Goal: Task Accomplishment & Management: Complete application form

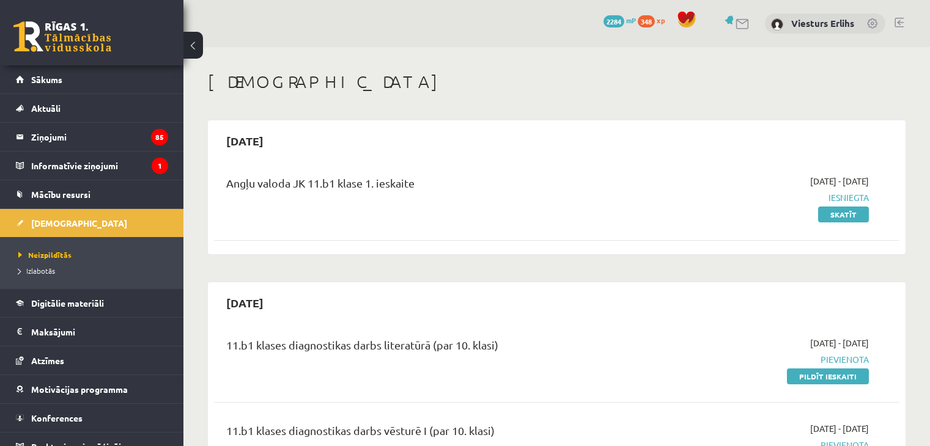
scroll to position [611, 0]
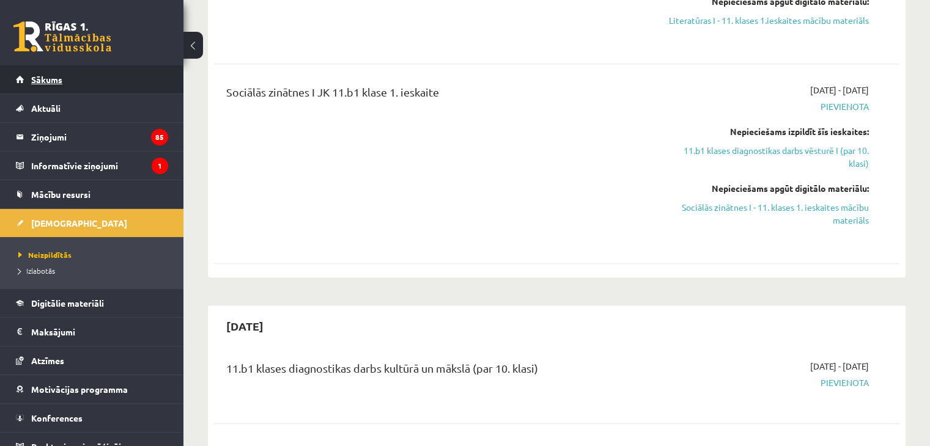
click at [56, 77] on span "Sākums" at bounding box center [46, 79] width 31 height 11
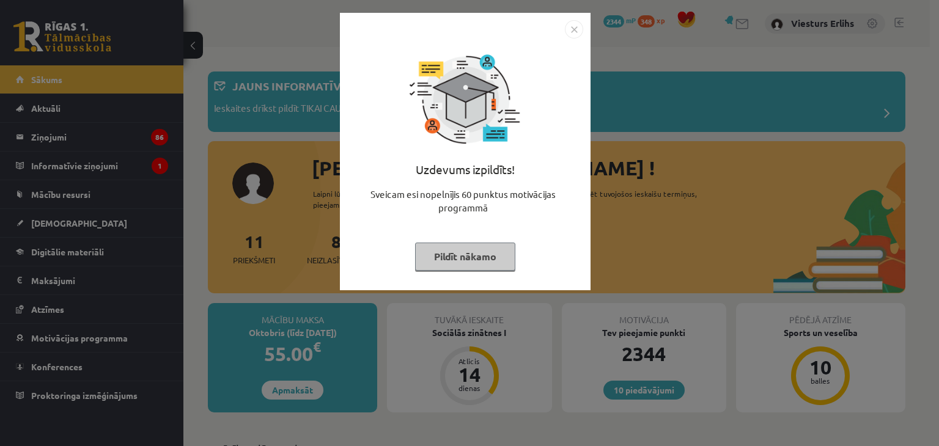
click at [464, 255] on button "Pildīt nākamo" at bounding box center [465, 257] width 100 height 28
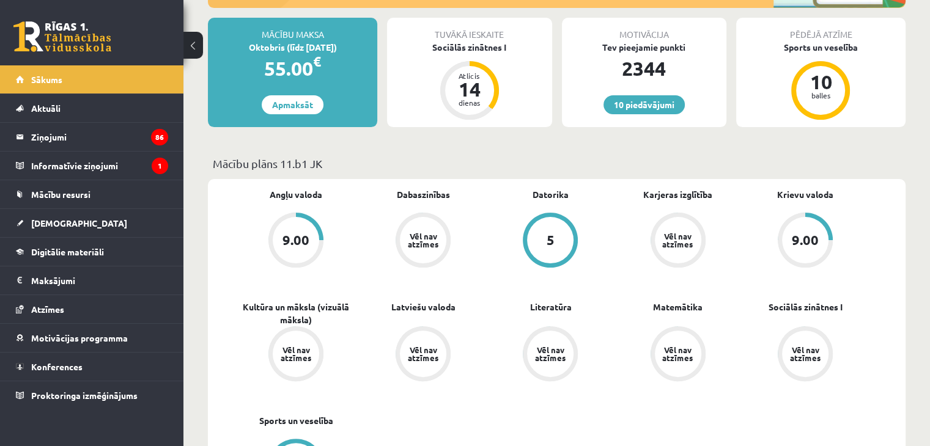
scroll to position [306, 0]
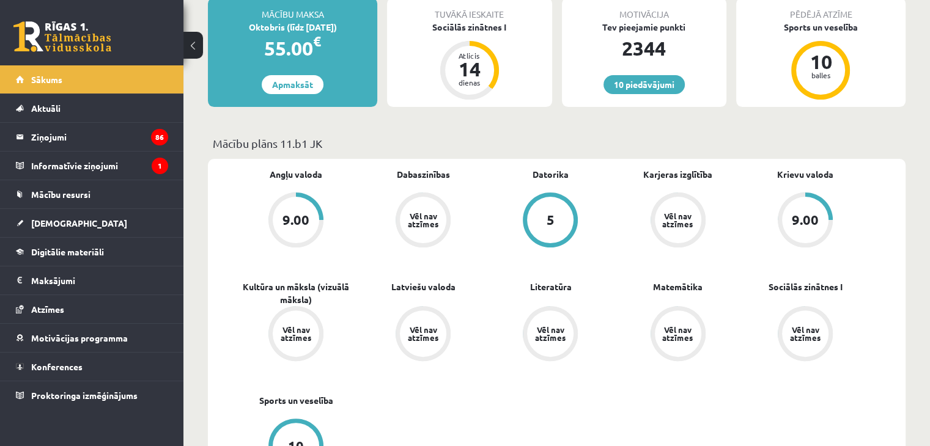
click at [291, 228] on div "9.00" at bounding box center [296, 220] width 46 height 46
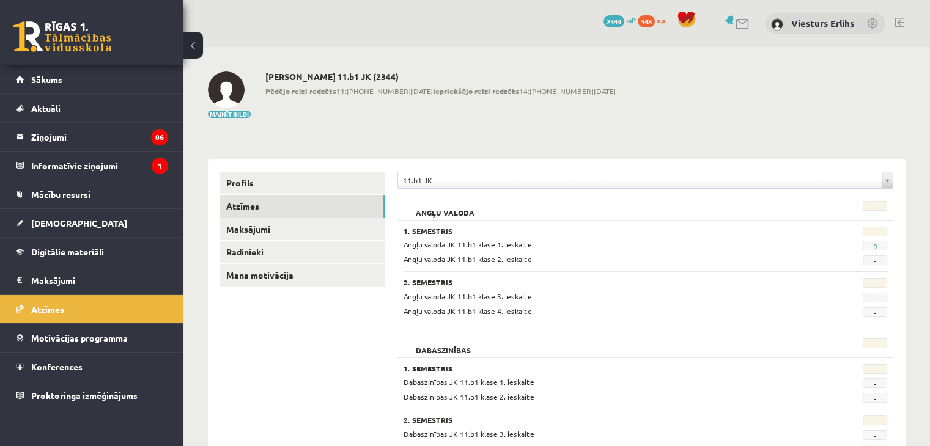
click at [874, 245] on link "9" at bounding box center [874, 246] width 4 height 10
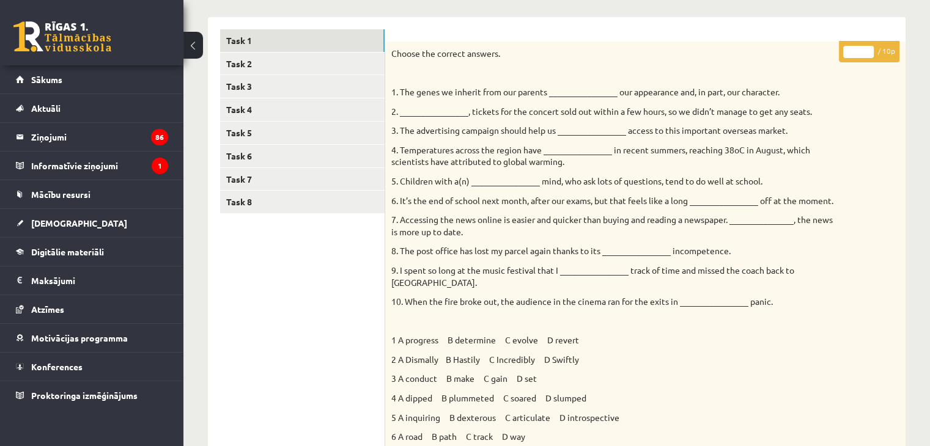
scroll to position [94, 0]
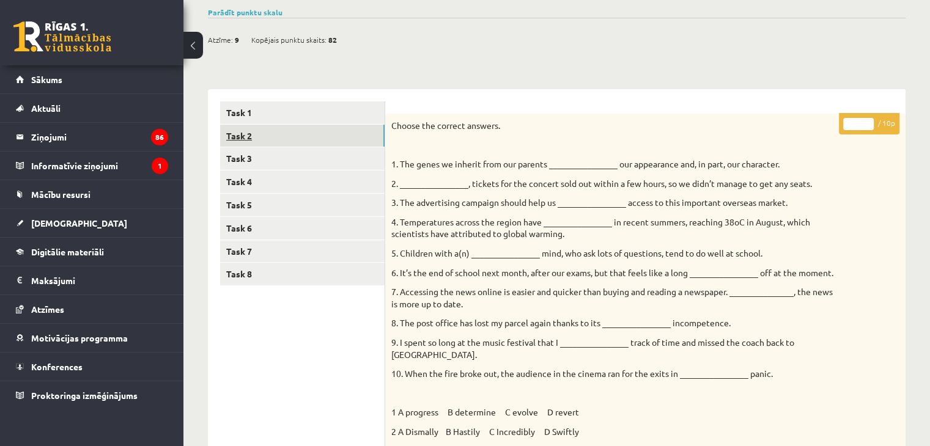
click at [235, 139] on link "Task 2" at bounding box center [302, 136] width 164 height 23
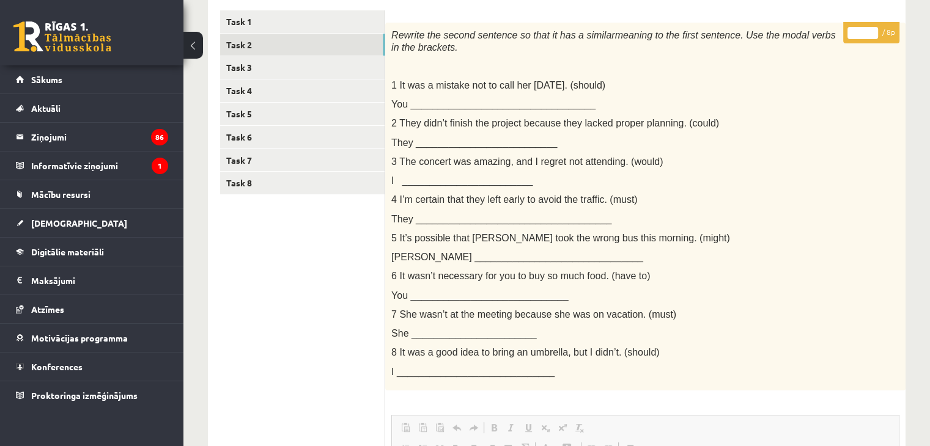
scroll to position [155, 0]
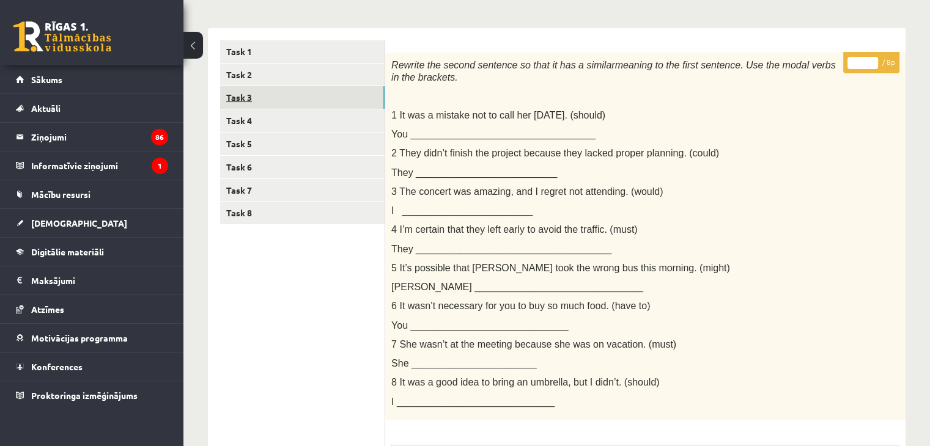
click at [237, 101] on link "Task 3" at bounding box center [302, 97] width 164 height 23
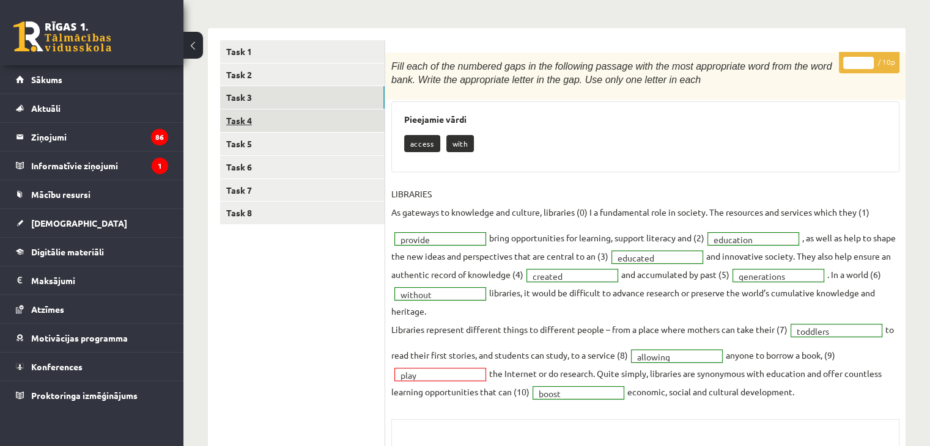
click at [278, 121] on link "Task 4" at bounding box center [302, 120] width 164 height 23
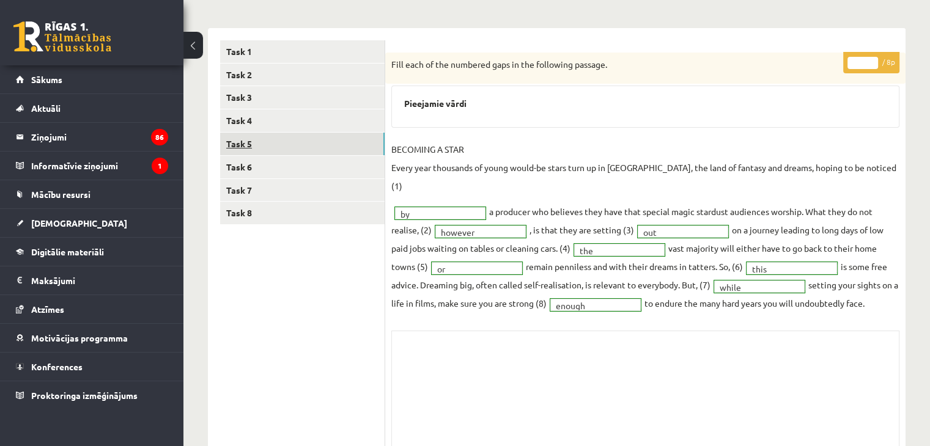
click at [281, 141] on link "Task 5" at bounding box center [302, 144] width 164 height 23
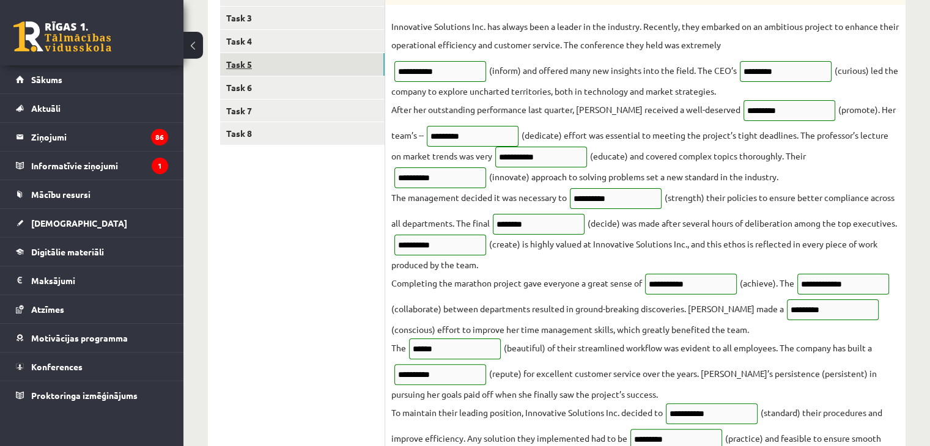
scroll to position [216, 0]
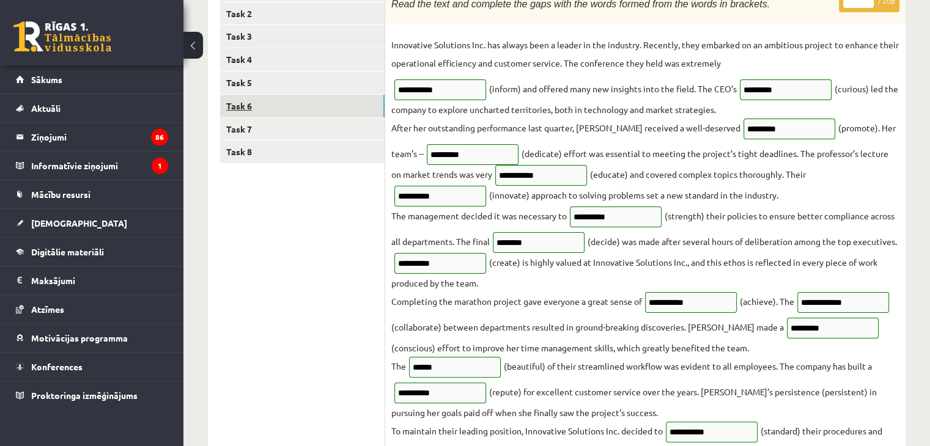
click at [277, 109] on link "Task 6" at bounding box center [302, 106] width 164 height 23
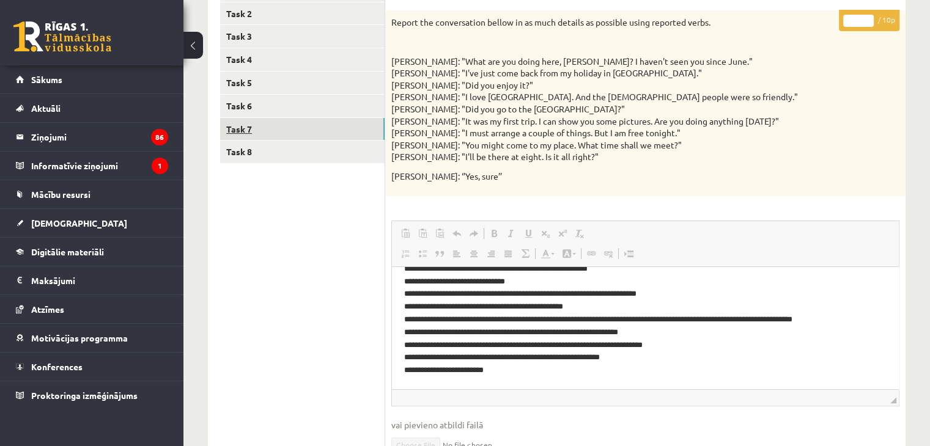
click at [233, 136] on link "Task 7" at bounding box center [302, 129] width 164 height 23
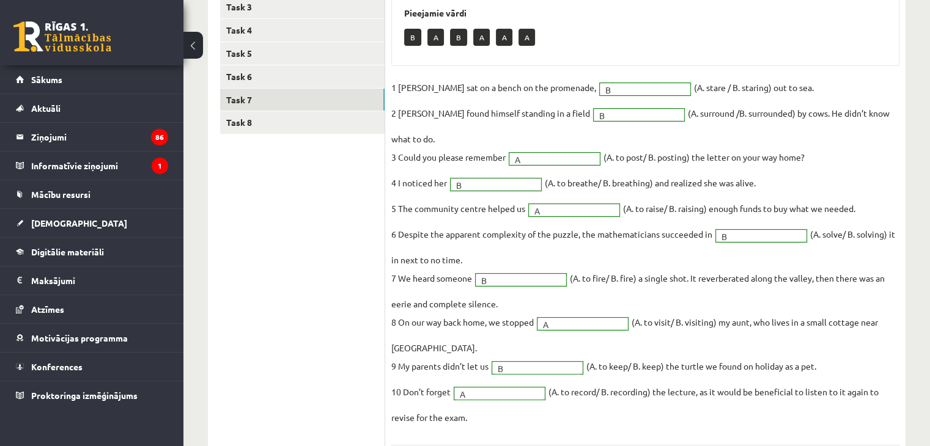
scroll to position [208, 0]
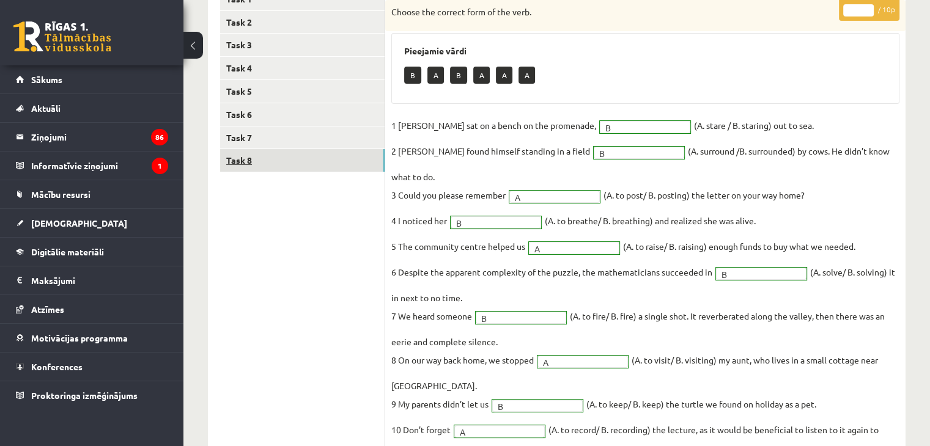
click at [230, 164] on link "Task 8" at bounding box center [302, 160] width 164 height 23
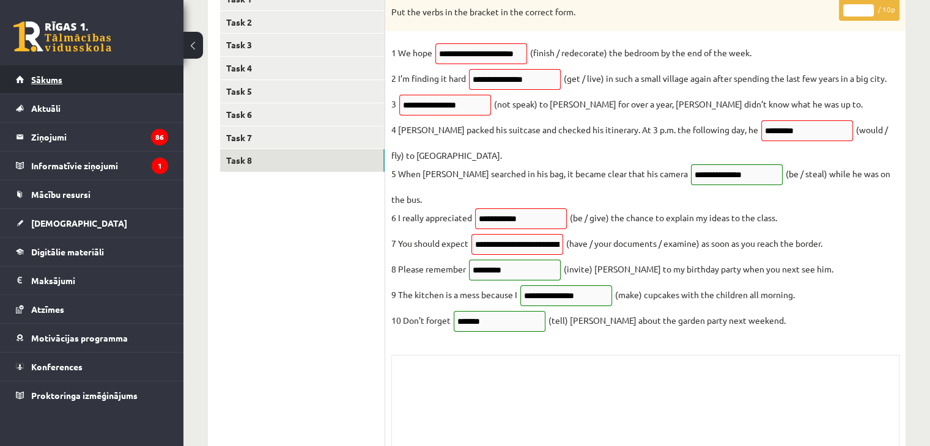
click at [112, 81] on link "Sākums" at bounding box center [92, 79] width 152 height 28
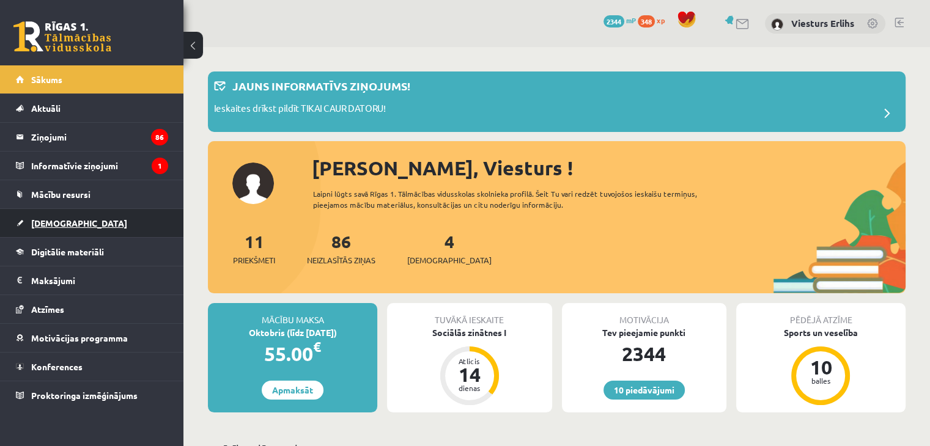
click at [61, 218] on span "[DEMOGRAPHIC_DATA]" at bounding box center [79, 223] width 96 height 11
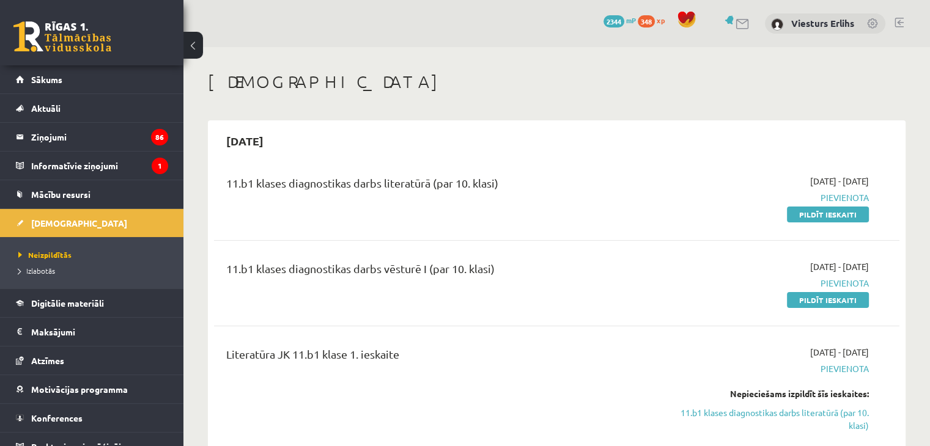
click at [898, 22] on link at bounding box center [898, 23] width 9 height 10
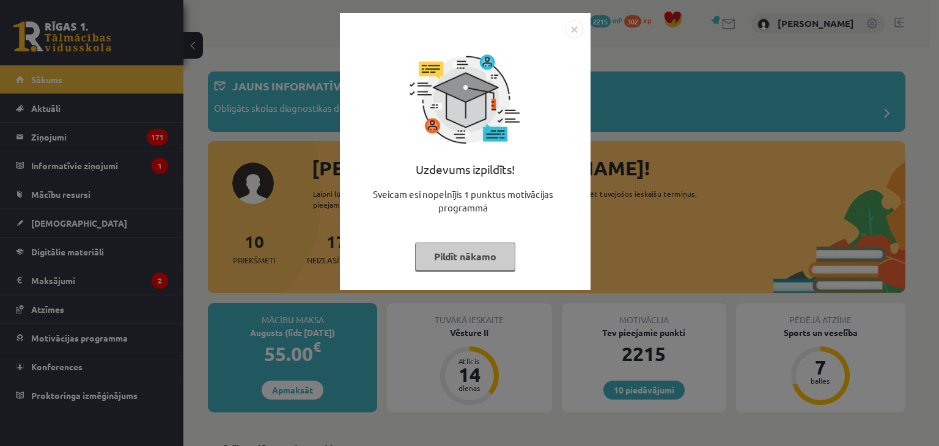
click at [469, 257] on button "Pildīt nākamo" at bounding box center [465, 257] width 100 height 28
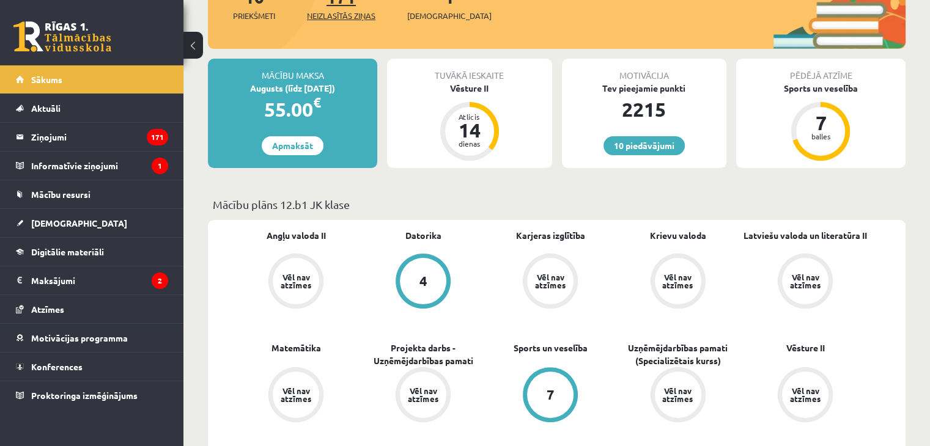
scroll to position [306, 0]
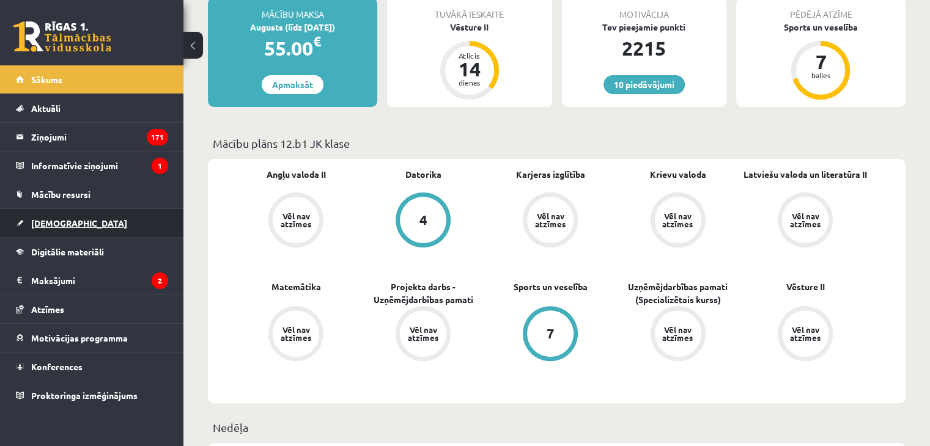
click at [76, 220] on link "[DEMOGRAPHIC_DATA]" at bounding box center [92, 223] width 152 height 28
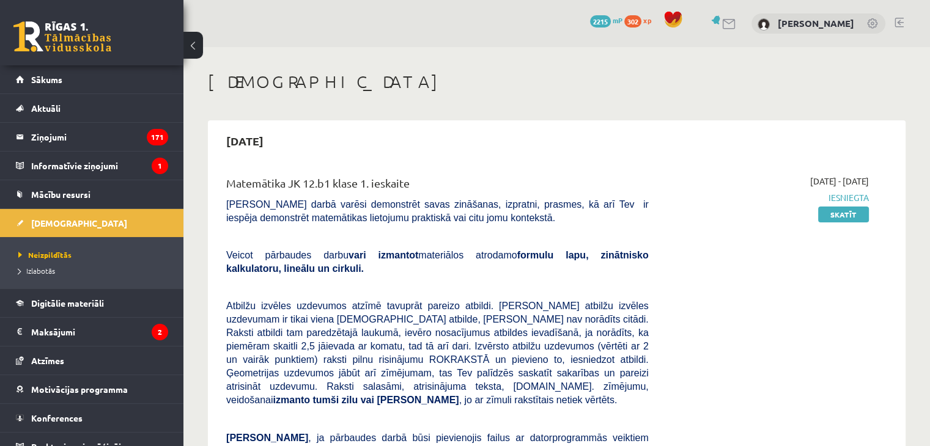
click at [900, 22] on link at bounding box center [898, 23] width 9 height 10
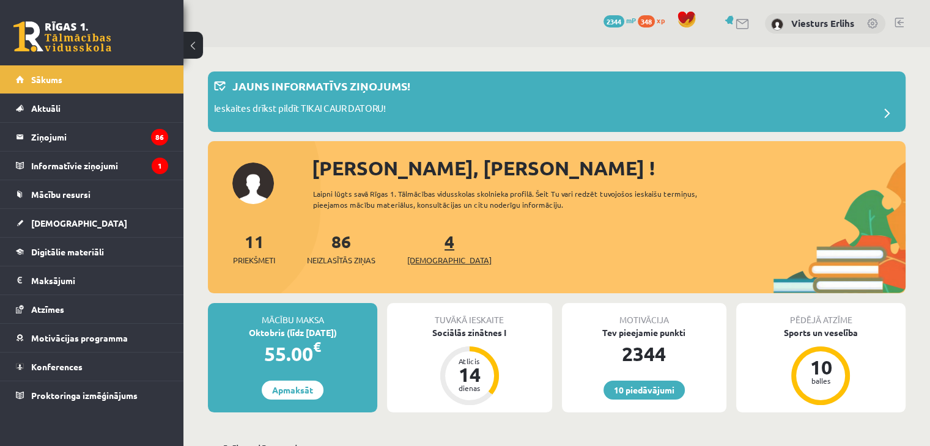
click at [432, 244] on link "4 Ieskaites" at bounding box center [449, 248] width 84 height 36
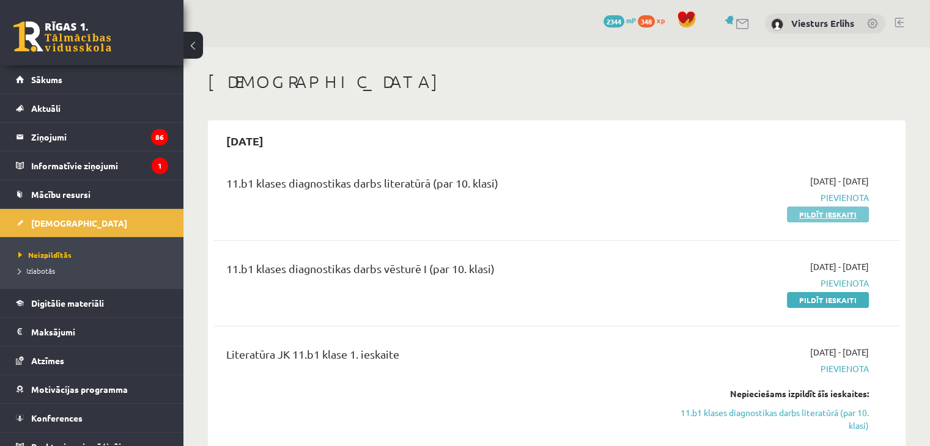
click at [836, 221] on link "Pildīt ieskaiti" at bounding box center [828, 215] width 82 height 16
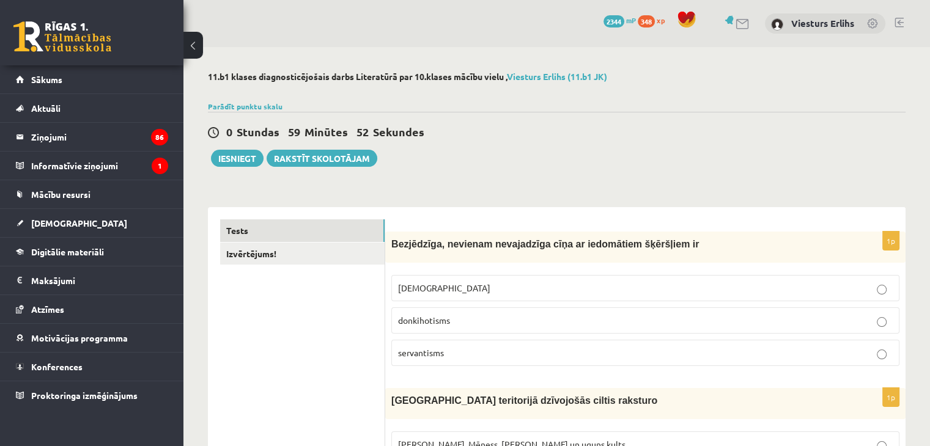
scroll to position [61, 0]
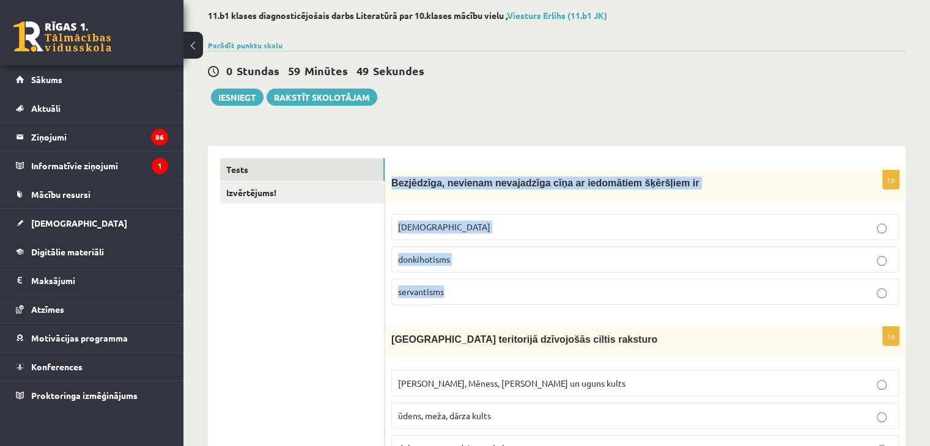
drag, startPoint x: 386, startPoint y: 179, endPoint x: 458, endPoint y: 287, distance: 129.5
click at [458, 287] on div "1p Bezjēdzīga, nevienam nevajadzīga cīņa ar iedomātiem šķēršļiem ir minhauzenis…" at bounding box center [645, 243] width 520 height 144
copy div "Bezjēdzīga, nevienam nevajadzīga cīņa ar iedomātiem šķēršļiem ir minhauzenisms …"
click at [447, 255] on span "donkihotisms" at bounding box center [424, 259] width 52 height 11
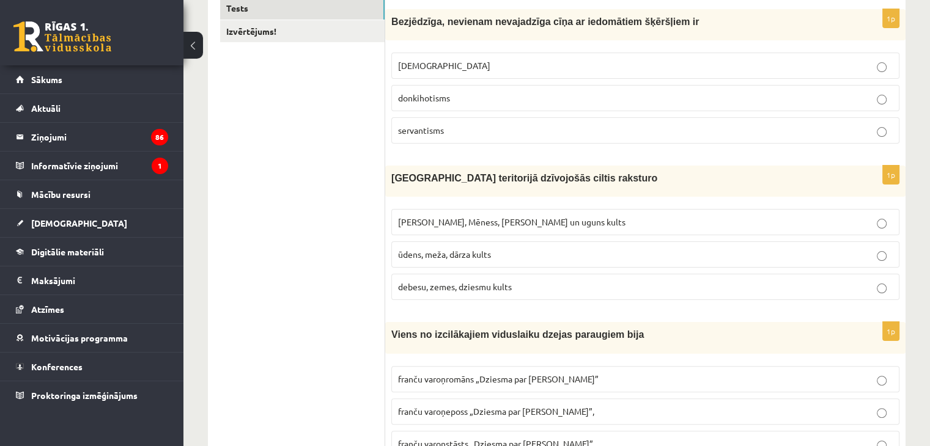
scroll to position [245, 0]
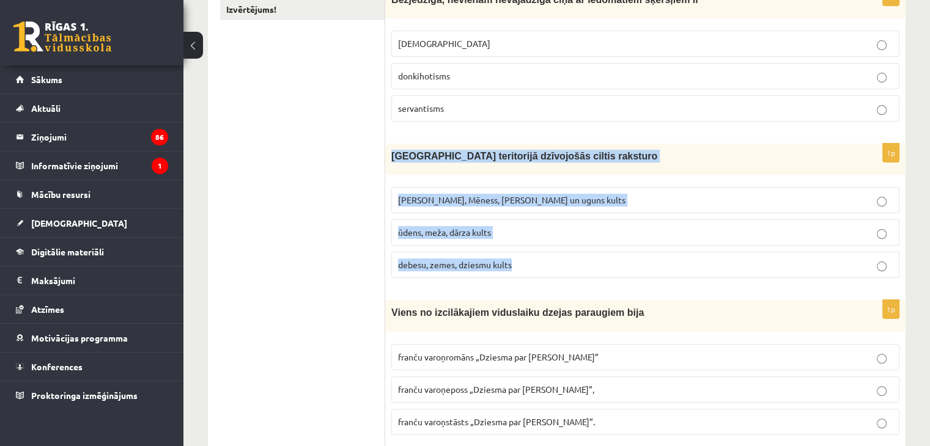
drag, startPoint x: 388, startPoint y: 158, endPoint x: 532, endPoint y: 284, distance: 191.4
click at [532, 284] on div "1p Latvijas teritorijā dzīvojošās ciltis raksturo Saules, Mēness, Pērkona un ug…" at bounding box center [645, 216] width 520 height 144
copy div "Latvijas teritorijā dzīvojošās ciltis raksturo Saules, Mēness, Pērkona un uguns…"
click at [476, 196] on span "Saules, Mēness, Pērkona un uguns kults" at bounding box center [511, 199] width 227 height 11
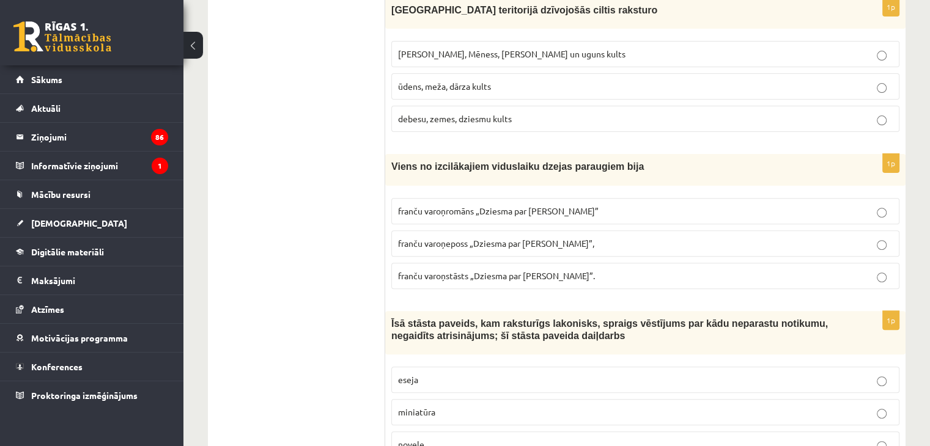
scroll to position [428, 0]
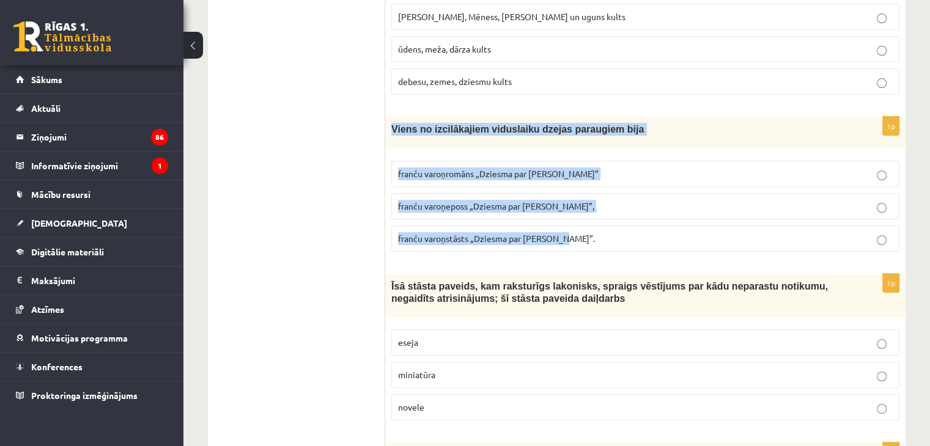
drag, startPoint x: 391, startPoint y: 126, endPoint x: 601, endPoint y: 243, distance: 240.5
click at [601, 243] on div "1p Viens no izcilākajiem viduslaiku dzejas paraugiem bija franču varoņromāns „D…" at bounding box center [645, 189] width 520 height 144
copy div "Viens no izcilākajiem viduslaiku dzejas paraugiem bija franču varoņromāns „Dzie…"
click at [477, 208] on p "franču varoņeposs „Dziesma par Rolandu”," at bounding box center [645, 206] width 495 height 13
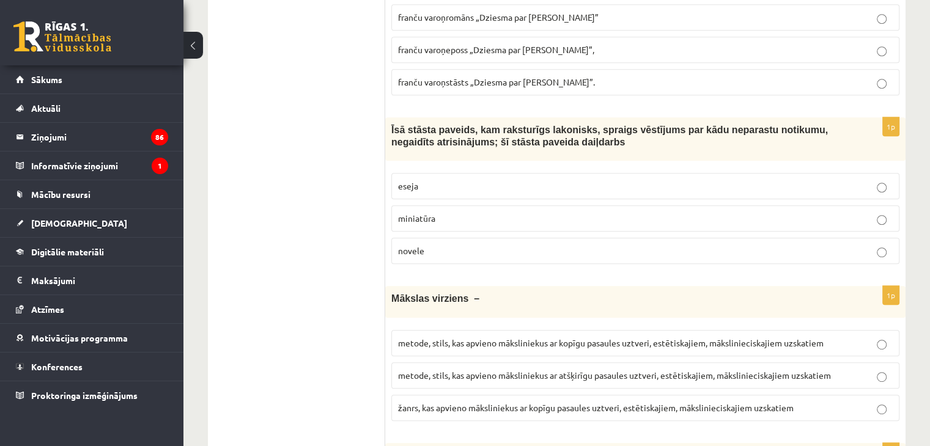
scroll to position [611, 0]
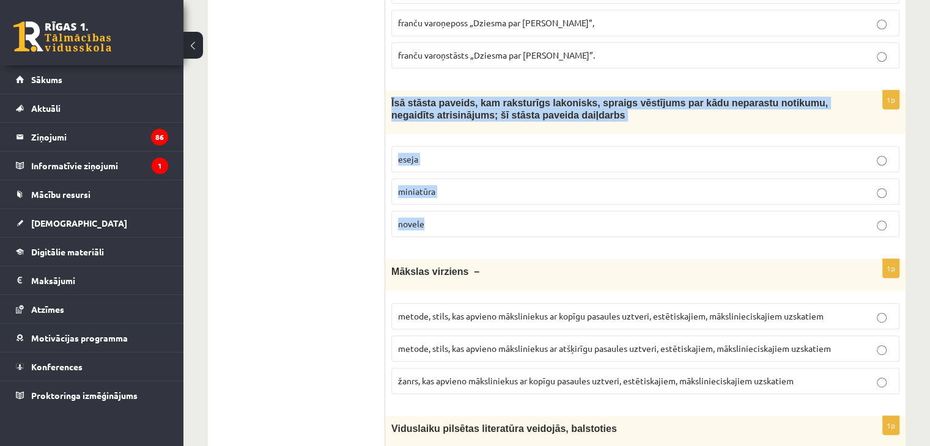
drag, startPoint x: 390, startPoint y: 101, endPoint x: 446, endPoint y: 218, distance: 129.9
click at [445, 218] on div "1p Īsā stāsta paveids, kam raksturīgs lakonisks, spraigs vēstījums par kādu nep…" at bounding box center [645, 168] width 520 height 157
copy div "Īsā stāsta paveids, kam raksturīgs lakonisks, spraigs vēstījums par kādu nepara…"
click at [445, 226] on p "novele" at bounding box center [645, 224] width 495 height 13
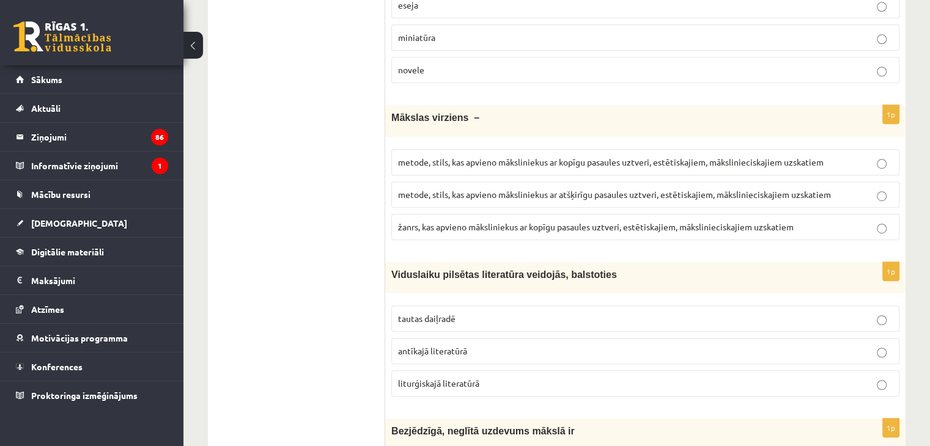
scroll to position [795, 0]
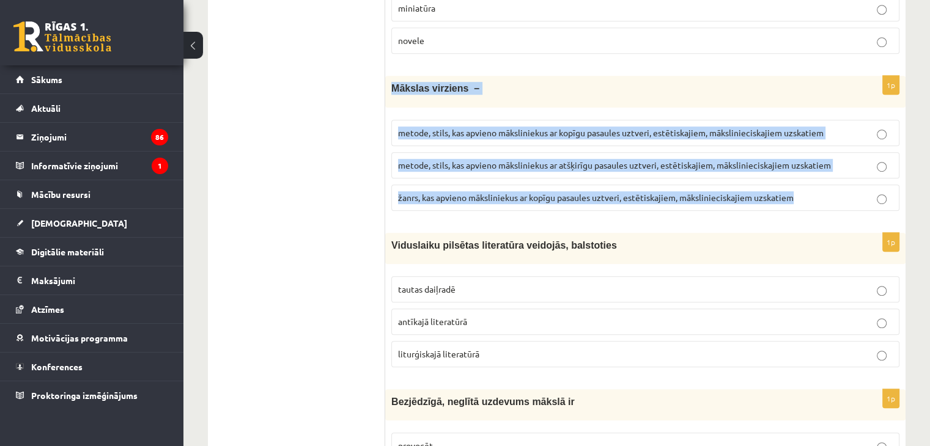
drag, startPoint x: 389, startPoint y: 84, endPoint x: 810, endPoint y: 199, distance: 436.6
click at [810, 199] on div "1p Mākslas virziens – metode, stils, kas apvieno māksliniekus ar kopīgu pasaule…" at bounding box center [645, 148] width 520 height 144
copy div "Mākslas virziens – metode, stils, kas apvieno māksliniekus ar kopīgu pasaules u…"
click at [535, 128] on span "metode, stils, kas apvieno māksliniekus ar kopīgu pasaules uztveri, estētiskaji…" at bounding box center [610, 132] width 425 height 11
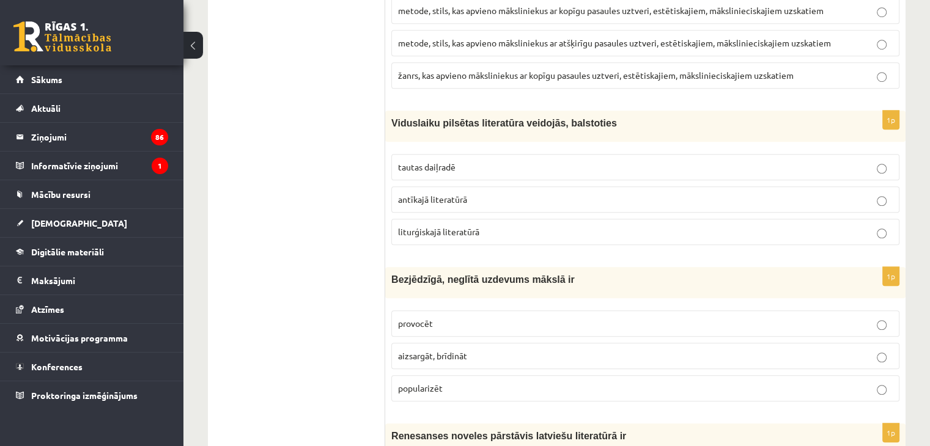
scroll to position [978, 0]
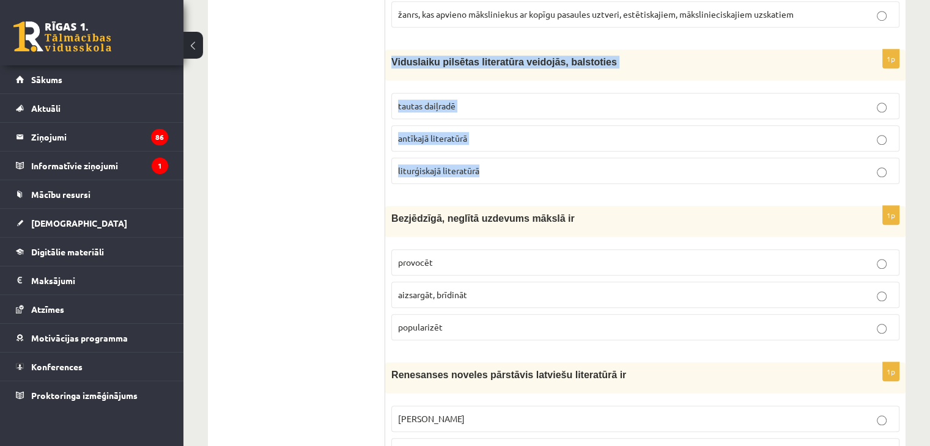
drag, startPoint x: 387, startPoint y: 53, endPoint x: 515, endPoint y: 160, distance: 167.1
click at [515, 160] on div "1p Viduslaiku pilsētas literatūra veidojās, balstoties tautas daiļradē antīkajā…" at bounding box center [645, 122] width 520 height 144
copy div "Viduslaiku pilsētas literatūra veidojās, balstoties tautas daiļradē antīkajā li…"
click at [486, 100] on p "tautas daiļradē" at bounding box center [645, 106] width 495 height 13
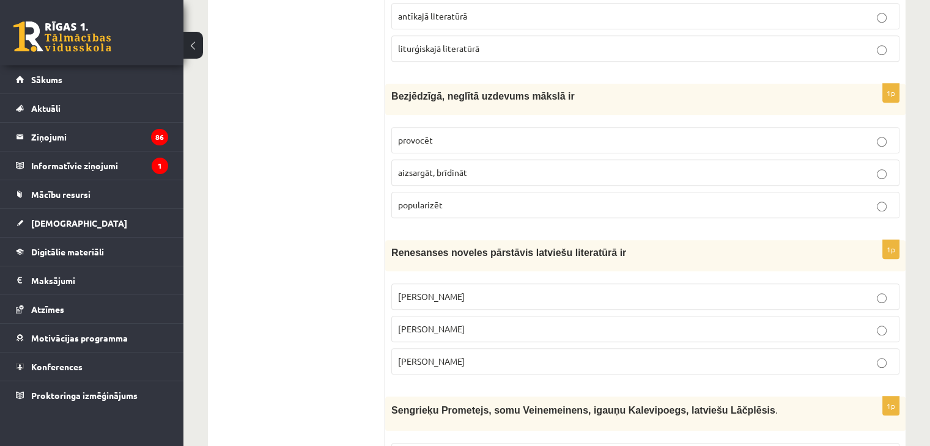
scroll to position [1161, 0]
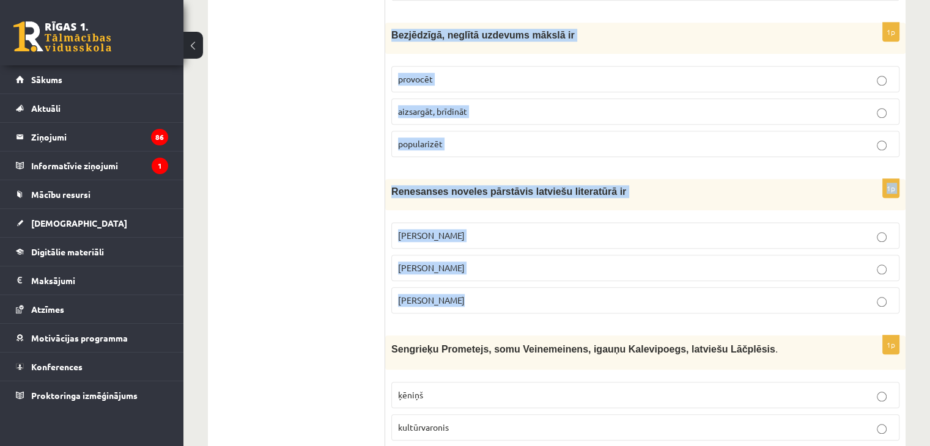
drag, startPoint x: 392, startPoint y: 28, endPoint x: 509, endPoint y: 283, distance: 280.6
copy form "Bezjēdzīgā, neglītā uzdevums mākslā ir provocēt aizsargāt, brīdināt popularizēt…"
click at [493, 73] on p "provocēt" at bounding box center [645, 79] width 495 height 13
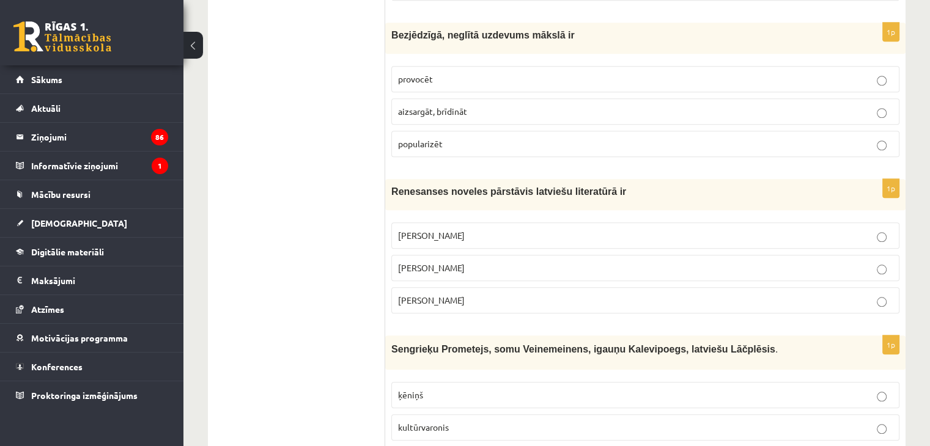
click at [502, 297] on p "Jānis Ezeriņš" at bounding box center [645, 300] width 495 height 13
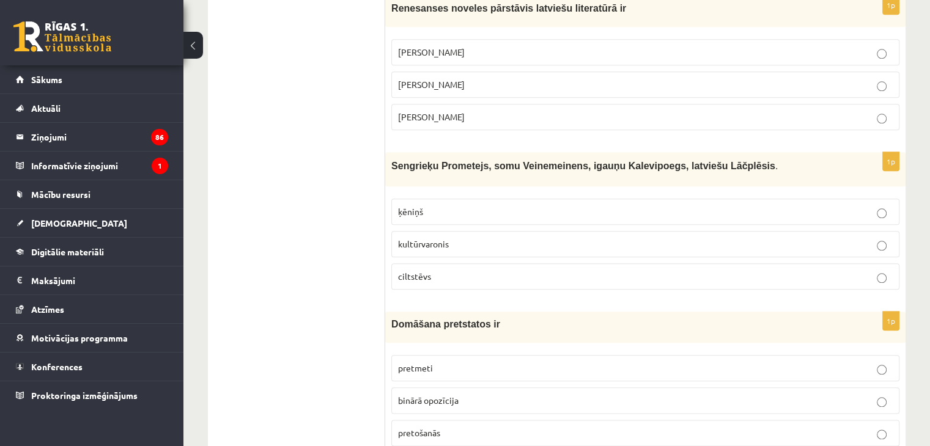
scroll to position [1406, 0]
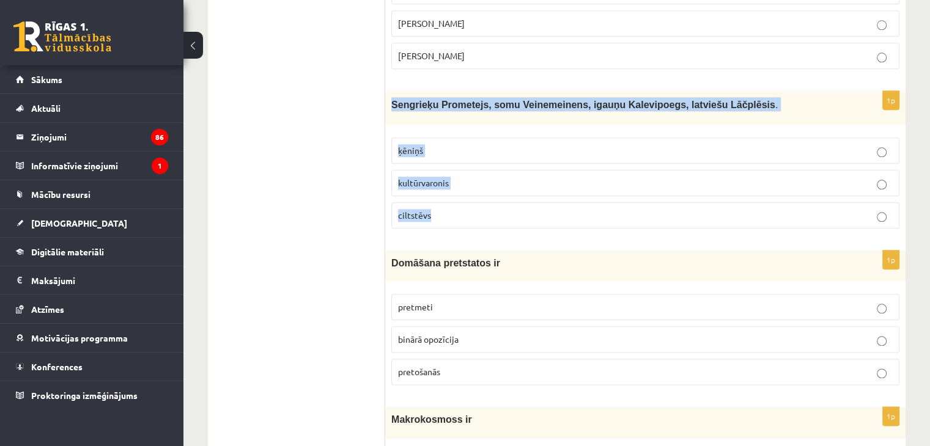
drag, startPoint x: 394, startPoint y: 103, endPoint x: 471, endPoint y: 198, distance: 122.6
click at [471, 198] on div "1p Sengrieķu Prometejs, somu Veinemeinens, igauņu Kalevipoegs, latviešu Lāčplēs…" at bounding box center [645, 164] width 520 height 147
copy div "Sengrieķu Prometejs, somu Veinemeinens, igauņu Kalevipoegs, latviešu Lāčplēsis …"
click at [507, 178] on p "kultūrvaronis" at bounding box center [645, 183] width 495 height 13
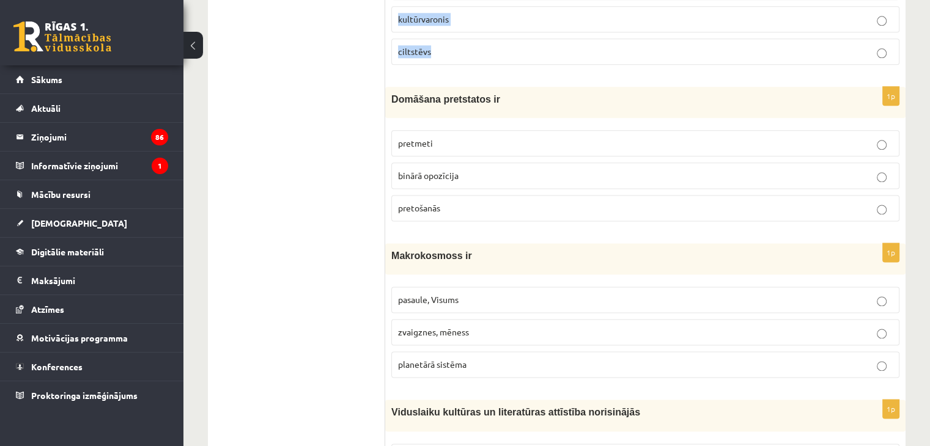
scroll to position [1589, 0]
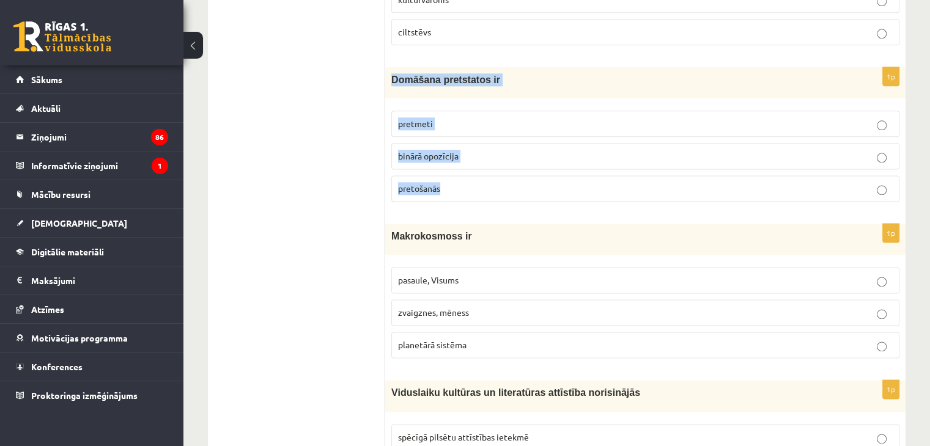
drag, startPoint x: 392, startPoint y: 73, endPoint x: 460, endPoint y: 180, distance: 127.0
click at [460, 180] on div "1p Domāšana pretstatos ir pretmeti binārā opozīcija pretošanās" at bounding box center [645, 139] width 520 height 144
copy div "Domāšana pretstatos ir pretmeti binārā opozīcija pretošanās"
click at [508, 150] on p "binārā opozīcija" at bounding box center [645, 156] width 495 height 13
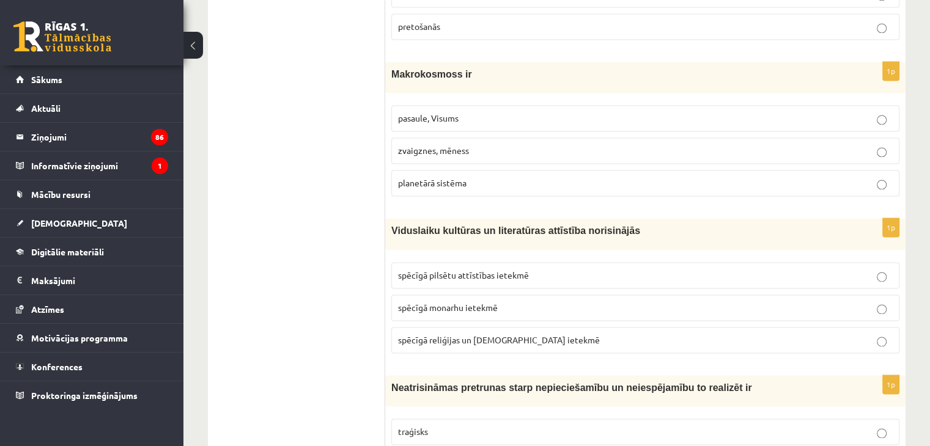
scroll to position [1773, 0]
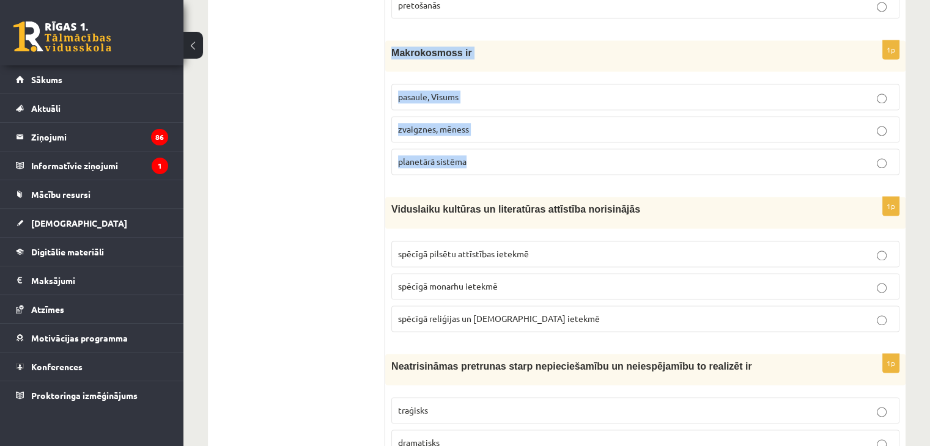
drag, startPoint x: 388, startPoint y: 47, endPoint x: 479, endPoint y: 150, distance: 137.7
click at [479, 150] on div "1p Makrokosmoss ir pasaule, Visums zvaigznes, mēness planetārā sistēma" at bounding box center [645, 112] width 520 height 144
copy div "Makrokosmoss ir pasaule, Visums zvaigznes, mēness planetārā sistēma"
click at [494, 90] on p "pasaule, Visums" at bounding box center [645, 96] width 495 height 13
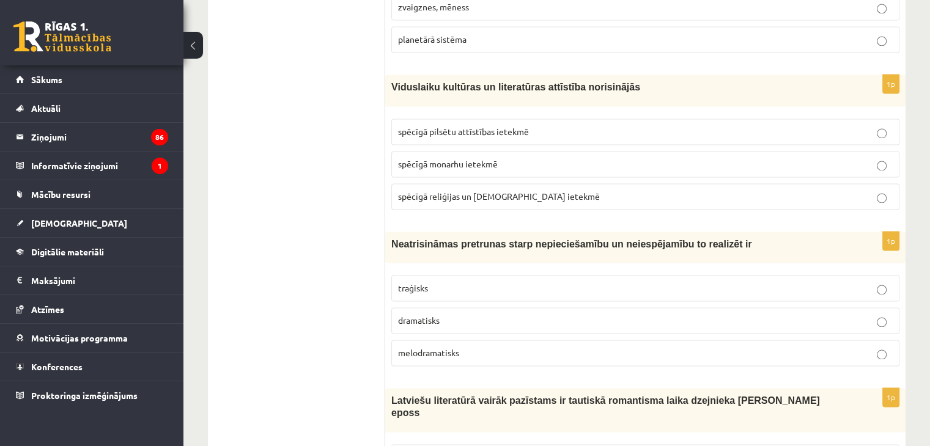
scroll to position [1956, 0]
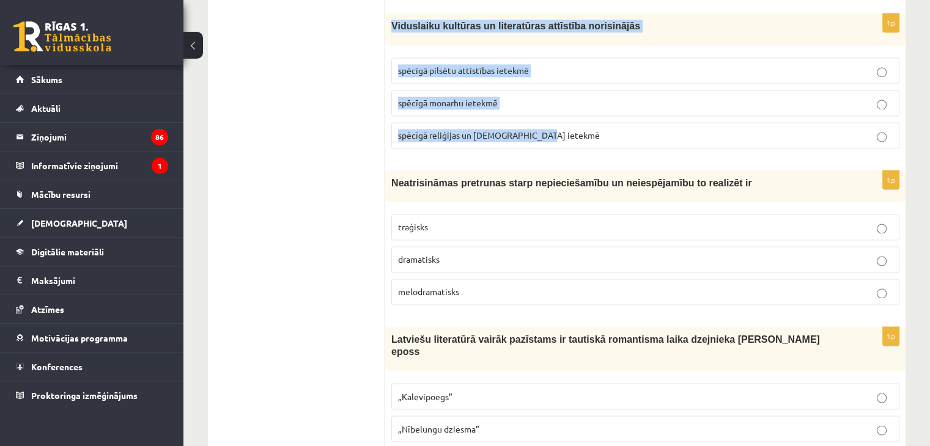
drag, startPoint x: 393, startPoint y: 15, endPoint x: 548, endPoint y: 125, distance: 189.9
click at [548, 125] on div "1p Viduslaiku kultūras un literatūras attīstība norisinājās spēcīgā pilsētu att…" at bounding box center [645, 85] width 520 height 144
click at [476, 130] on span "spēcīgā reliģijas un baznīcas ietekmē" at bounding box center [499, 135] width 202 height 11
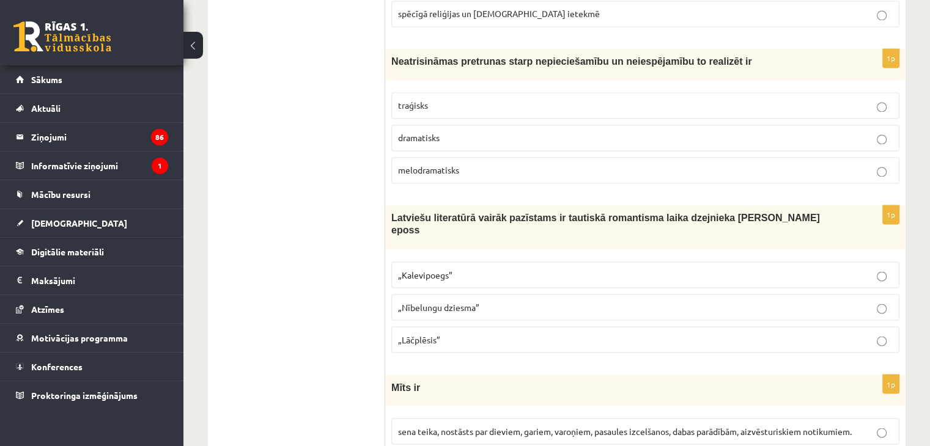
scroll to position [2078, 0]
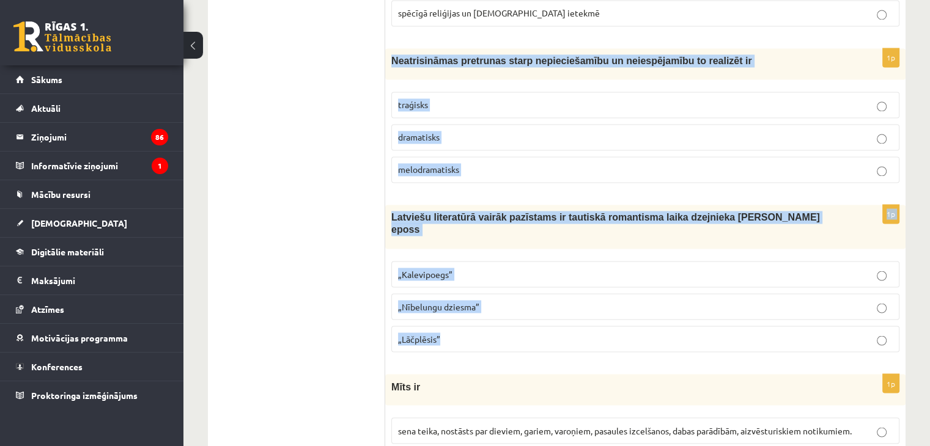
drag, startPoint x: 389, startPoint y: 53, endPoint x: 481, endPoint y: 304, distance: 267.6
click at [489, 98] on p "traģisks" at bounding box center [645, 104] width 495 height 13
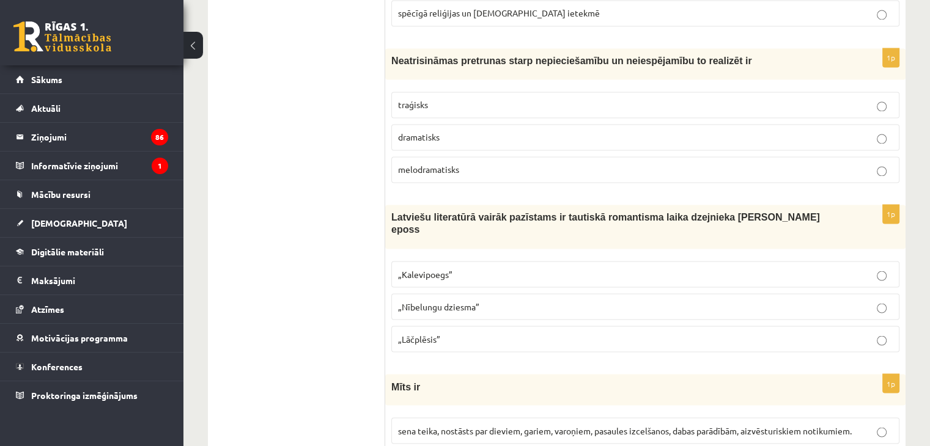
click at [484, 333] on p "„Lāčplēsis”" at bounding box center [645, 339] width 495 height 13
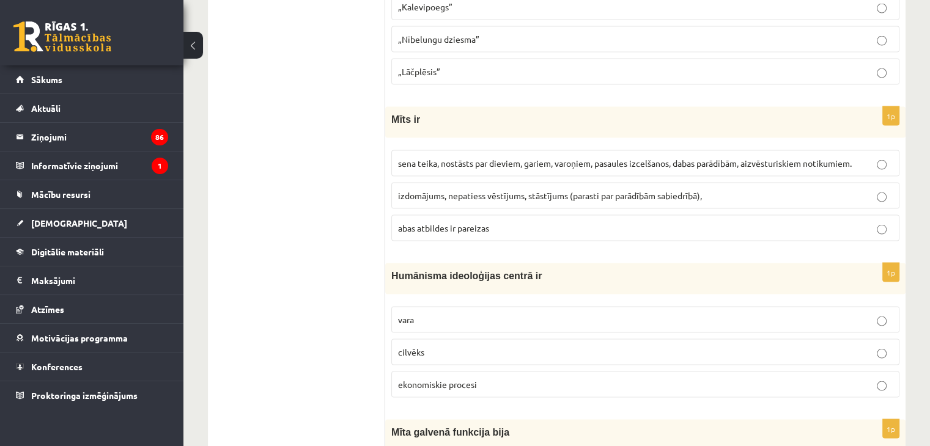
scroll to position [2384, 0]
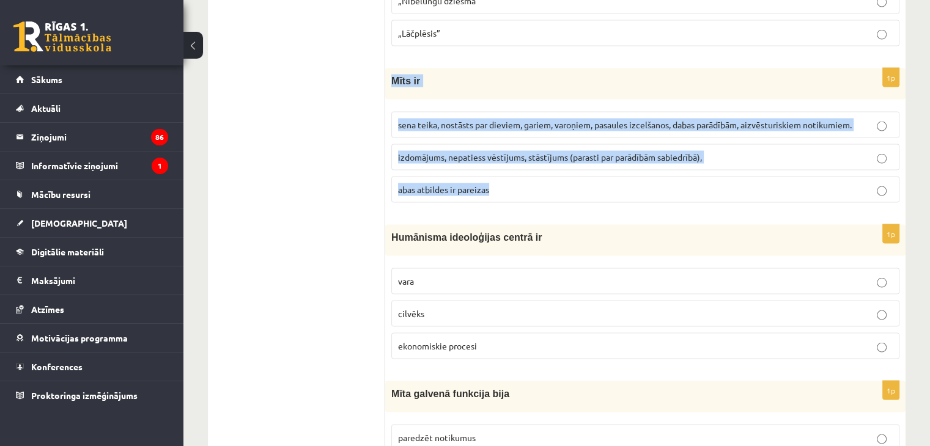
drag, startPoint x: 389, startPoint y: 56, endPoint x: 504, endPoint y: 162, distance: 156.1
click at [504, 162] on div "1p Mīts ir sena teika, nostāsts par dieviem, gariem, varoņiem, pasaules izcelša…" at bounding box center [645, 140] width 520 height 144
click at [446, 119] on span "sena teika, nostāsts par dieviem, gariem, varoņiem, pasaules izcelšanos, dabas …" at bounding box center [625, 124] width 454 height 11
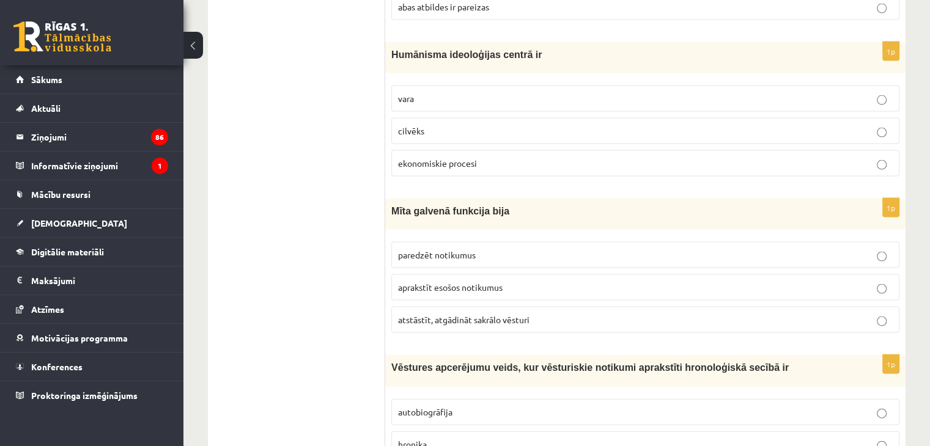
scroll to position [2567, 0]
drag, startPoint x: 398, startPoint y: 32, endPoint x: 433, endPoint y: 75, distance: 55.2
click at [433, 75] on div "1p Humānisma ideoloģijas centrā ir vara cilvēks ekonomiskie procesi" at bounding box center [645, 114] width 520 height 144
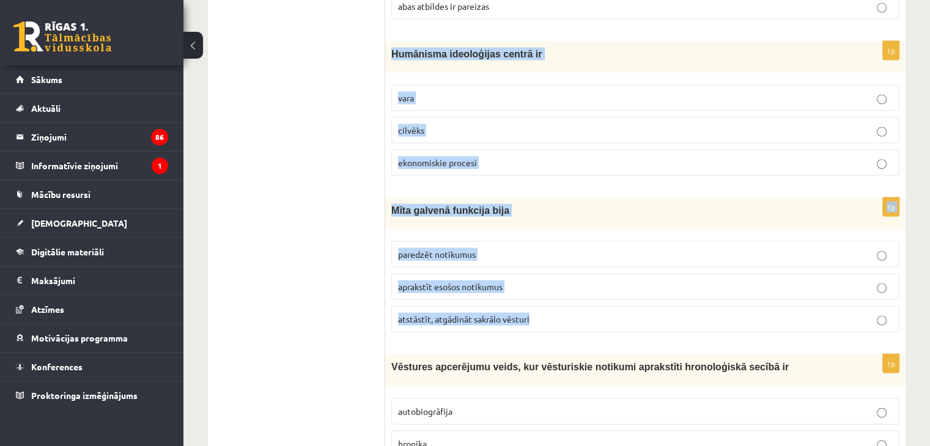
drag, startPoint x: 391, startPoint y: 30, endPoint x: 548, endPoint y: 289, distance: 302.2
click at [548, 289] on form "1p Bezjēdzīga, nevienam nevajadzīga cīņa ar iedomātiem šķēršļiem ir minhauzenis…" at bounding box center [645, 83] width 496 height 4863
click at [506, 314] on span "atstāstīt, atgādināt sakrālo vēsturi" at bounding box center [463, 319] width 131 height 11
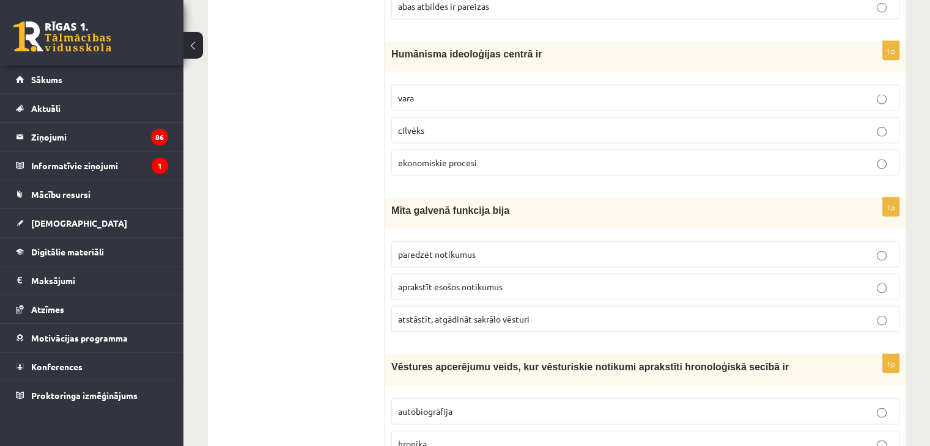
click at [436, 124] on p "cilvēks" at bounding box center [645, 130] width 495 height 13
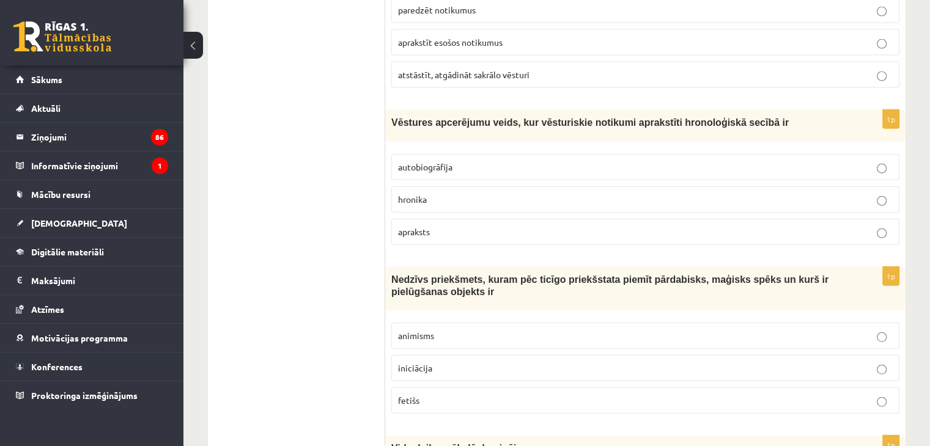
scroll to position [2873, 0]
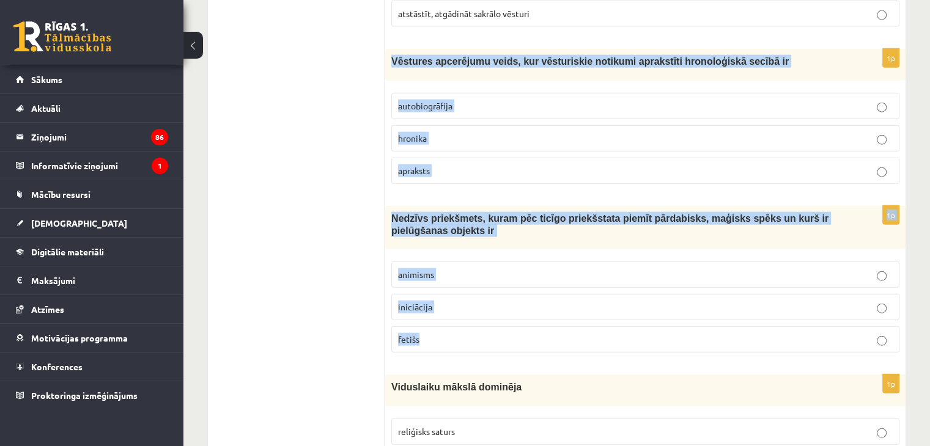
drag, startPoint x: 397, startPoint y: 44, endPoint x: 482, endPoint y: 298, distance: 268.1
click at [473, 132] on p "hronika" at bounding box center [645, 138] width 495 height 13
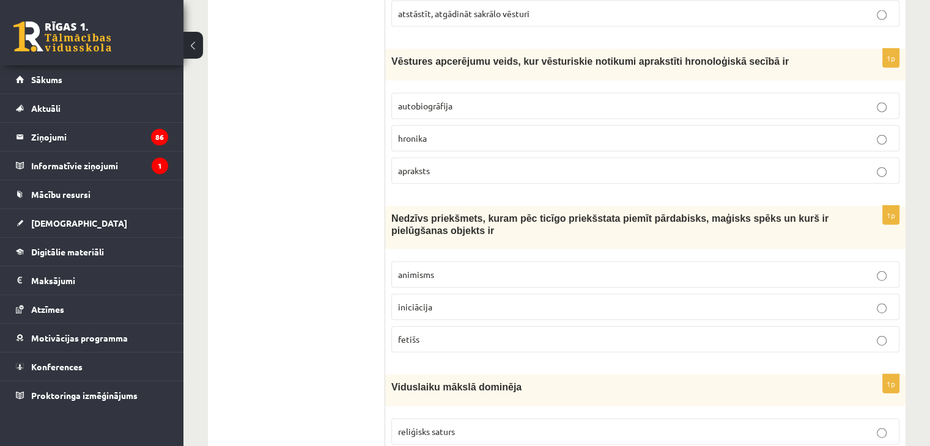
click at [475, 333] on p "fetišs" at bounding box center [645, 339] width 495 height 13
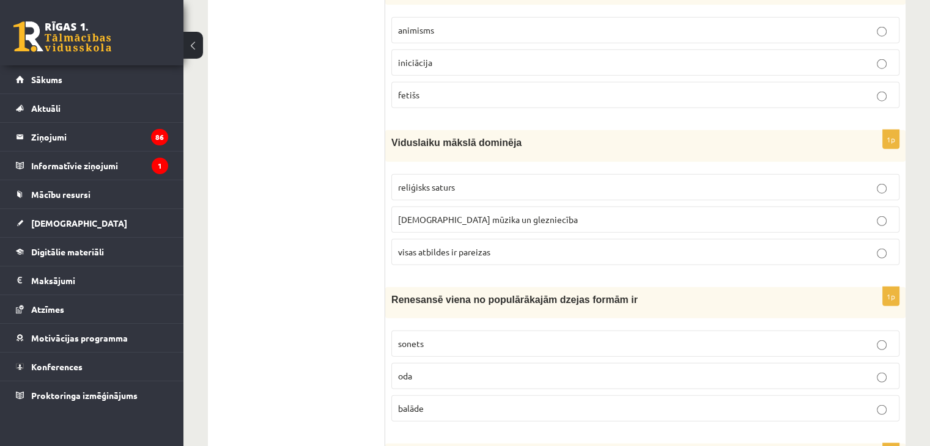
scroll to position [3179, 0]
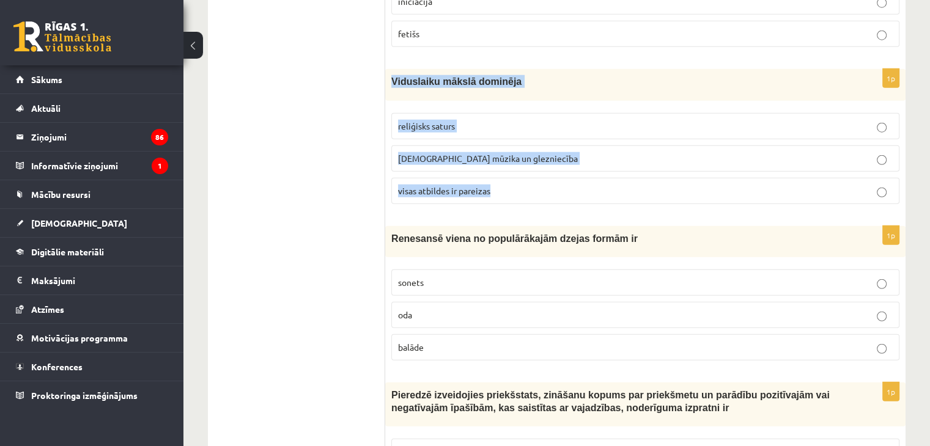
drag, startPoint x: 392, startPoint y: 54, endPoint x: 509, endPoint y: 176, distance: 168.6
click at [509, 176] on div "1p Viduslaiku mākslā dominēja reliģisks saturs baznīcas mūzika un glezniecība v…" at bounding box center [645, 141] width 520 height 144
click at [479, 185] on span "visas atbildes ir pareizas" at bounding box center [444, 190] width 92 height 11
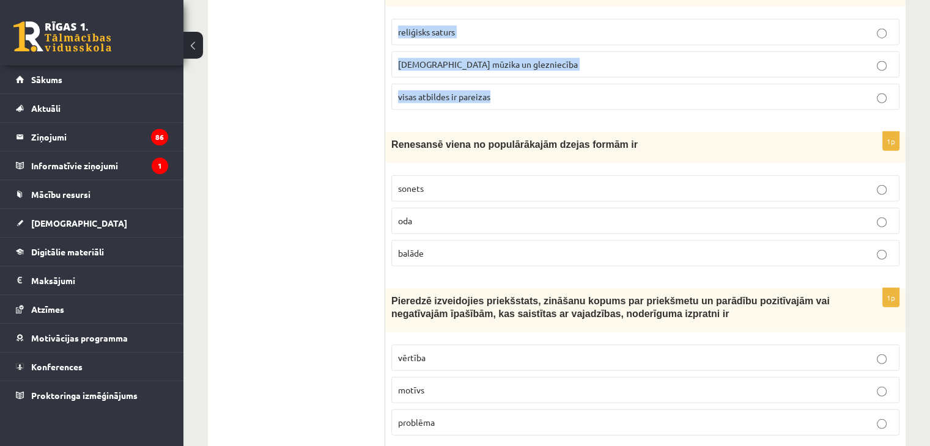
scroll to position [3301, 0]
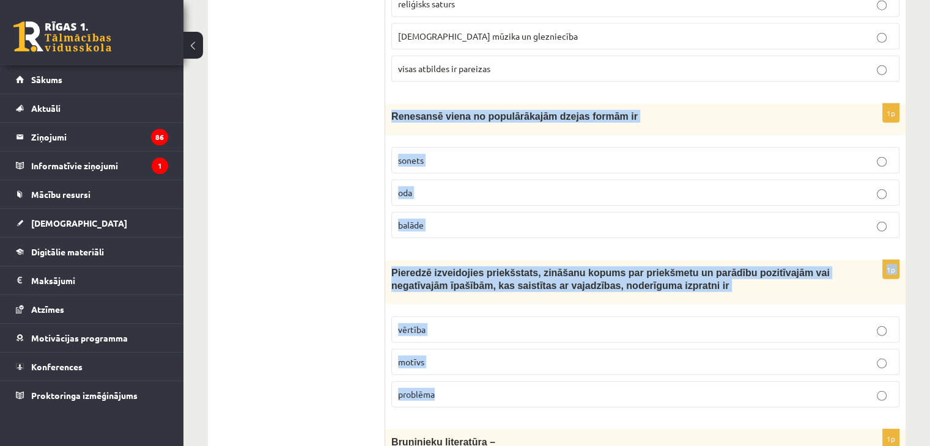
drag, startPoint x: 386, startPoint y: 84, endPoint x: 463, endPoint y: 365, distance: 291.5
click at [413, 155] on span "sonets" at bounding box center [411, 160] width 26 height 11
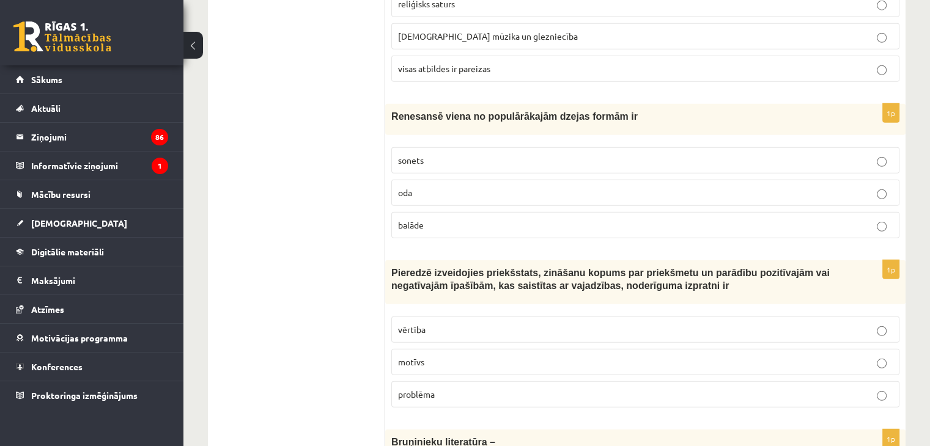
click at [453, 323] on p "vērtība" at bounding box center [645, 329] width 495 height 13
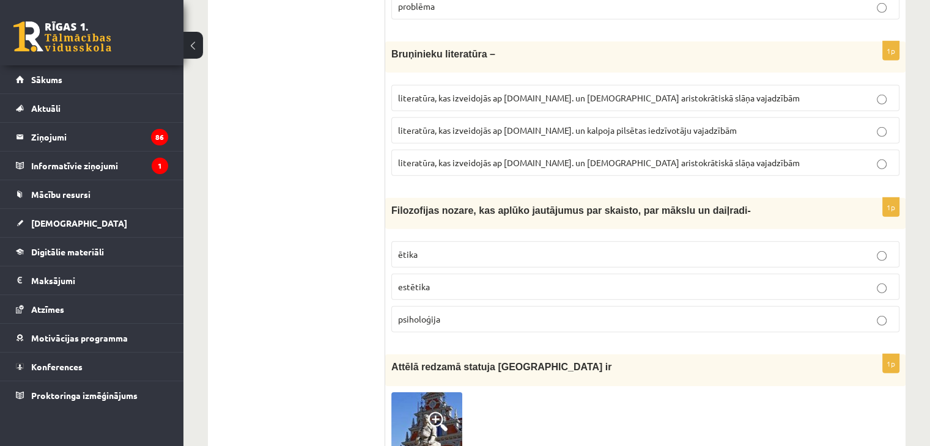
scroll to position [3668, 0]
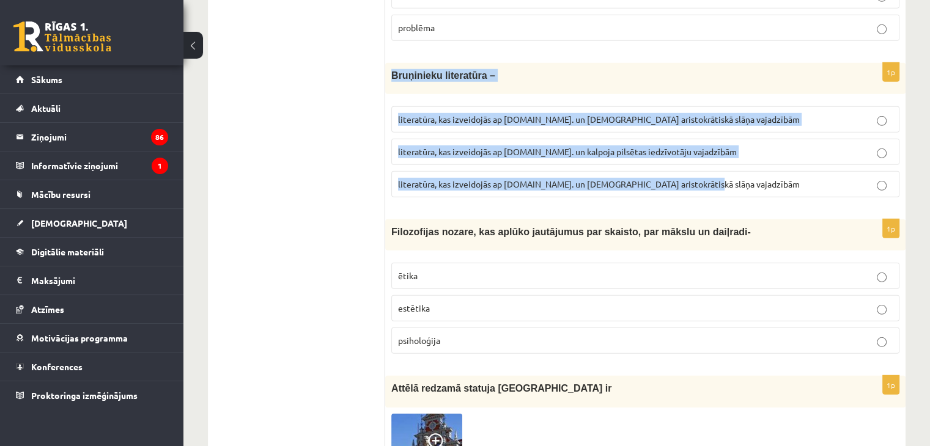
drag, startPoint x: 389, startPoint y: 45, endPoint x: 692, endPoint y: 171, distance: 328.0
click at [692, 171] on div "1p Bruņinieku literatūra – literatūra, kas izveidojās ap 20.gs. un kalpoja aris…" at bounding box center [645, 135] width 520 height 144
click at [554, 114] on span "literatūra, kas izveidojās ap 20.gs. un kalpoja aristokrātiskā slāņa vajadzībām" at bounding box center [599, 119] width 402 height 11
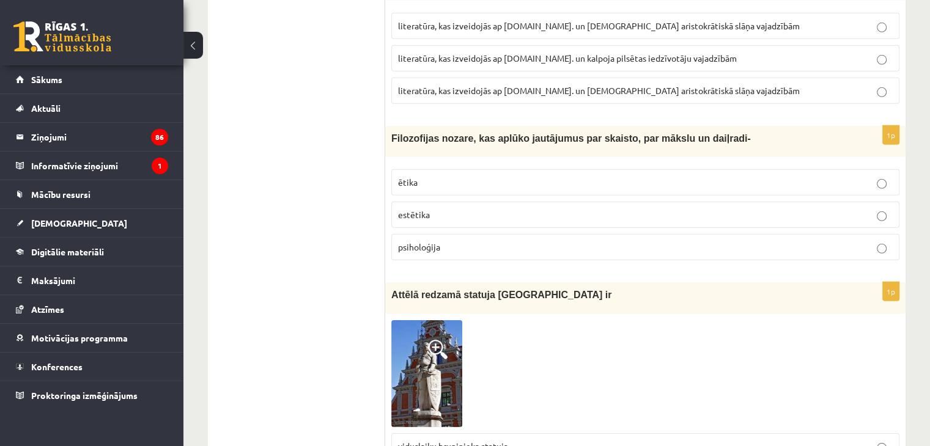
scroll to position [3790, 0]
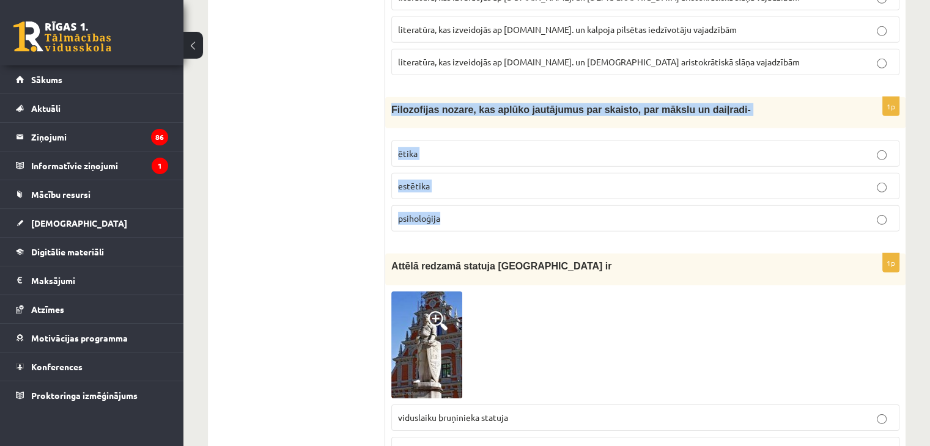
drag, startPoint x: 391, startPoint y: 81, endPoint x: 460, endPoint y: 182, distance: 121.4
click at [460, 182] on div "1p Filozofijas nozare, kas aplūko jautājumus par skaisto, par mākslu un daiļrad…" at bounding box center [645, 169] width 520 height 144
click at [452, 180] on p "estētika" at bounding box center [645, 186] width 495 height 13
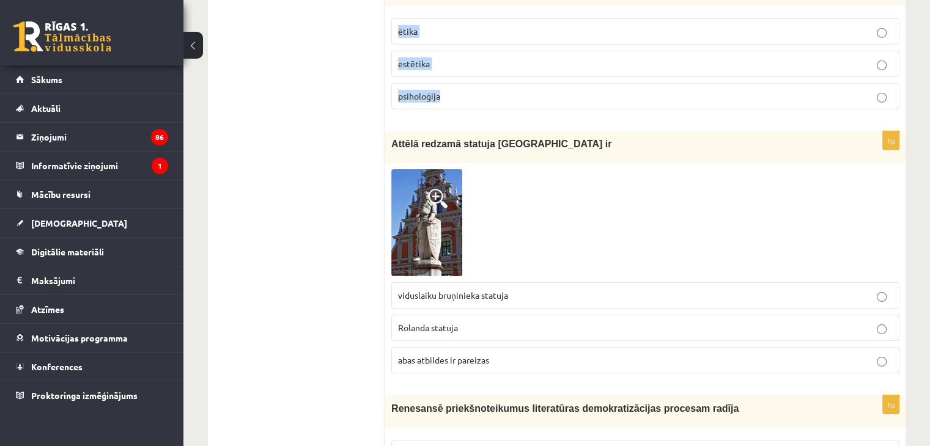
scroll to position [3973, 0]
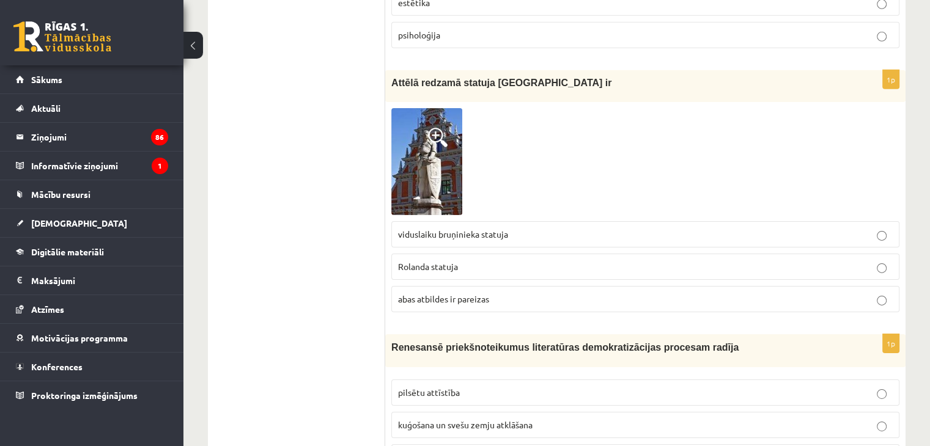
click at [421, 229] on span "viduslaiku bruņinieka statuja" at bounding box center [453, 234] width 110 height 11
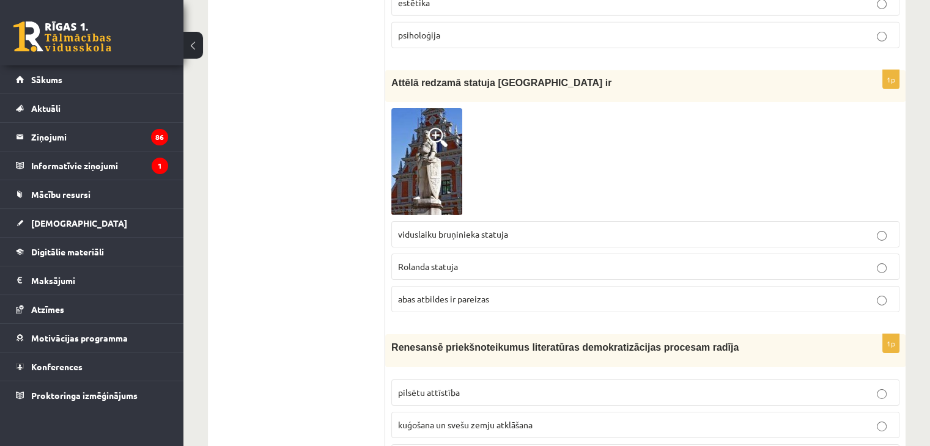
click at [434, 293] on span "abas atbildes ir pareizas" at bounding box center [443, 298] width 91 height 11
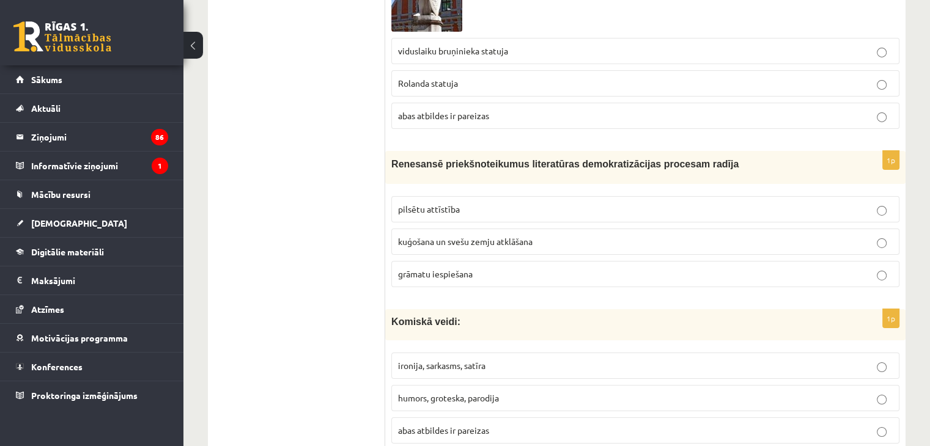
scroll to position [4218, 0]
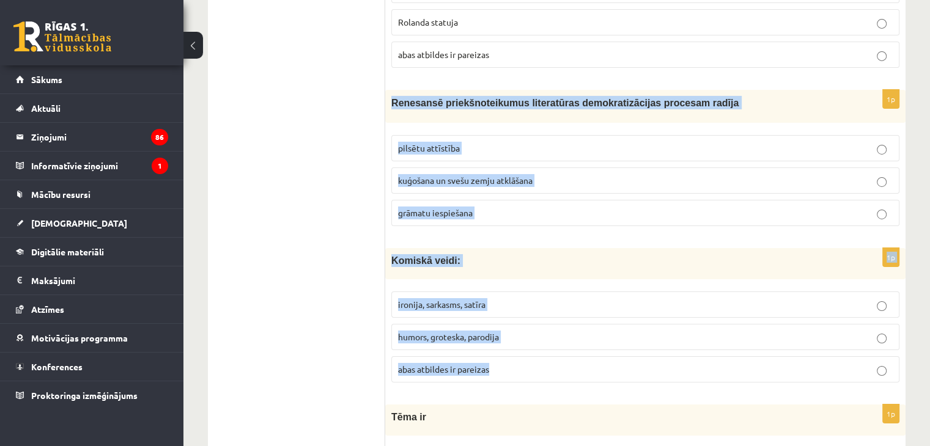
drag, startPoint x: 388, startPoint y: 69, endPoint x: 502, endPoint y: 333, distance: 287.7
click at [499, 207] on p "grāmatu iespiešana" at bounding box center [645, 213] width 495 height 13
click at [523, 363] on p "abas atbildes ir pareizas" at bounding box center [645, 369] width 495 height 13
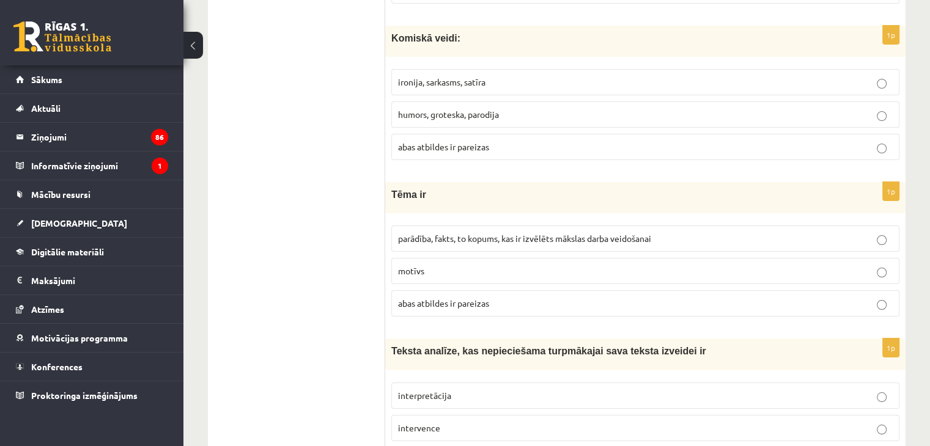
scroll to position [4462, 0]
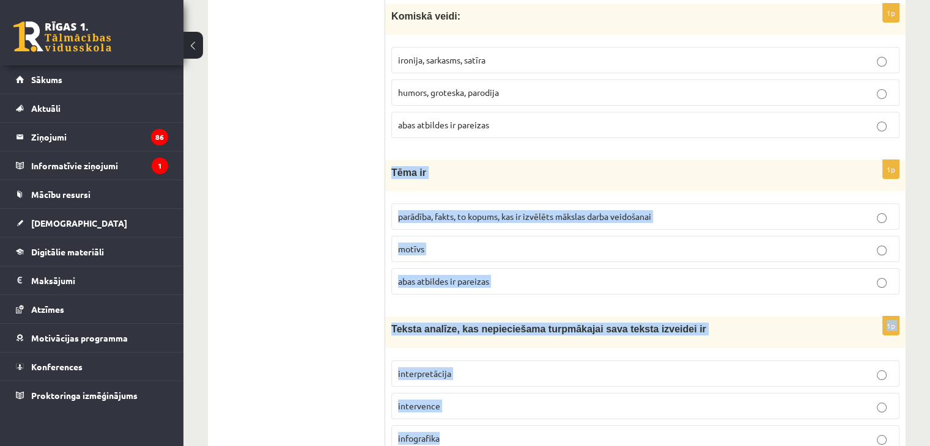
drag, startPoint x: 392, startPoint y: 141, endPoint x: 506, endPoint y: 401, distance: 284.1
click at [511, 211] on span "parādība, fakts, to kopums, kas ir izvēlēts mākslas darba veidošanai" at bounding box center [524, 216] width 253 height 11
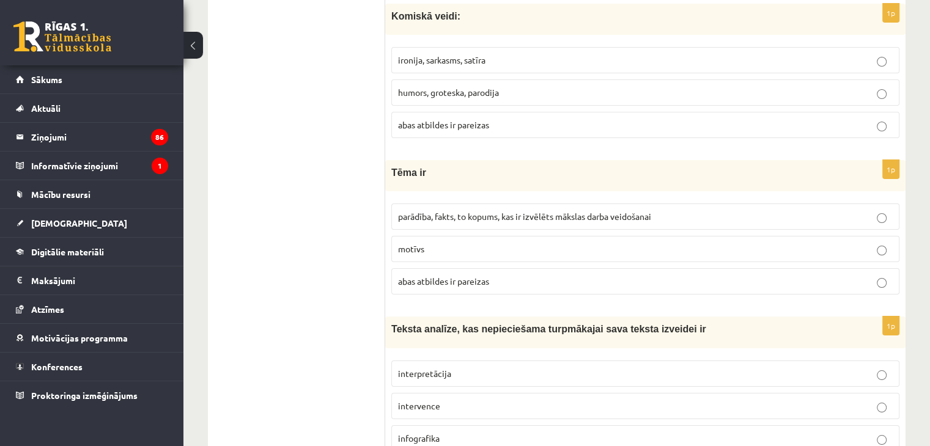
drag, startPoint x: 418, startPoint y: 331, endPoint x: 416, endPoint y: 322, distance: 8.9
click at [416, 361] on label "interpretācija" at bounding box center [645, 374] width 508 height 26
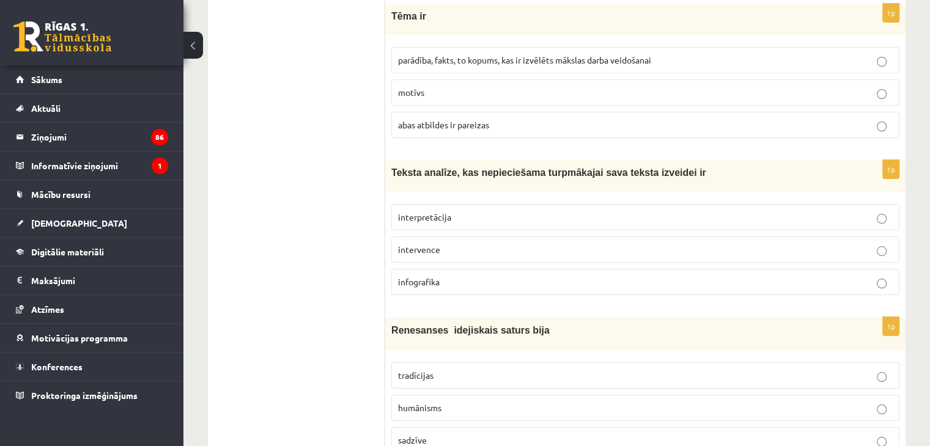
scroll to position [4636, 0]
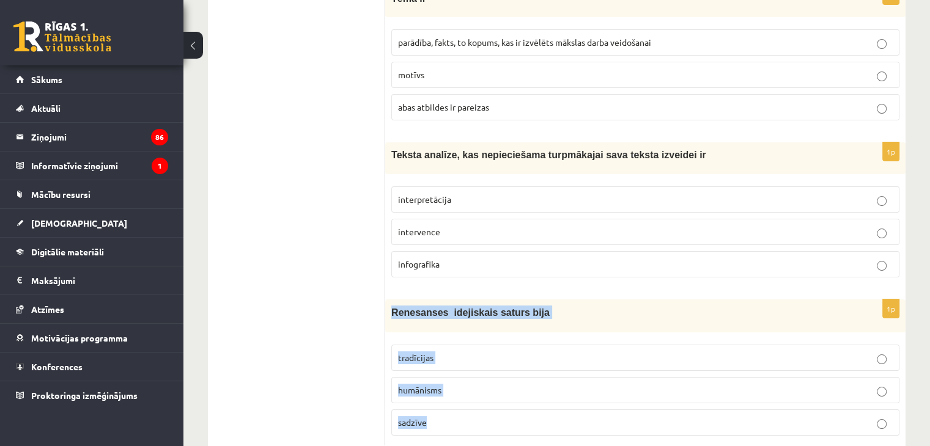
drag, startPoint x: 391, startPoint y: 274, endPoint x: 446, endPoint y: 377, distance: 117.0
click at [446, 377] on div "1p Renesanses idejiskais saturs bija tradīcijas humānisms sadzīve" at bounding box center [645, 373] width 520 height 146
click at [449, 384] on p "humānisms" at bounding box center [645, 390] width 495 height 13
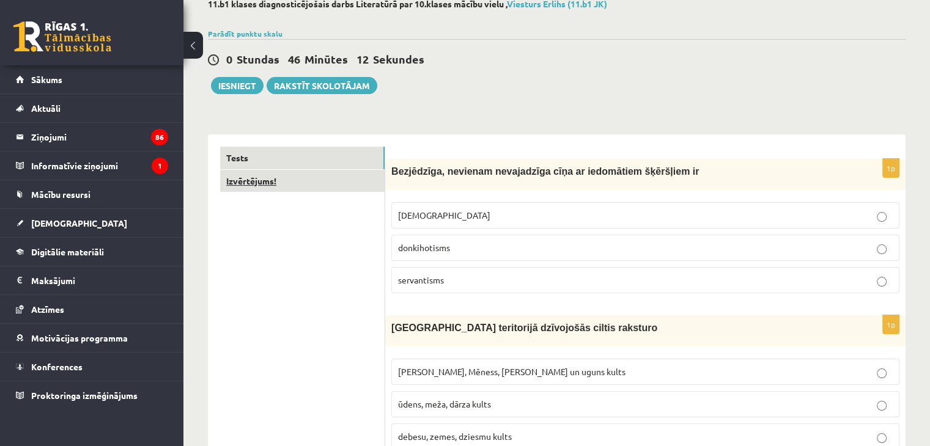
scroll to position [52, 0]
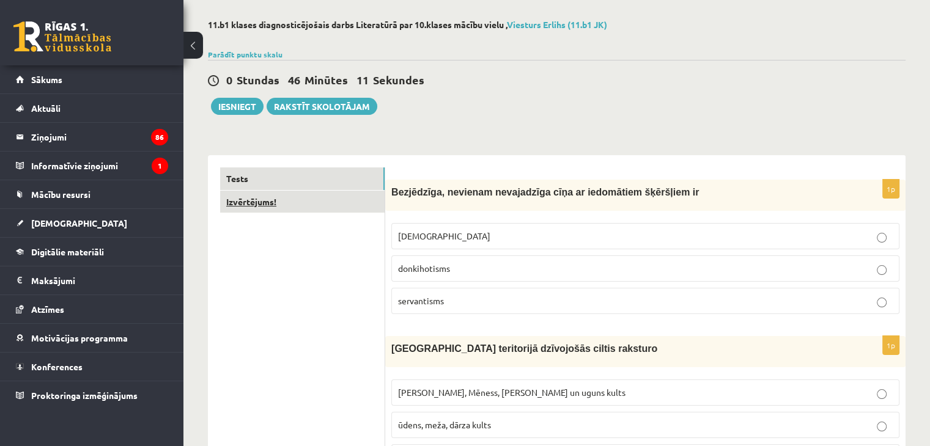
click at [328, 205] on link "Izvērtējums!" at bounding box center [302, 202] width 164 height 23
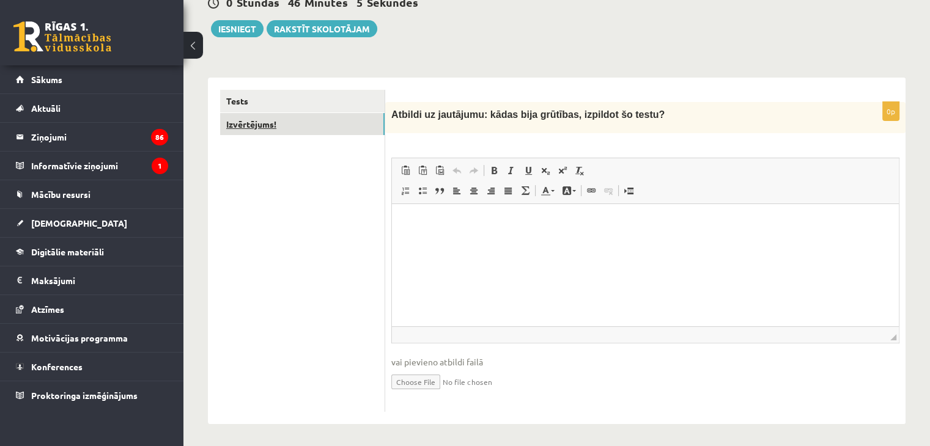
scroll to position [132, 0]
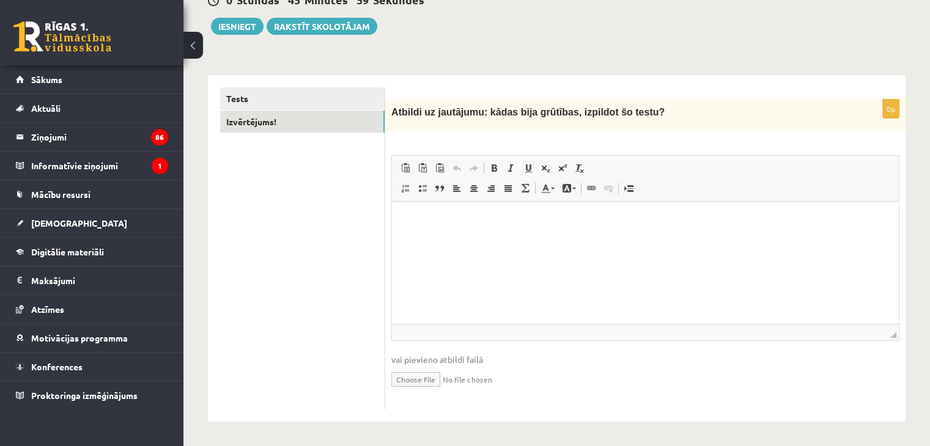
click at [480, 112] on span "Atbildi uz jautājumu: kādas bija grūtības, izpildot šo testu?" at bounding box center [527, 112] width 273 height 10
click at [480, 111] on span "Atbildi uz jautājumu: kādas bija grūtības, izpildot šo testu?" at bounding box center [527, 112] width 273 height 10
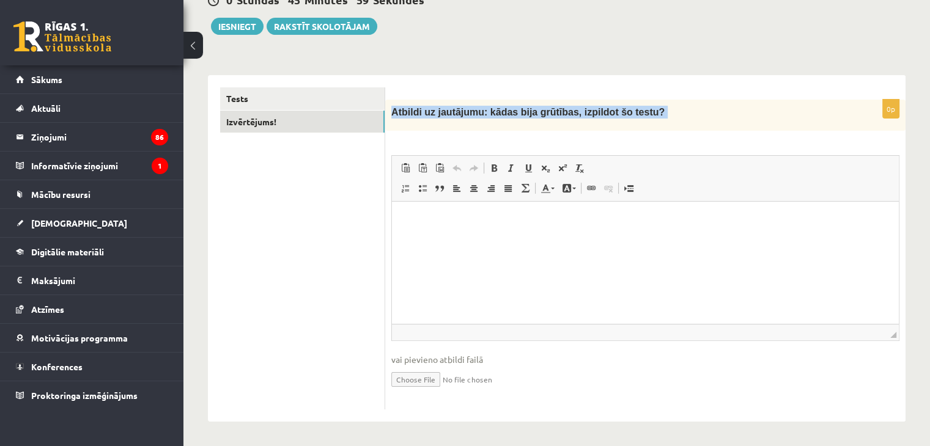
click at [480, 111] on span "Atbildi uz jautājumu: kādas bija grūtības, izpildot šo testu?" at bounding box center [527, 112] width 273 height 10
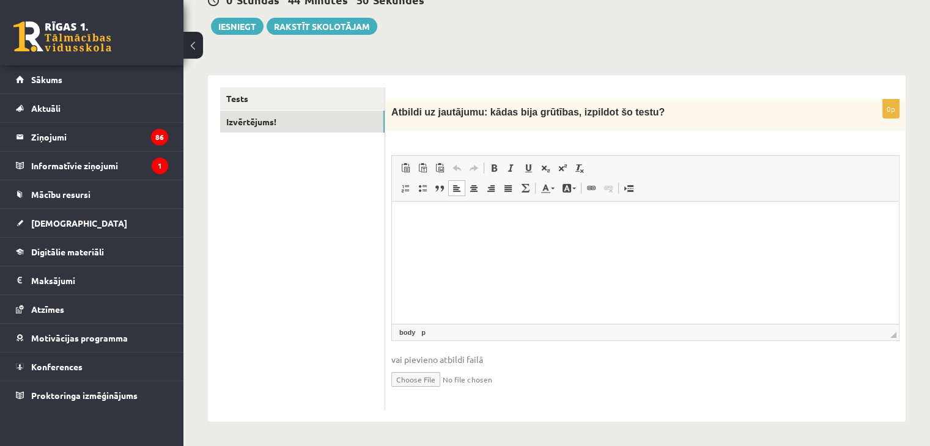
drag, startPoint x: 414, startPoint y: 238, endPoint x: 402, endPoint y: 226, distance: 17.3
drag, startPoint x: 402, startPoint y: 226, endPoint x: 627, endPoint y: 239, distance: 225.3
drag, startPoint x: 627, startPoint y: 239, endPoint x: 587, endPoint y: 237, distance: 39.2
click at [587, 237] on html at bounding box center [645, 220] width 507 height 37
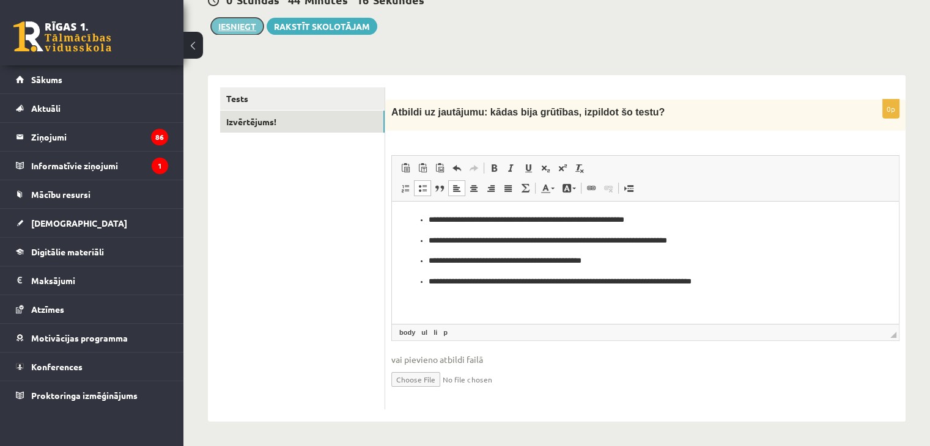
click at [238, 32] on button "Iesniegt" at bounding box center [237, 26] width 53 height 17
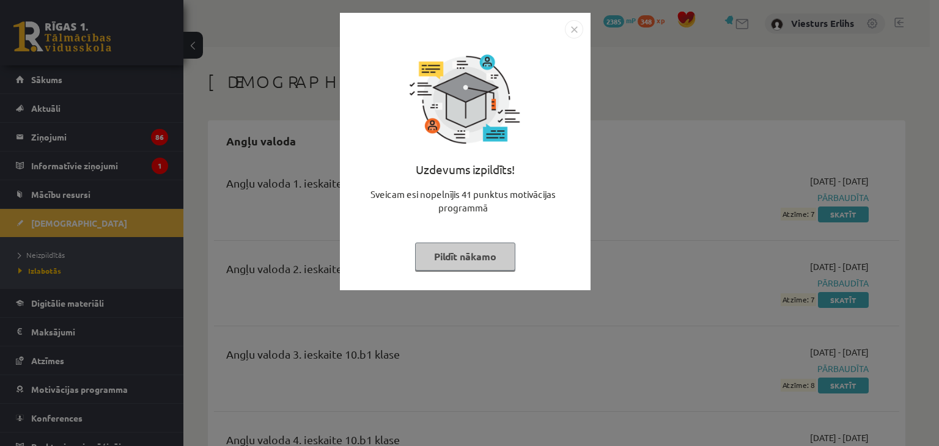
click at [472, 262] on button "Pildīt nākamo" at bounding box center [465, 257] width 100 height 28
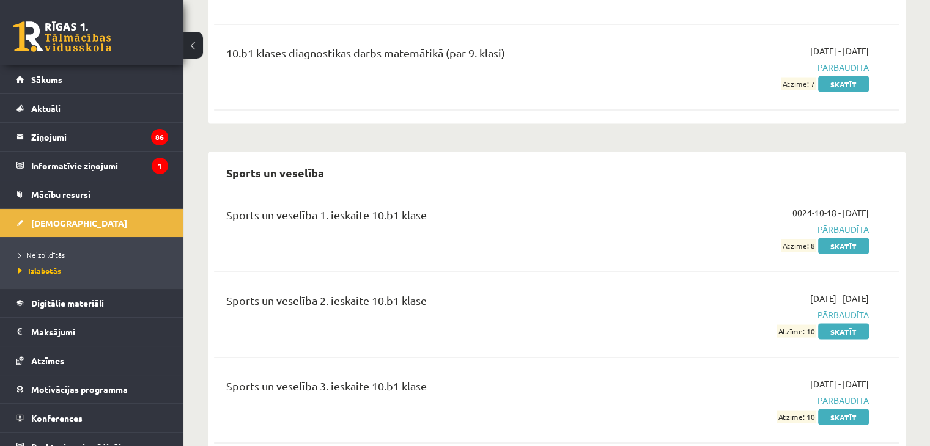
scroll to position [6922, 0]
click at [51, 222] on span "[DEMOGRAPHIC_DATA]" at bounding box center [79, 223] width 96 height 11
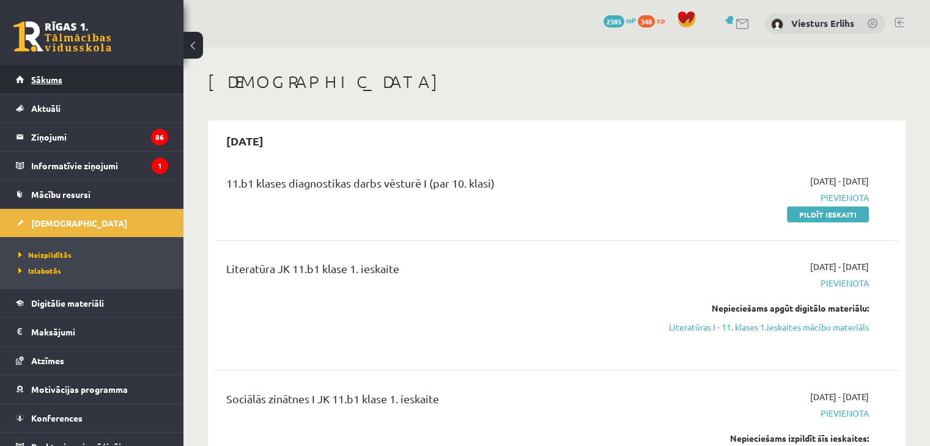
click at [72, 90] on link "Sākums" at bounding box center [92, 79] width 152 height 28
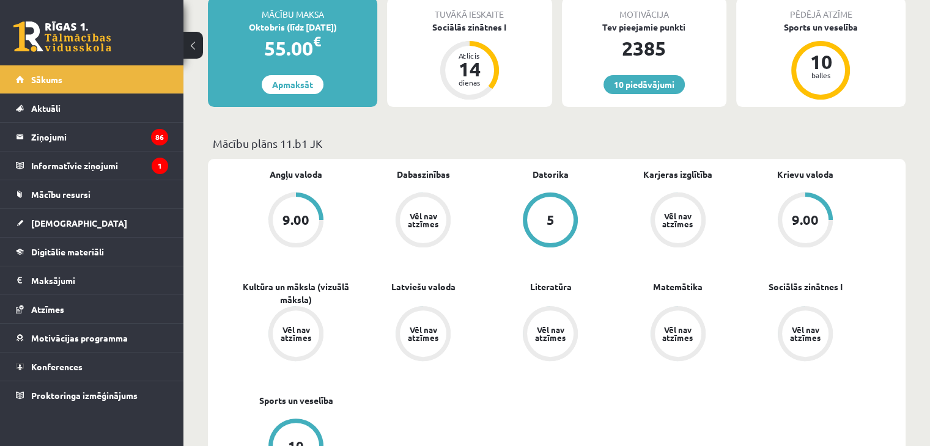
scroll to position [367, 0]
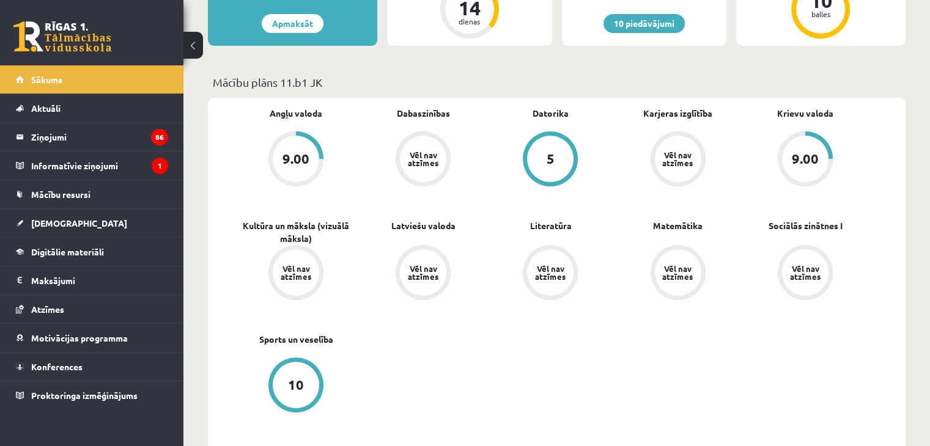
click at [802, 270] on div "Vēl nav atzīmes" at bounding box center [805, 273] width 34 height 16
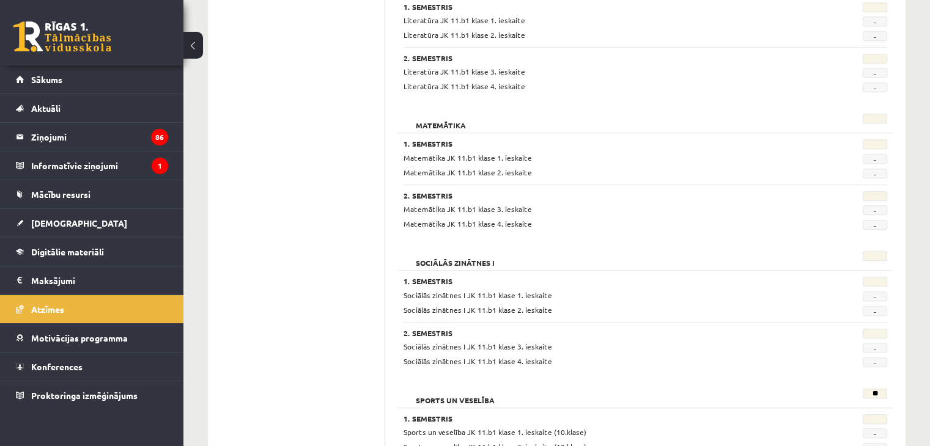
scroll to position [1156, 0]
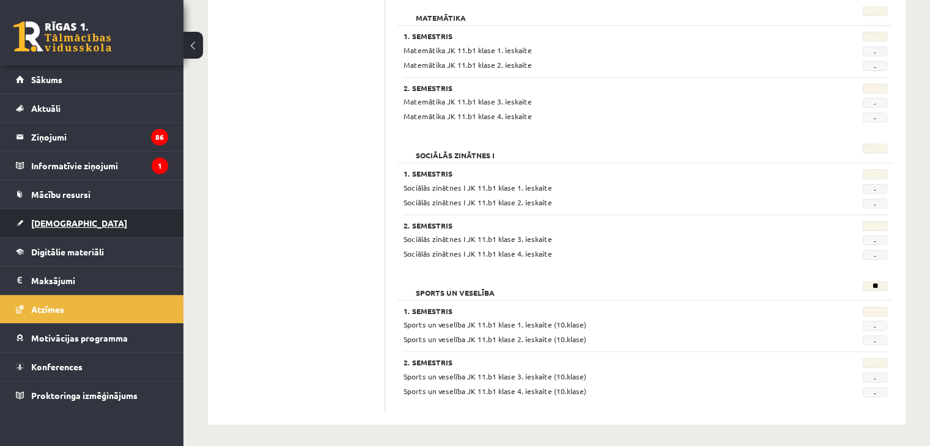
click at [49, 229] on link "[DEMOGRAPHIC_DATA]" at bounding box center [92, 223] width 152 height 28
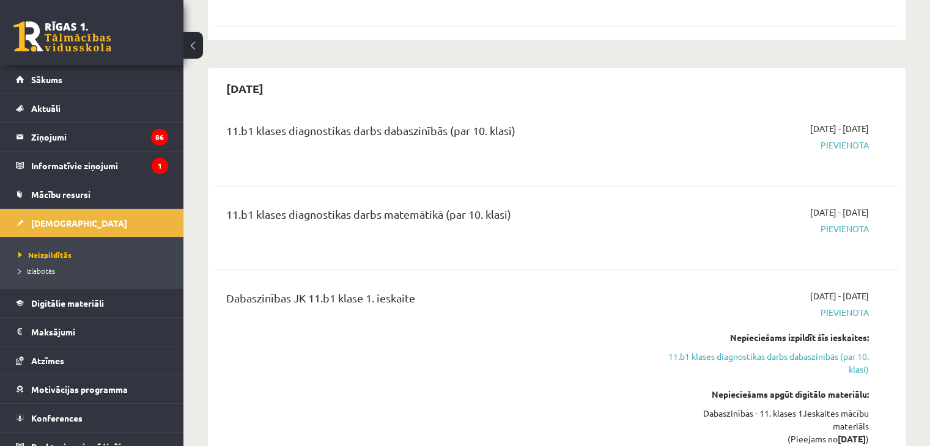
scroll to position [1340, 0]
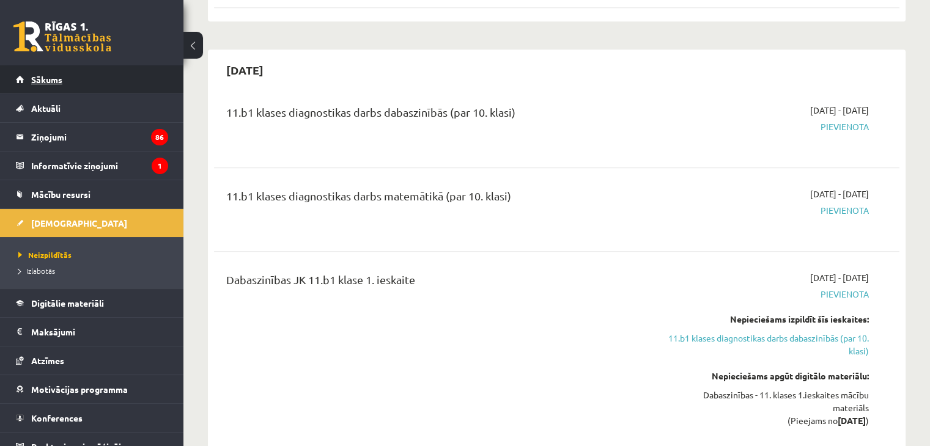
click at [34, 84] on span "Sākums" at bounding box center [46, 79] width 31 height 11
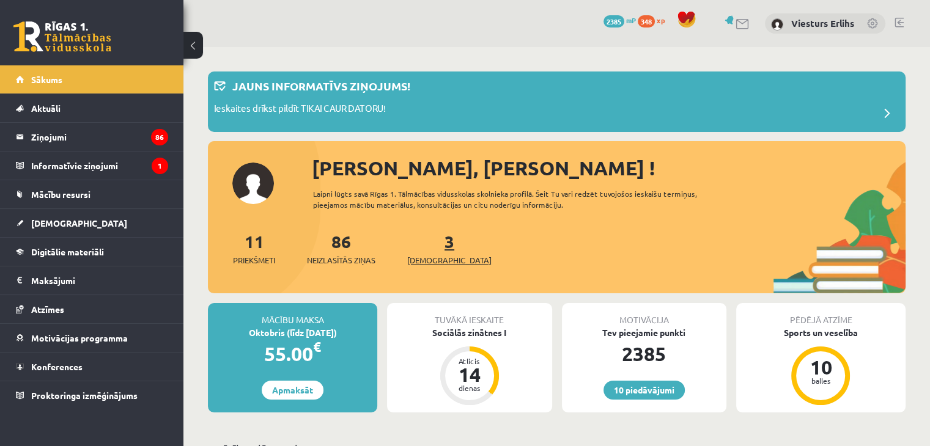
click at [433, 259] on span "[DEMOGRAPHIC_DATA]" at bounding box center [449, 260] width 84 height 12
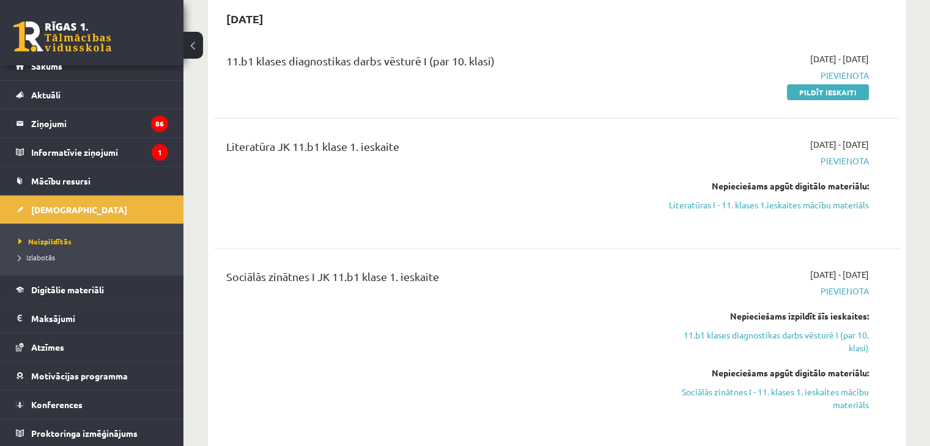
scroll to position [183, 0]
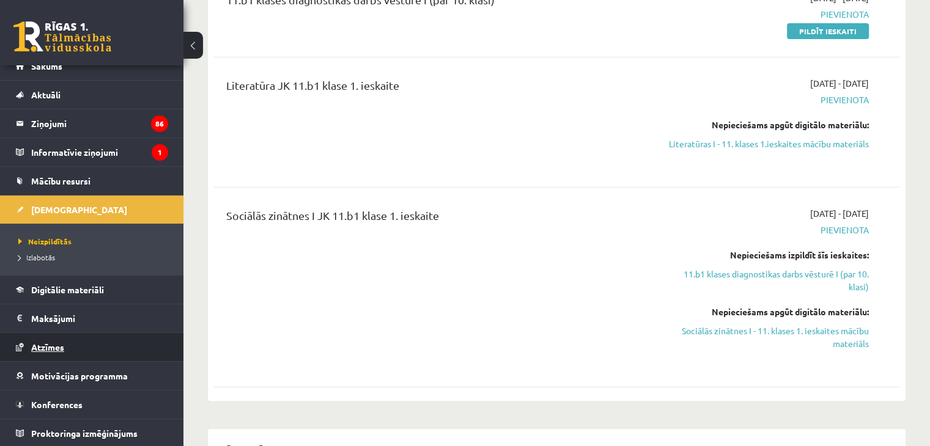
click at [79, 348] on link "Atzīmes" at bounding box center [92, 347] width 152 height 28
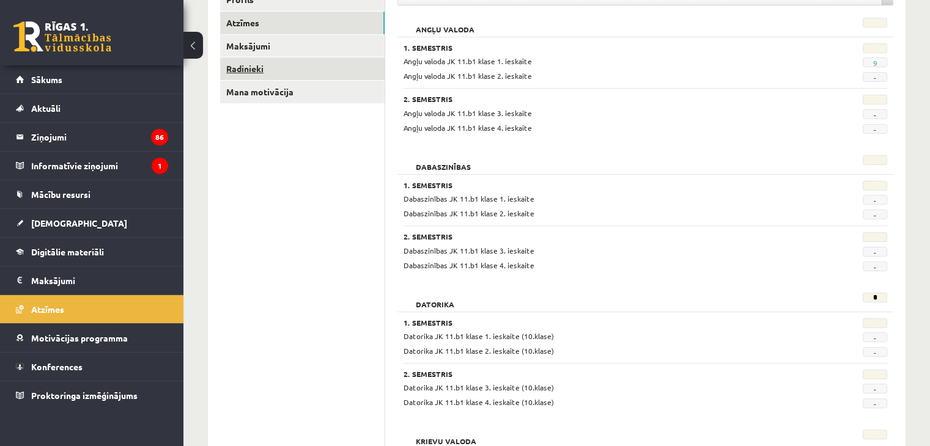
click at [240, 64] on link "Radinieki" at bounding box center [302, 68] width 164 height 23
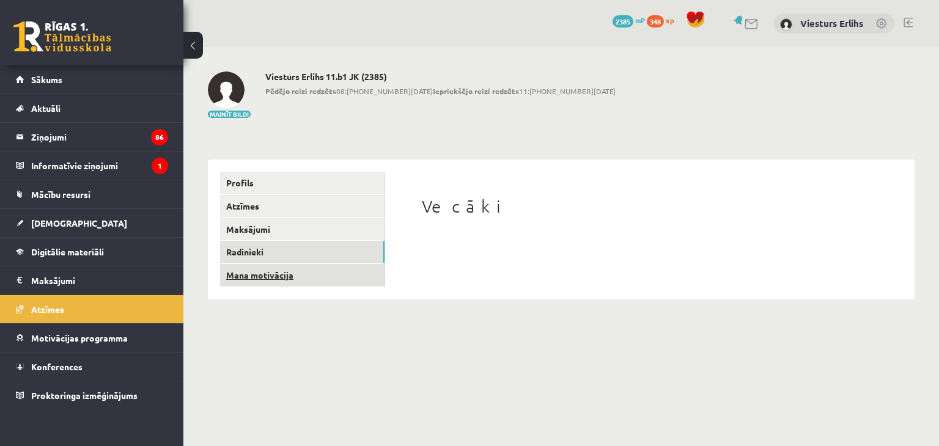
click at [254, 276] on link "Mana motivācija" at bounding box center [302, 275] width 164 height 23
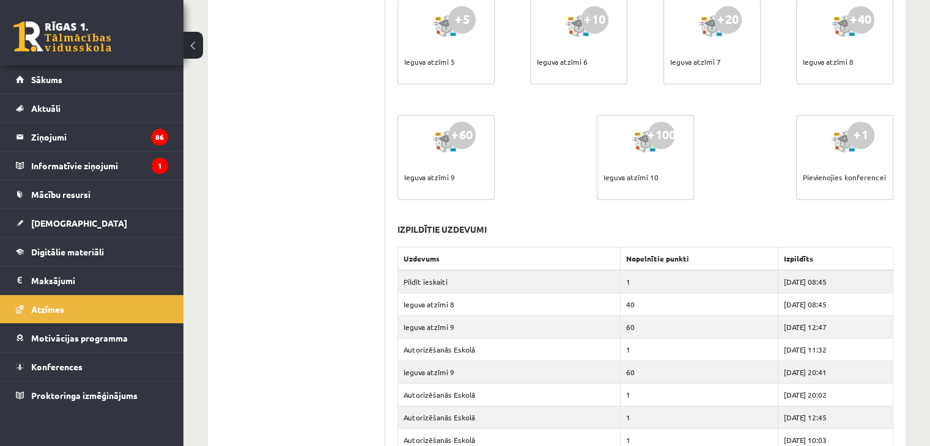
scroll to position [611, 0]
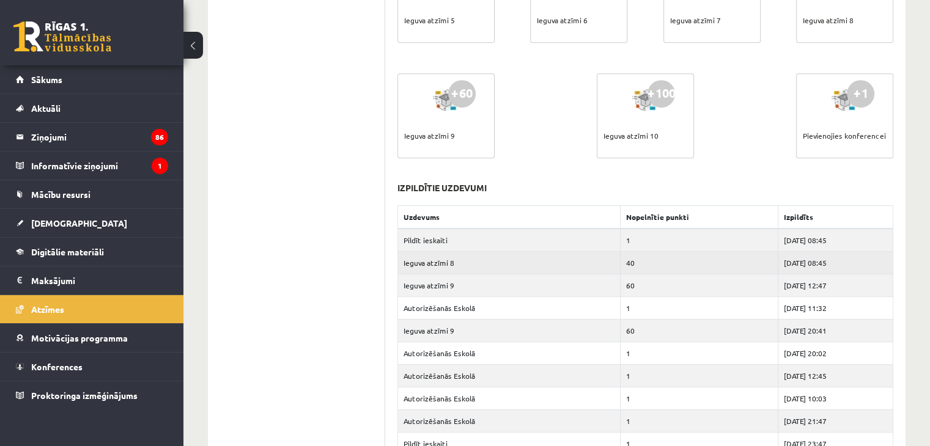
click at [428, 258] on td "Ieguva atzīmi 8" at bounding box center [509, 262] width 222 height 23
click at [800, 262] on td "2025-09-17 08:45" at bounding box center [835, 262] width 115 height 23
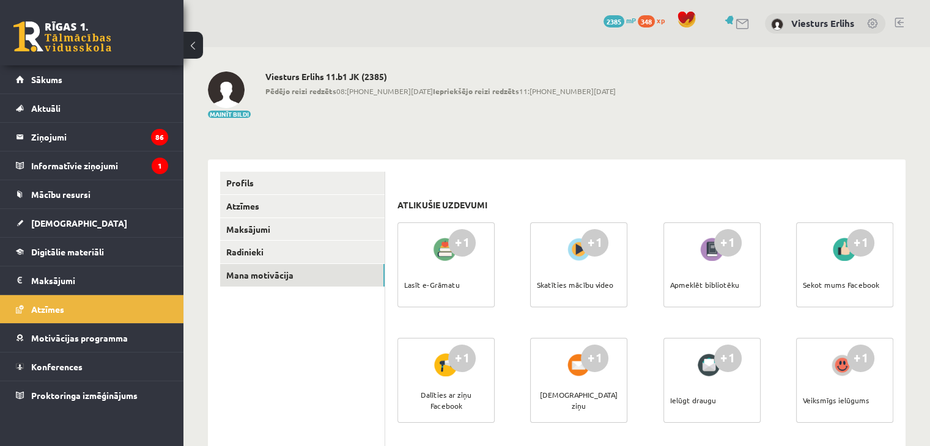
scroll to position [0, 0]
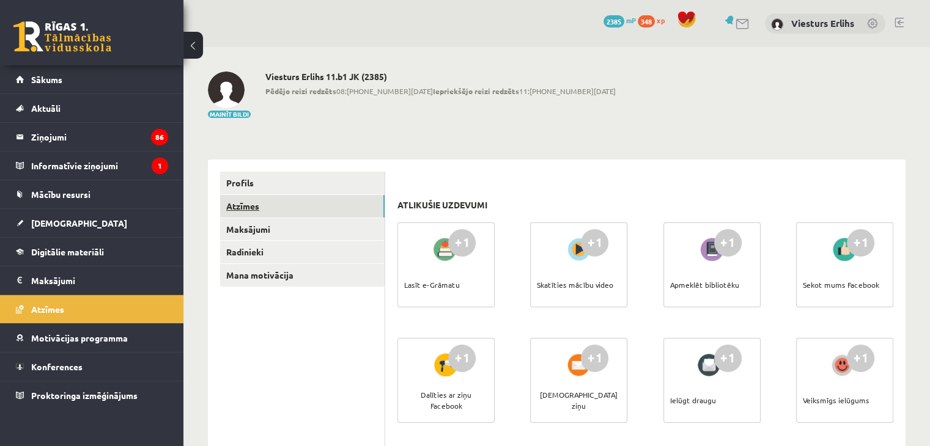
click at [250, 200] on link "Atzīmes" at bounding box center [302, 206] width 164 height 23
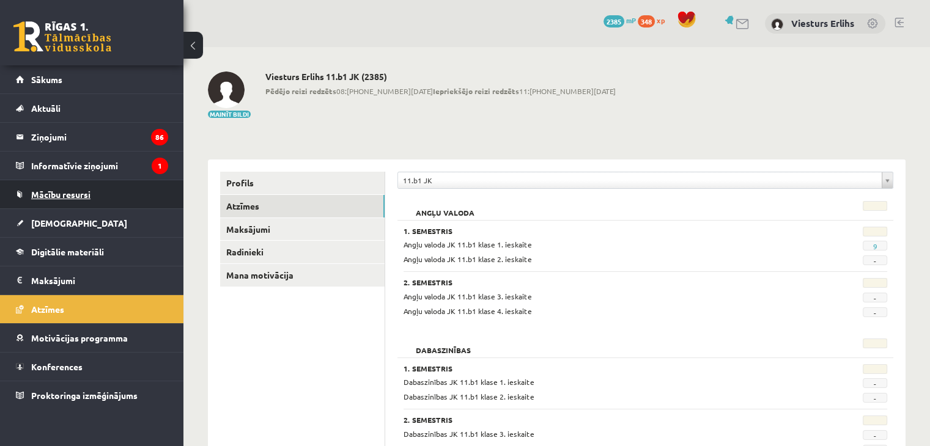
click at [59, 190] on span "Mācību resursi" at bounding box center [60, 194] width 59 height 11
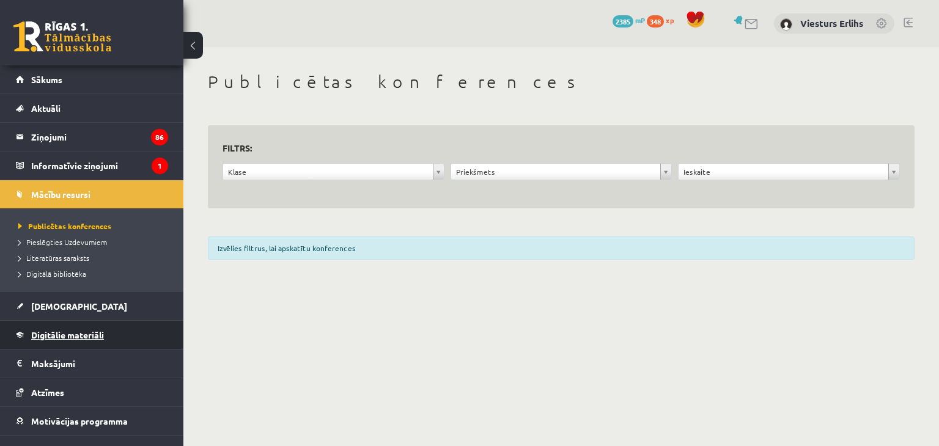
click at [75, 328] on link "Digitālie materiāli" at bounding box center [92, 335] width 152 height 28
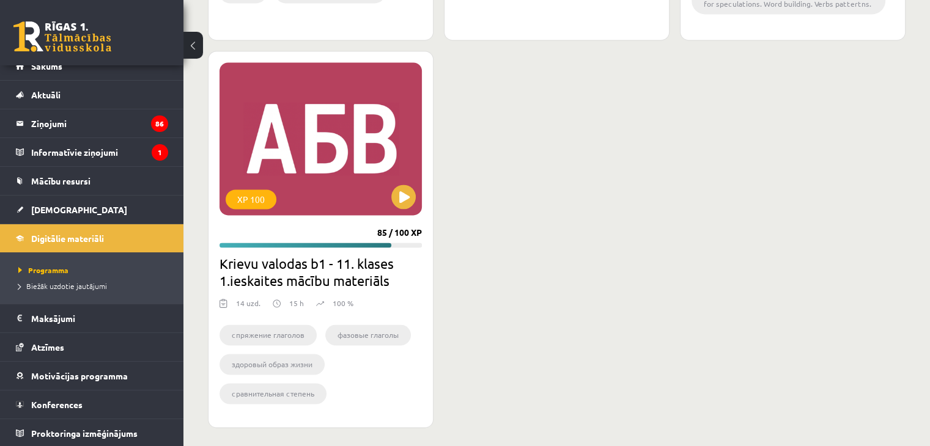
scroll to position [1781, 0]
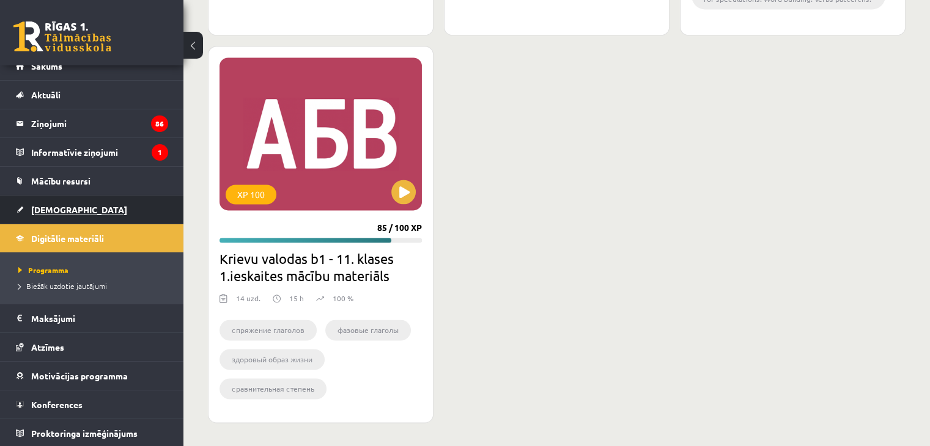
click at [50, 211] on span "[DEMOGRAPHIC_DATA]" at bounding box center [79, 209] width 96 height 11
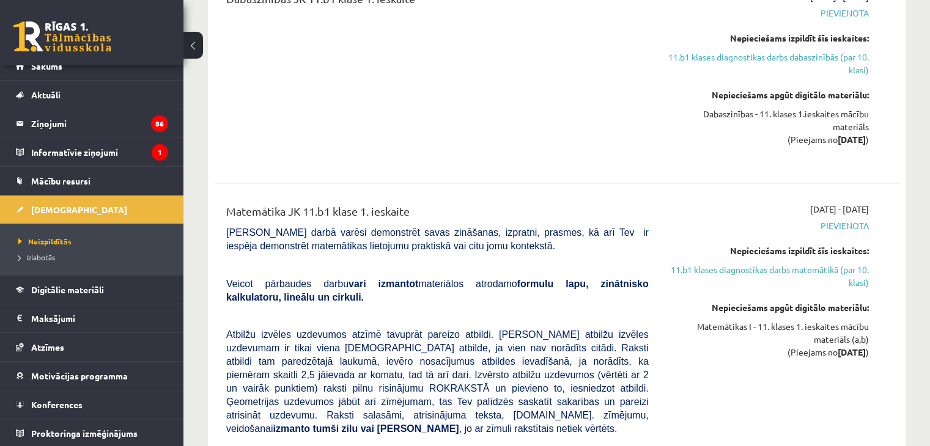
scroll to position [1650, 0]
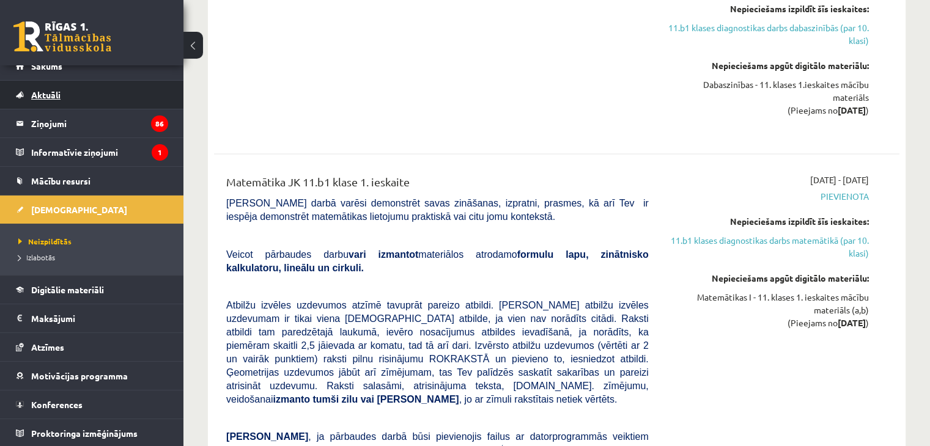
click at [60, 102] on link "Aktuāli" at bounding box center [92, 95] width 152 height 28
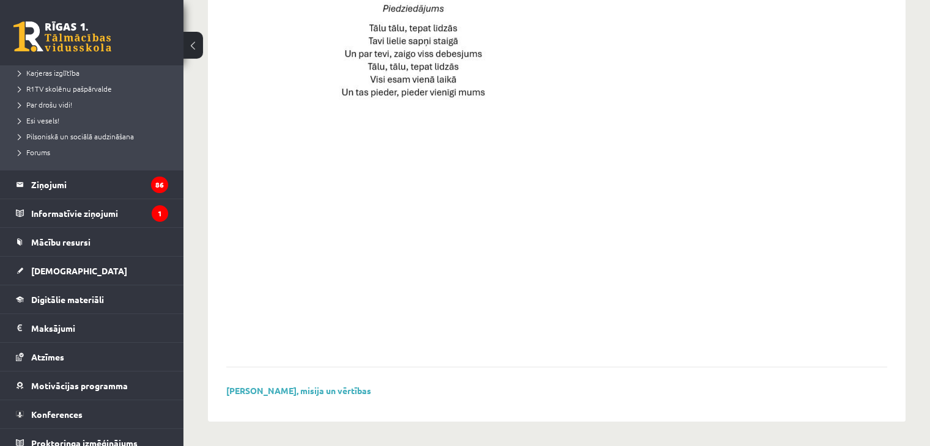
scroll to position [236, 0]
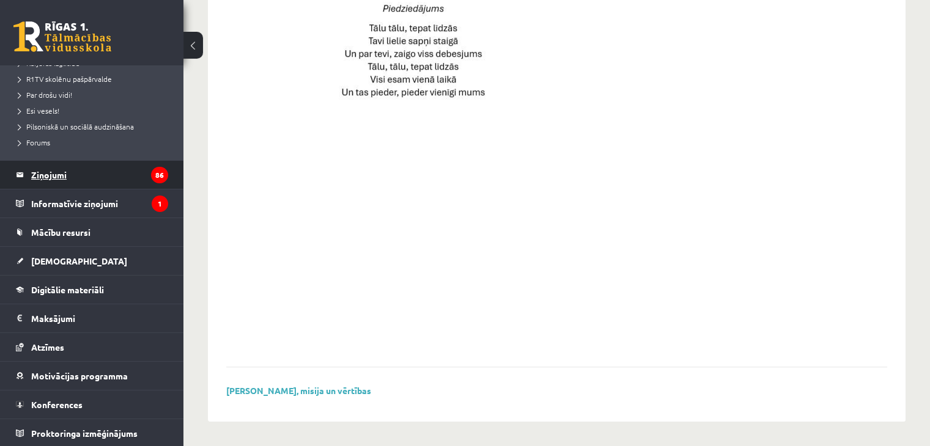
click at [108, 182] on legend "Ziņojumi 86" at bounding box center [99, 175] width 137 height 28
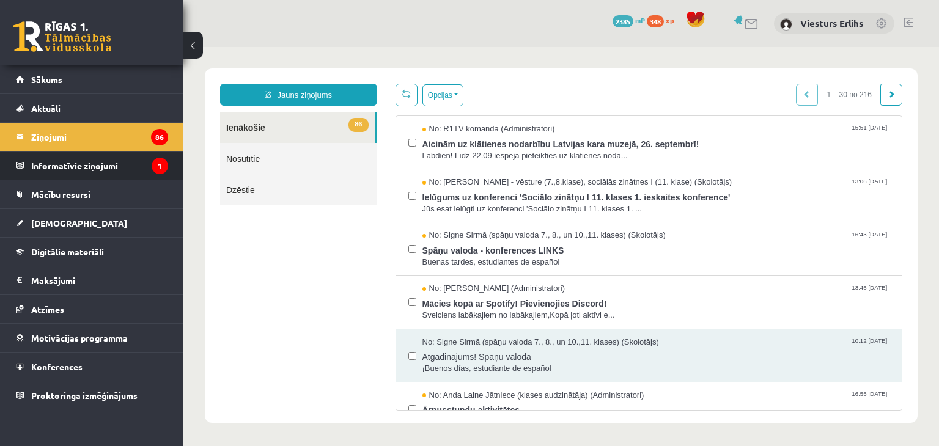
click at [97, 169] on legend "Informatīvie ziņojumi 1" at bounding box center [99, 166] width 137 height 28
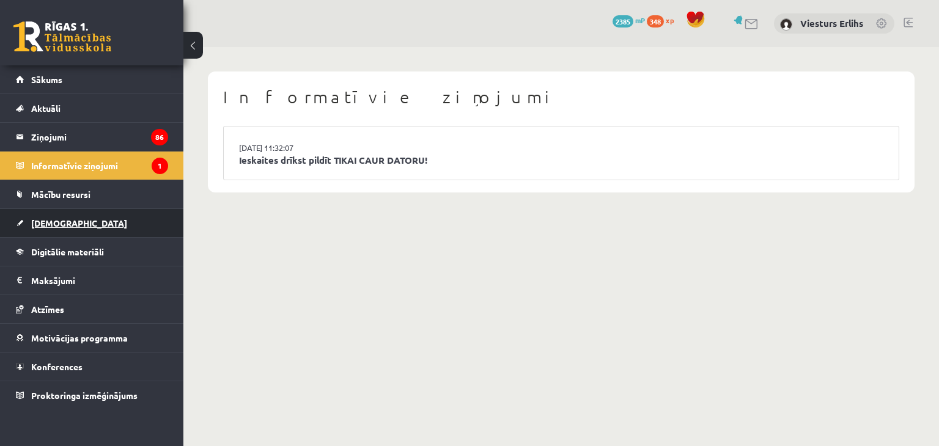
click at [66, 224] on span "[DEMOGRAPHIC_DATA]" at bounding box center [79, 223] width 96 height 11
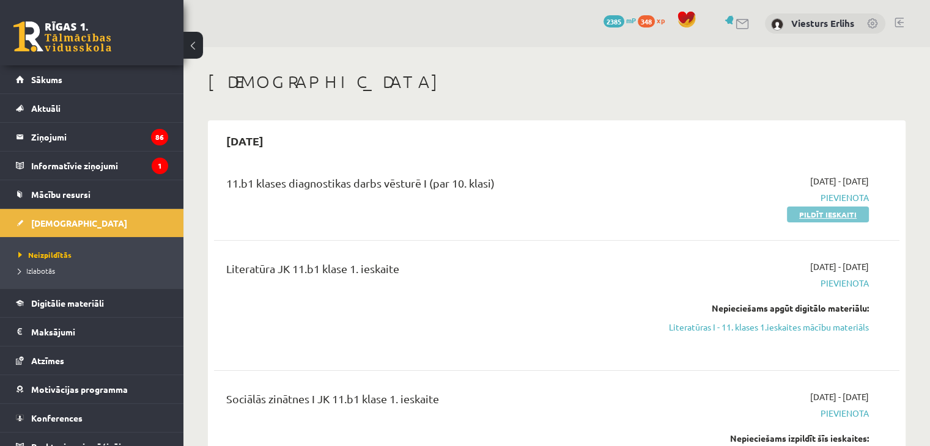
click at [848, 217] on link "Pildīt ieskaiti" at bounding box center [828, 215] width 82 height 16
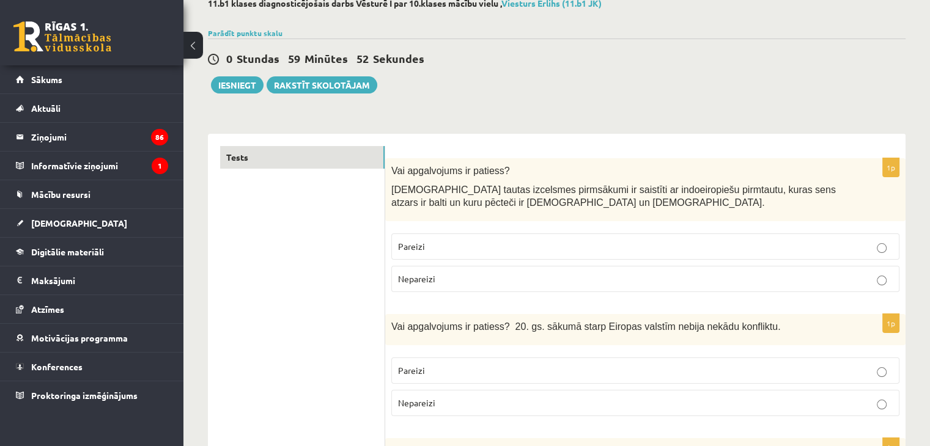
scroll to position [122, 0]
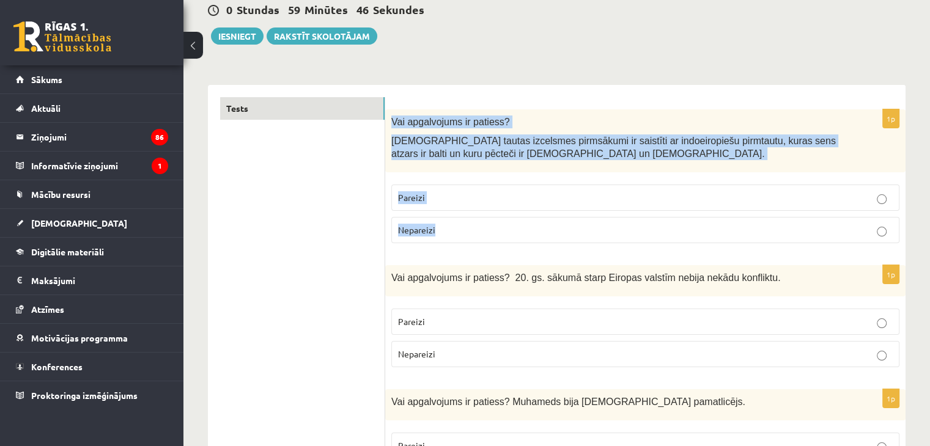
drag, startPoint x: 388, startPoint y: 115, endPoint x: 468, endPoint y: 224, distance: 135.6
click at [468, 224] on div "1p Vai apgalvojums ir patiess? Latviešu tautas izcelsmes pirmsākumi ir saistīti…" at bounding box center [645, 181] width 520 height 144
copy div "Vai apgalvojums ir patiess? Latviešu tautas izcelsmes pirmsākumi ir saistīti ar…"
click at [475, 189] on label "Pareizi" at bounding box center [645, 198] width 508 height 26
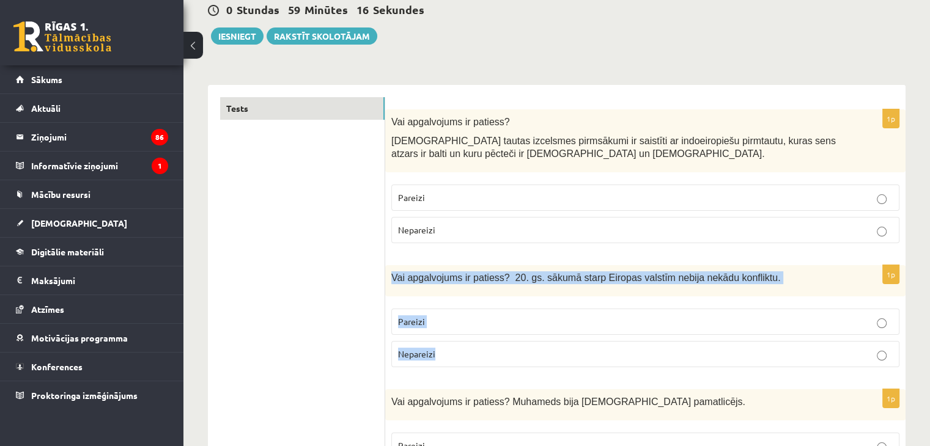
drag, startPoint x: 392, startPoint y: 273, endPoint x: 443, endPoint y: 345, distance: 87.8
click at [443, 345] on div "1p Vai apgalvojums ir patiess? 20. gs. sākumā starp Eiropas valstīm nebija nekā…" at bounding box center [645, 321] width 520 height 112
copy div "Vai apgalvojums ir patiess? 20. gs. sākumā starp Eiropas valstīm nebija nekādu …"
click at [469, 355] on p "Nepareizi" at bounding box center [645, 354] width 495 height 13
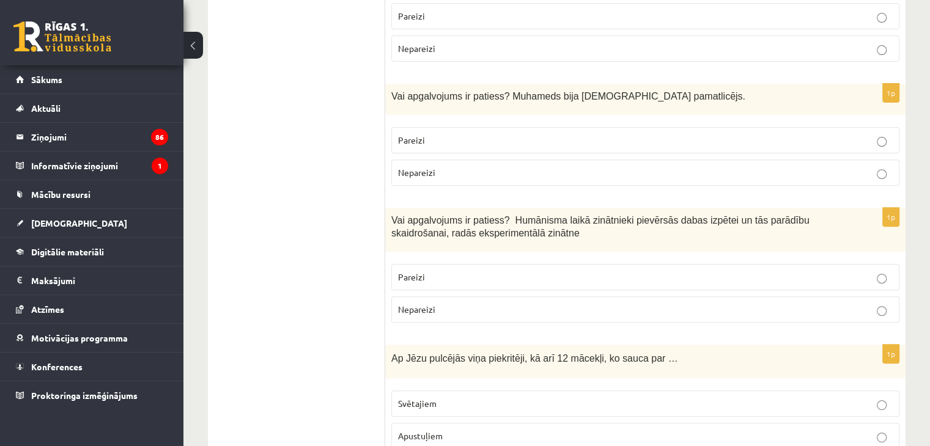
scroll to position [489, 0]
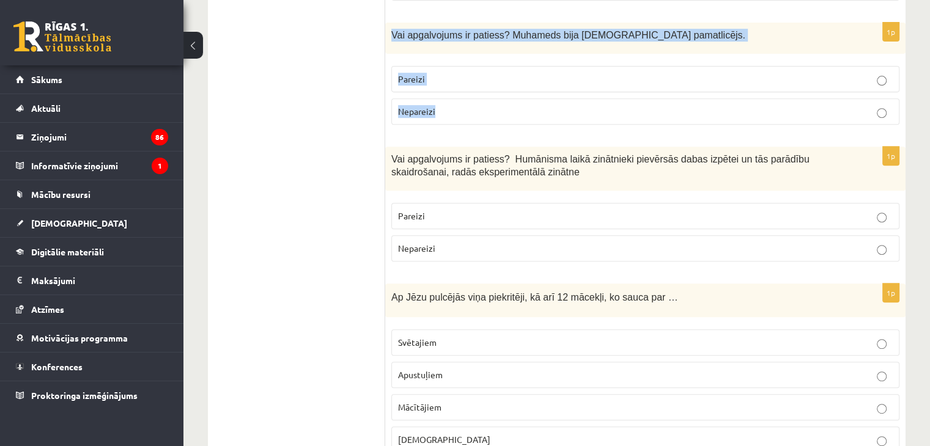
drag, startPoint x: 391, startPoint y: 29, endPoint x: 454, endPoint y: 103, distance: 97.2
click at [454, 103] on div "1p Vai apgalvojums ir patiess? Muhameds bija [DEMOGRAPHIC_DATA] pamatlicējs. [G…" at bounding box center [645, 79] width 520 height 112
copy div "Vai apgalvojums ir patiess? Muhameds bija [DEMOGRAPHIC_DATA] pamatlicējs. Parei…"
click at [460, 79] on p "Pareizi" at bounding box center [645, 79] width 495 height 13
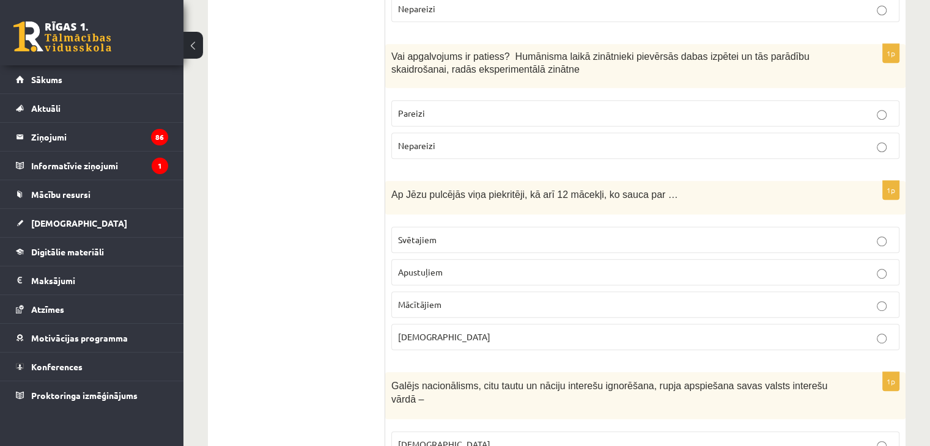
scroll to position [611, 0]
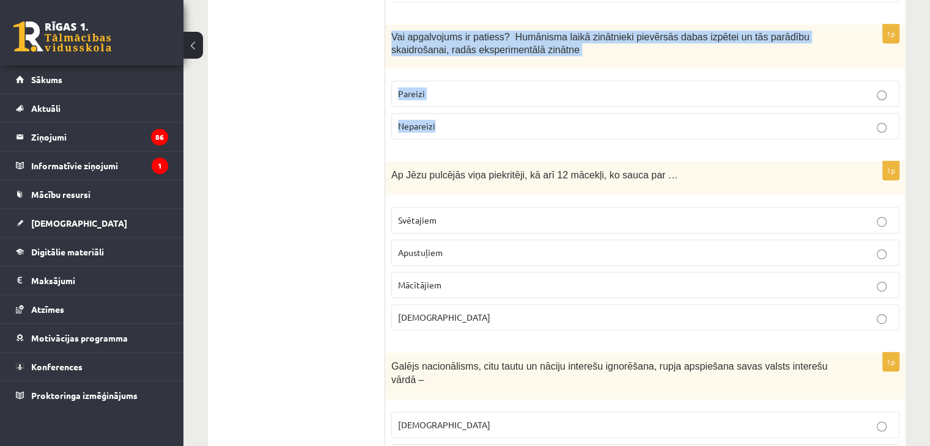
drag, startPoint x: 388, startPoint y: 32, endPoint x: 466, endPoint y: 115, distance: 113.3
click at [466, 115] on div "1p Vai apgalvojums ir patiess? Humānisma laikā zinātnieki pievērsās dabas izpēt…" at bounding box center [645, 86] width 520 height 125
copy div "Vai apgalvojums ir patiess? Humānisma laikā zinātnieki pievērsās dabas izpētei …"
click at [441, 89] on p "Pareizi" at bounding box center [645, 93] width 495 height 13
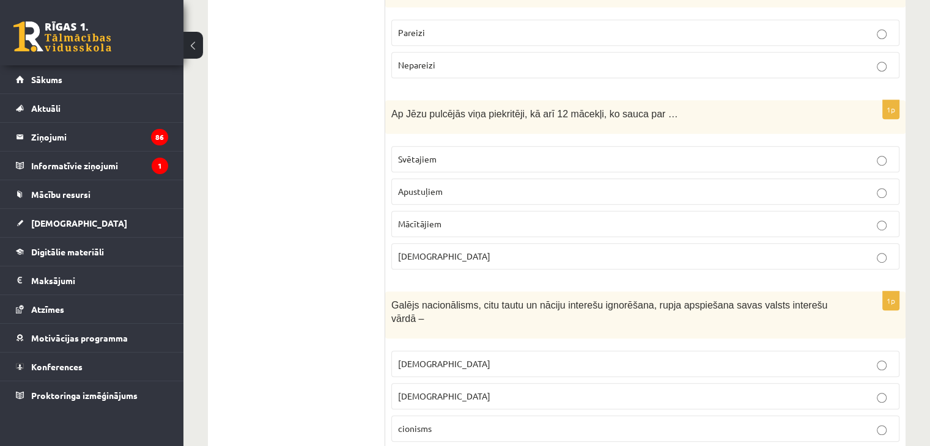
scroll to position [734, 0]
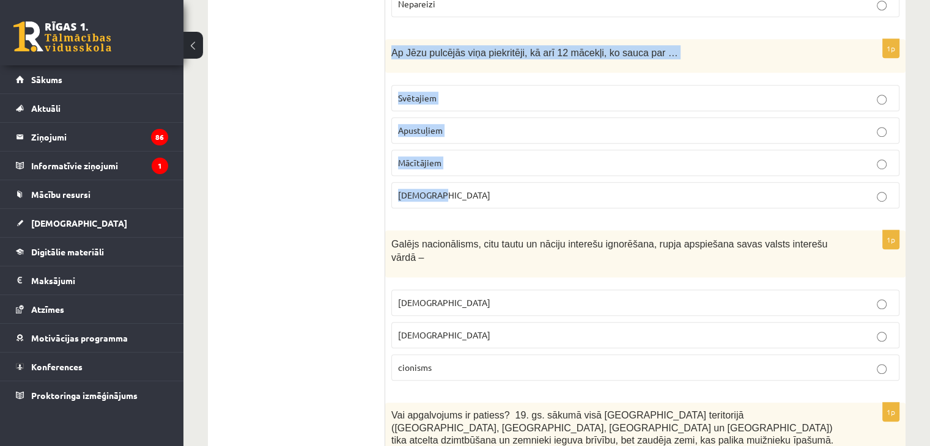
drag, startPoint x: 387, startPoint y: 50, endPoint x: 458, endPoint y: 177, distance: 145.9
click at [458, 177] on div "1p Ap Jēzu pulcējās viņa piekritēji, kā arī 12 mācekļi, ko sauca par … Svētajie…" at bounding box center [645, 128] width 520 height 179
copy div "Ap Jēzu pulcējās viņa piekritēji, kā arī 12 mācekļi, ko sauca par … Svētajiem A…"
click at [480, 130] on p "Apustuļiem" at bounding box center [645, 130] width 495 height 13
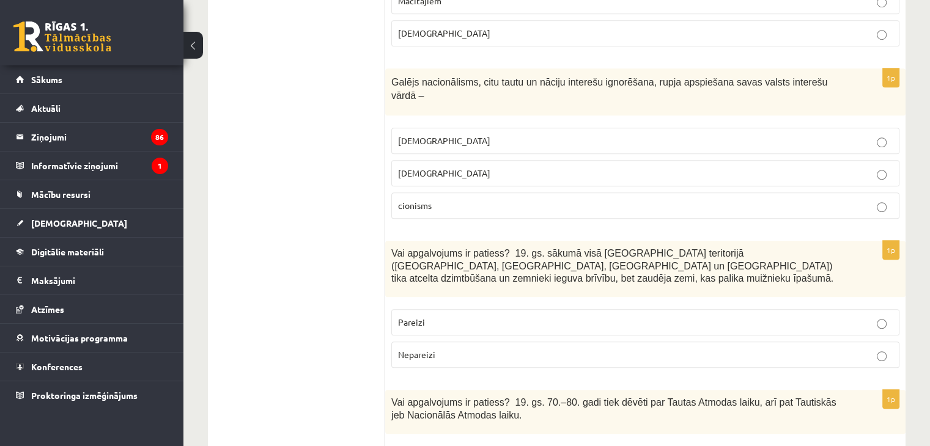
scroll to position [917, 0]
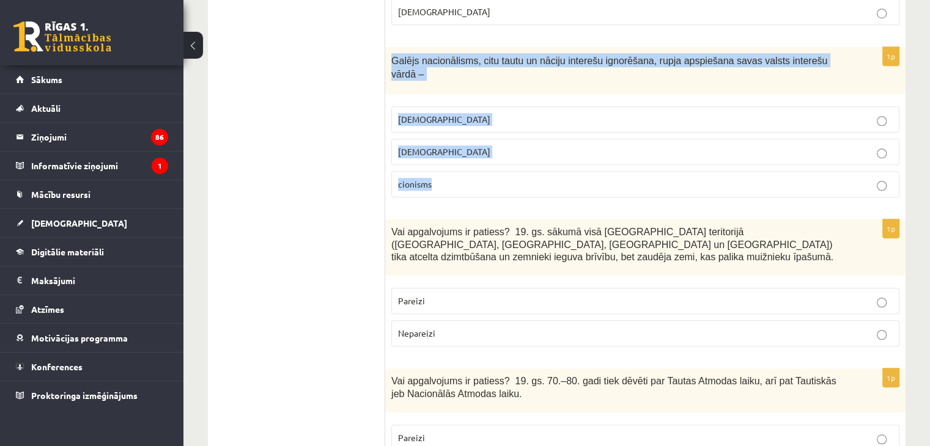
drag, startPoint x: 390, startPoint y: 59, endPoint x: 443, endPoint y: 161, distance: 114.3
click at [443, 161] on div "1p Galējs nacionālisms, citu tautu un nāciju interešu ignorēšana, rupja apspieš…" at bounding box center [645, 127] width 520 height 160
copy div "Galējs nacionālisms, citu tautu un nāciju interešu ignorēšana, rupja apspiešana…"
click at [428, 114] on span "[DEMOGRAPHIC_DATA]" at bounding box center [444, 119] width 92 height 11
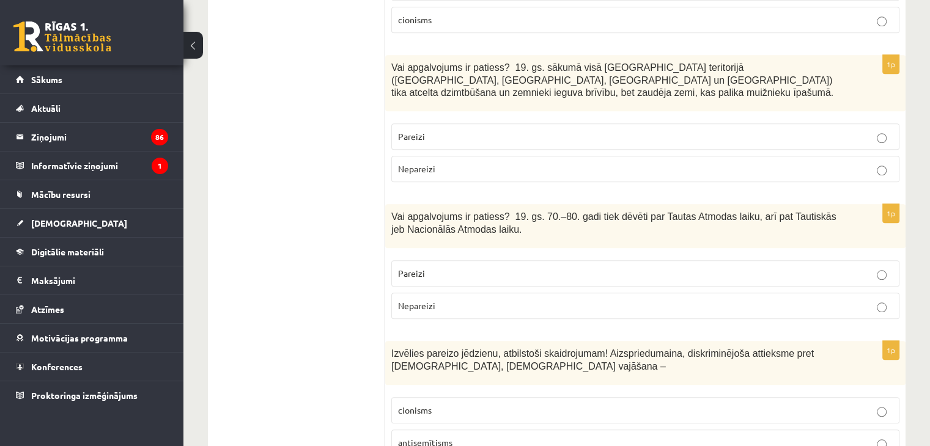
scroll to position [1100, 0]
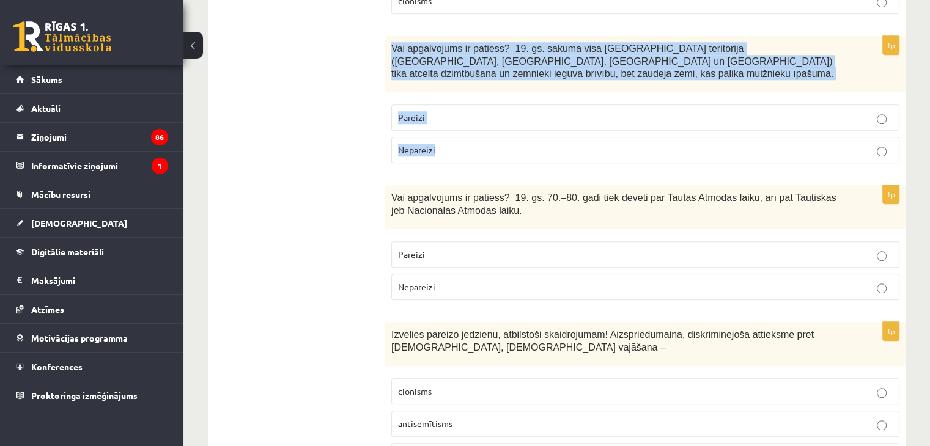
drag, startPoint x: 386, startPoint y: 33, endPoint x: 438, endPoint y: 123, distance: 104.3
click at [438, 123] on div "1p Vai apgalvojums ir patiess? 19. gs. sākumā visā [GEOGRAPHIC_DATA] teritorijā…" at bounding box center [645, 104] width 520 height 137
copy div "Vai apgalvojums ir patiess? 19. gs. sākumā visā [GEOGRAPHIC_DATA] teritorijā ([…"
click at [416, 144] on p "Nepareizi" at bounding box center [645, 150] width 495 height 13
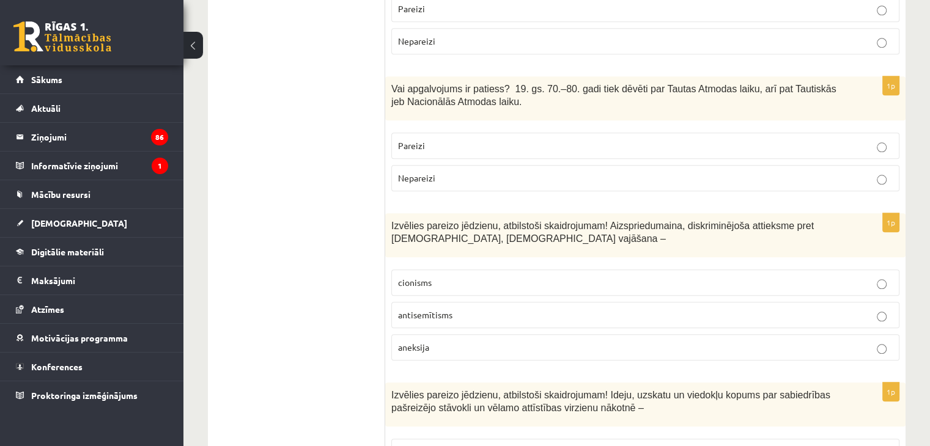
scroll to position [1223, 0]
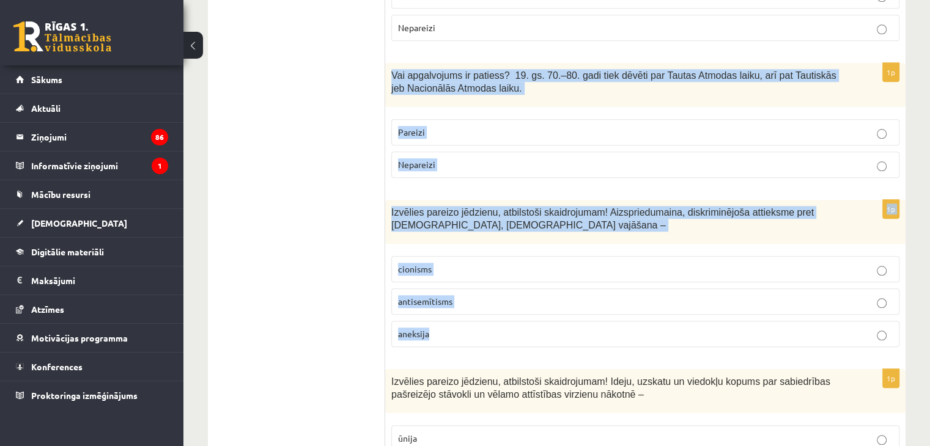
drag, startPoint x: 390, startPoint y: 42, endPoint x: 483, endPoint y: 289, distance: 264.4
copy form "Vai apgalvojums ir patiess? 19. gs. 70.–80. gadi tiek dēvēti par Tautas Atmodas…"
click at [487, 289] on label "antisemītisms" at bounding box center [645, 302] width 508 height 26
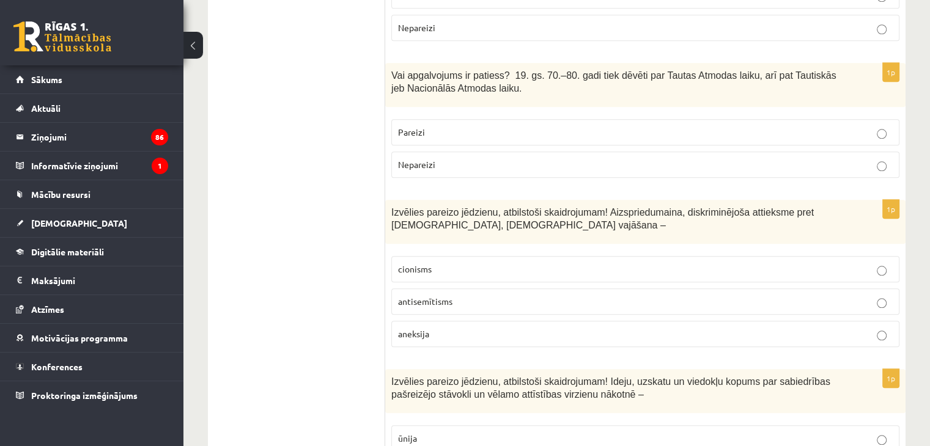
click at [462, 126] on p "Pareizi" at bounding box center [645, 132] width 495 height 13
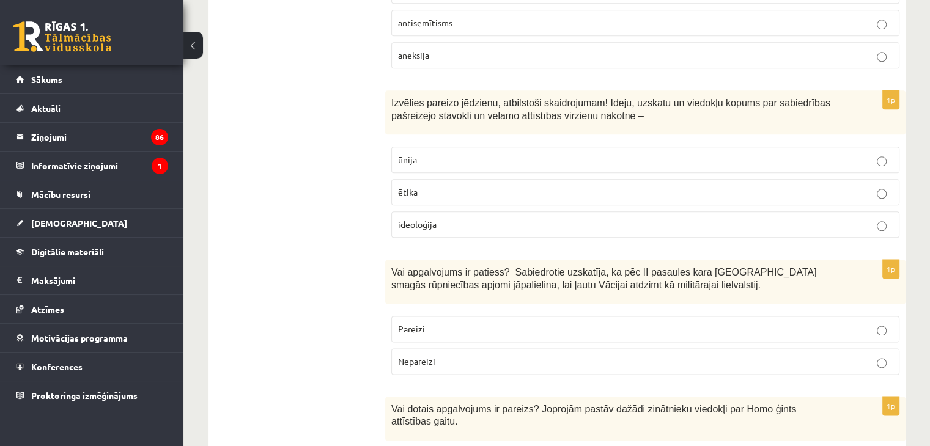
scroll to position [1528, 0]
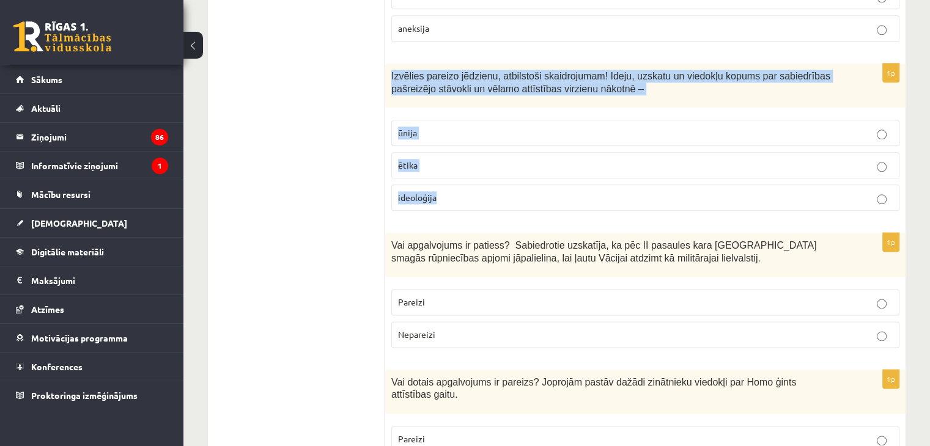
drag, startPoint x: 389, startPoint y: 50, endPoint x: 461, endPoint y: 168, distance: 138.8
click at [461, 168] on div "1p Izvēlies pareizo jēdzienu, atbilstoši skaidrojumam! Ideju, uzskatu un viedok…" at bounding box center [645, 142] width 520 height 157
copy div "Izvēlies pareizo jēdzienu, atbilstoši skaidrojumam! Ideju, uzskatu un viedokļu …"
click at [454, 191] on p "ideoloģija" at bounding box center [645, 197] width 495 height 13
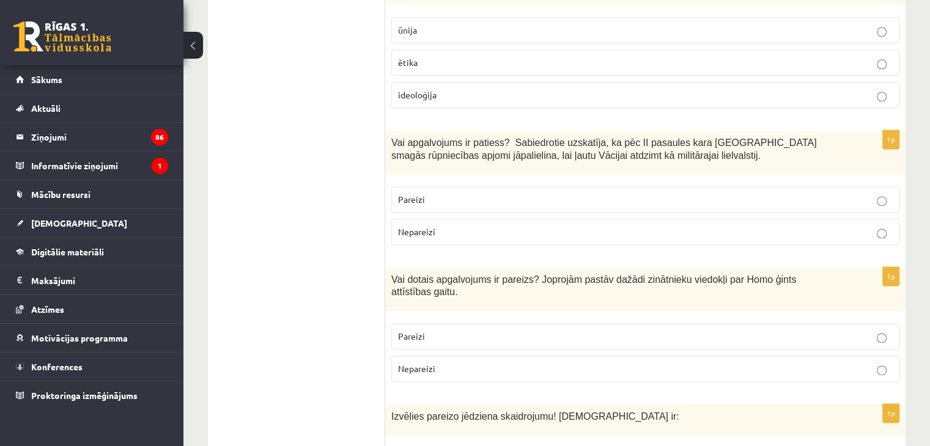
scroll to position [1650, 0]
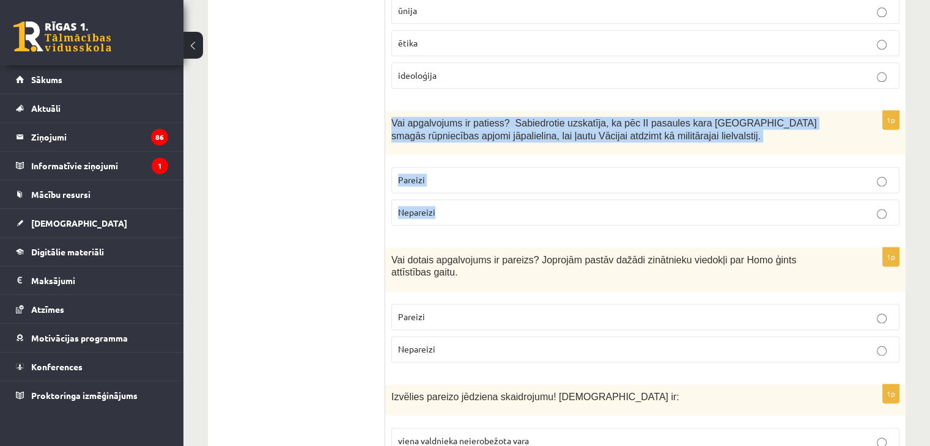
drag, startPoint x: 390, startPoint y: 86, endPoint x: 461, endPoint y: 172, distance: 111.5
click at [461, 172] on div "1p Vai apgalvojums ir patiess? Sabiedrotie uzskatīja, ka pēc II pasaules kara […" at bounding box center [645, 173] width 520 height 125
copy div "Vai apgalvojums ir patiess? Sabiedrotie uzskatīja, ka pēc II pasaules kara [GEO…"
click at [459, 206] on p "Nepareizi" at bounding box center [645, 212] width 495 height 13
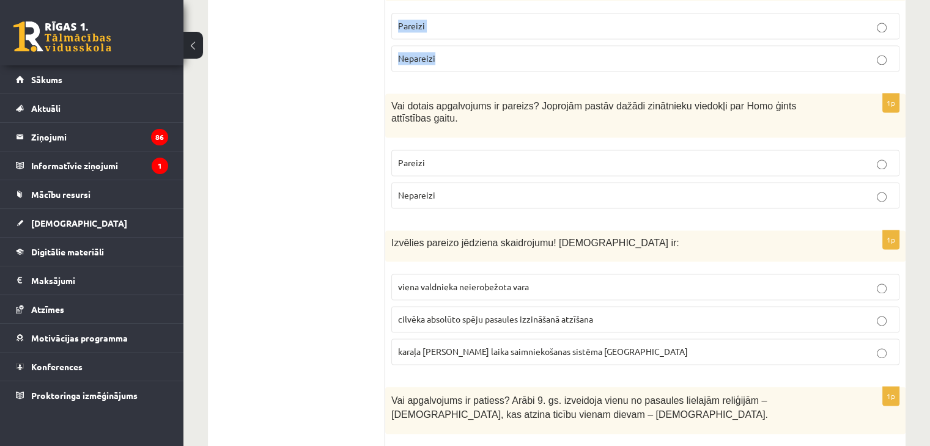
scroll to position [1834, 0]
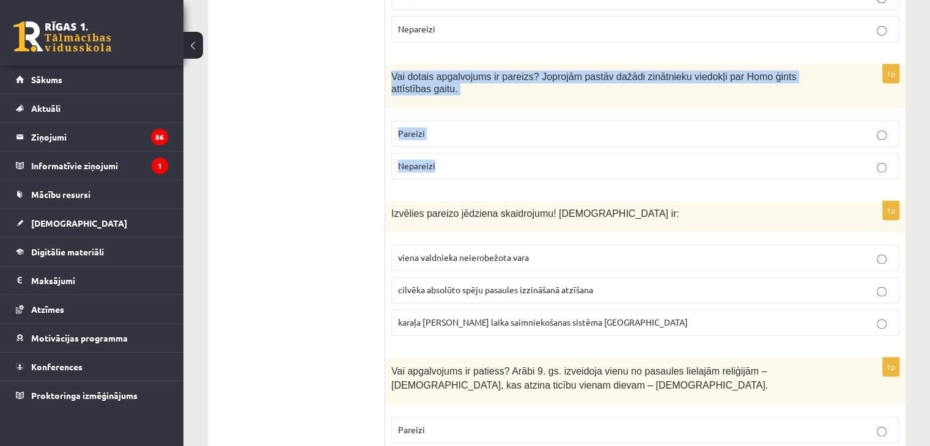
drag, startPoint x: 389, startPoint y: 42, endPoint x: 452, endPoint y: 122, distance: 101.8
click at [452, 122] on div "1p Vai dotais apgalvojums ir pareizs? Joprojām pastāv dažādi zinātnieku viedokļ…" at bounding box center [645, 126] width 520 height 125
click at [467, 127] on p "Pareizi" at bounding box center [645, 133] width 495 height 13
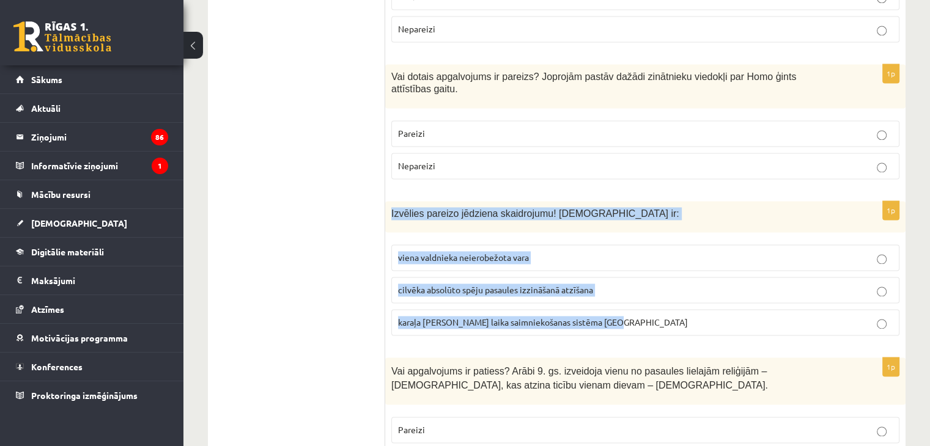
drag, startPoint x: 389, startPoint y: 163, endPoint x: 611, endPoint y: 279, distance: 250.2
click at [611, 279] on div "1p Izvēlies pareizo jēdziena skaidrojumu! [DEMOGRAPHIC_DATA] ir: viena valdniek…" at bounding box center [645, 273] width 520 height 144
click at [511, 245] on label "viena valdnieka neierobežota vara" at bounding box center [645, 258] width 508 height 26
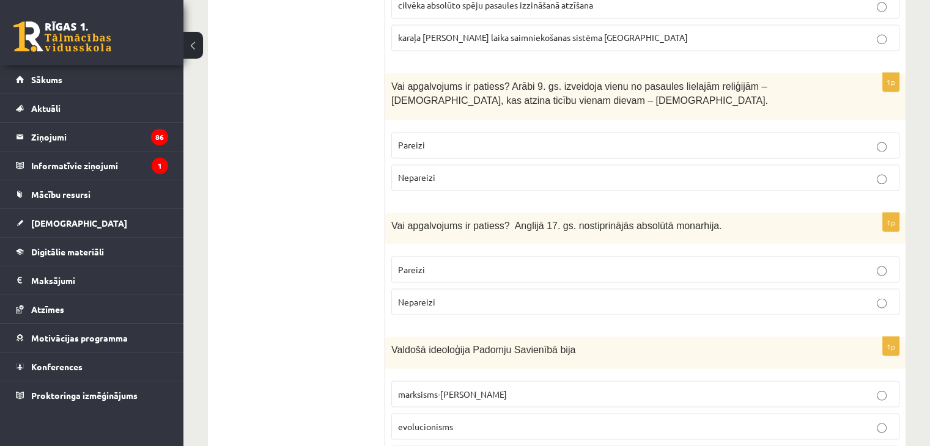
scroll to position [2139, 0]
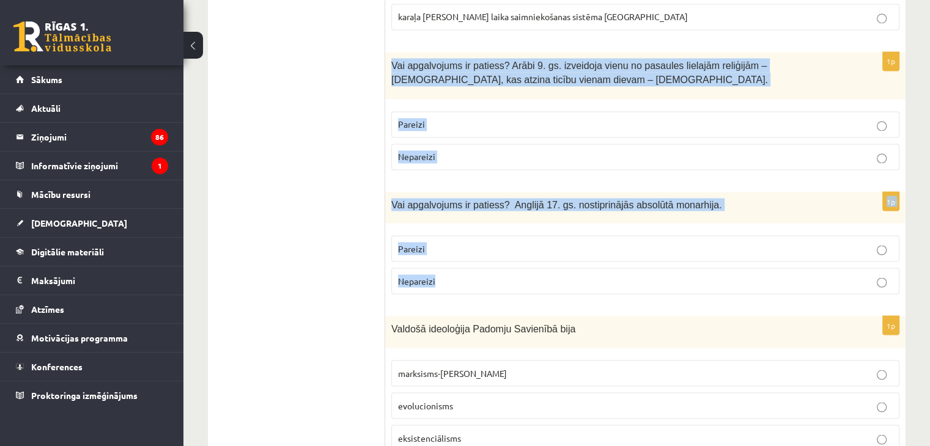
drag, startPoint x: 388, startPoint y: 23, endPoint x: 463, endPoint y: 229, distance: 219.1
click at [463, 229] on form "1p Vai apgalvojums ir patiess? Latviešu tautas izcelsmes pirmsākumi ir saistīti…" at bounding box center [645, 319] width 496 height 4479
click at [460, 150] on p "Nepareizi" at bounding box center [645, 156] width 495 height 13
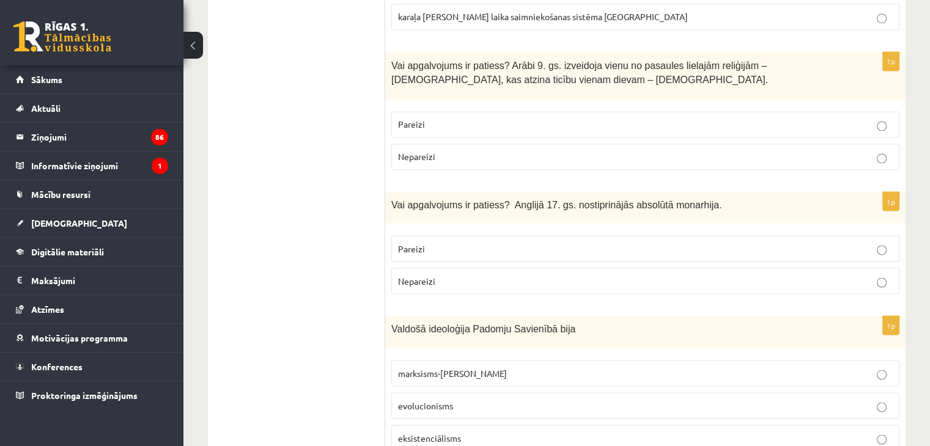
click at [457, 274] on p "Nepareizi" at bounding box center [645, 280] width 495 height 13
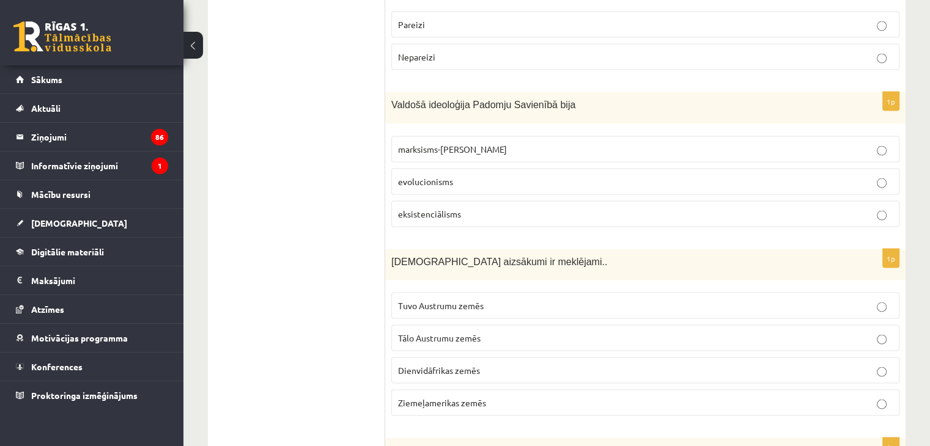
scroll to position [2384, 0]
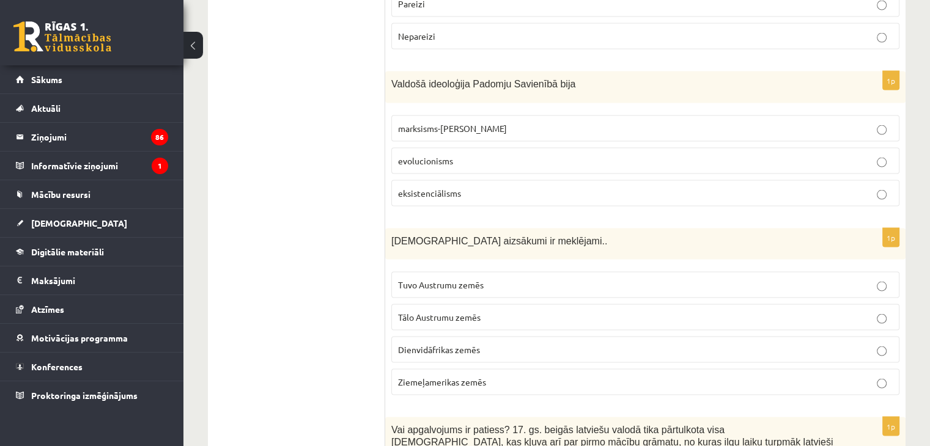
drag, startPoint x: 378, startPoint y: 29, endPoint x: 498, endPoint y: 326, distance: 320.0
click at [498, 326] on div "***** Tests 1p Vai apgalvojums ir patiess? Latviešu tautas izcelsmes pirmsākumi…" at bounding box center [556, 74] width 697 height 4503
click at [328, 180] on ul "Tests" at bounding box center [302, 75] width 165 height 4479
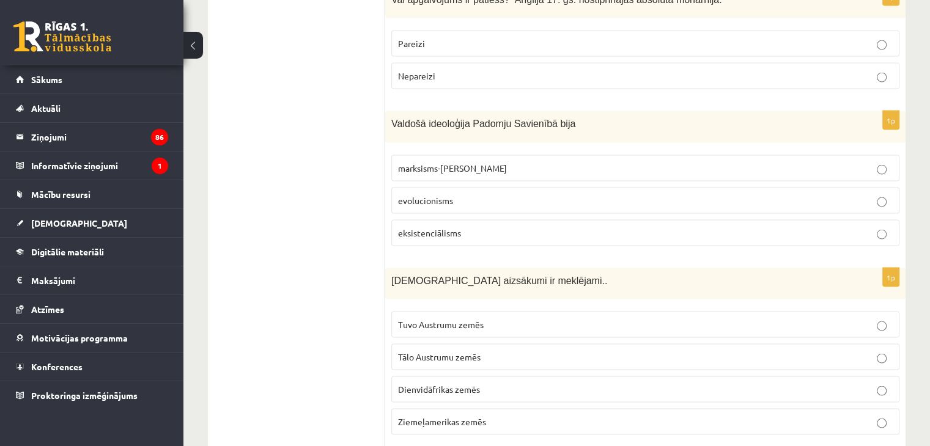
scroll to position [2323, 0]
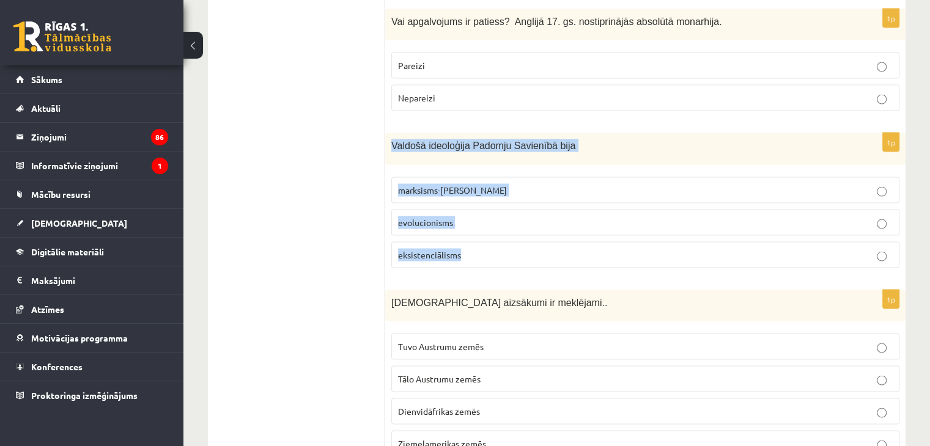
drag, startPoint x: 388, startPoint y: 99, endPoint x: 465, endPoint y: 201, distance: 127.9
click at [465, 201] on div "1p Valdošā ideoloģija Padomju Savienībā bija marksisms-[PERSON_NAME] evolucioni…" at bounding box center [645, 205] width 520 height 144
click at [518, 183] on p "marksisms-[PERSON_NAME]" at bounding box center [645, 189] width 495 height 13
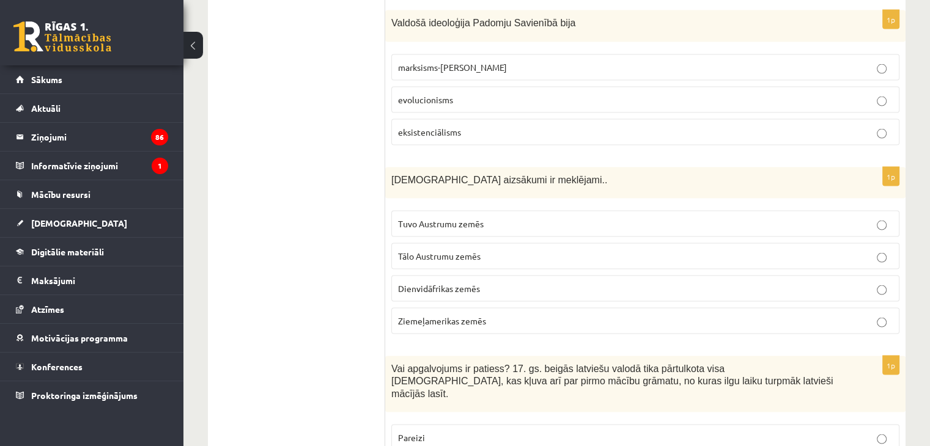
scroll to position [2506, 0]
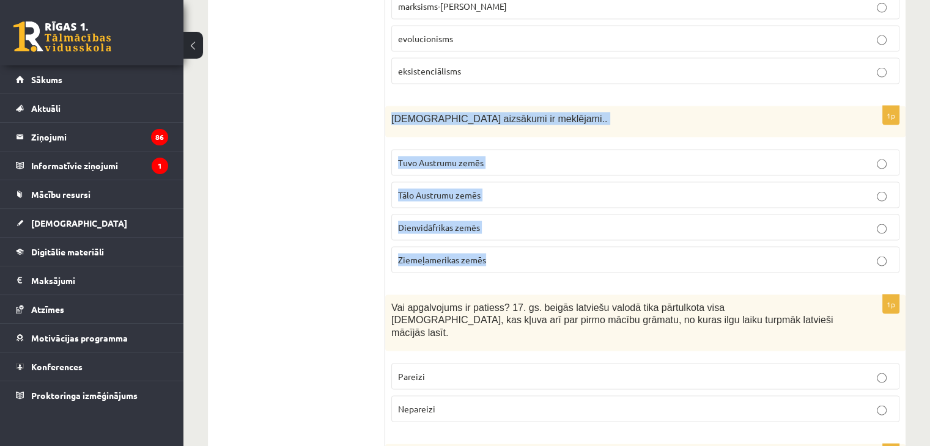
drag, startPoint x: 392, startPoint y: 67, endPoint x: 492, endPoint y: 199, distance: 166.3
click at [492, 199] on div "1p [DEMOGRAPHIC_DATA] aizsākumi ir meklējami.. Tuvo Austrumu zemēs Tālo Austrum…" at bounding box center [645, 194] width 520 height 177
click at [457, 157] on span "Tuvo Austrumu zemēs" at bounding box center [441, 162] width 86 height 11
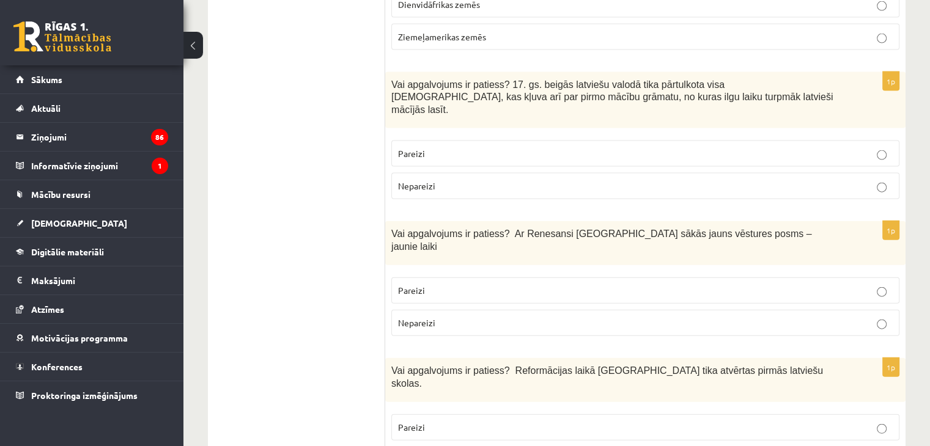
scroll to position [2751, 0]
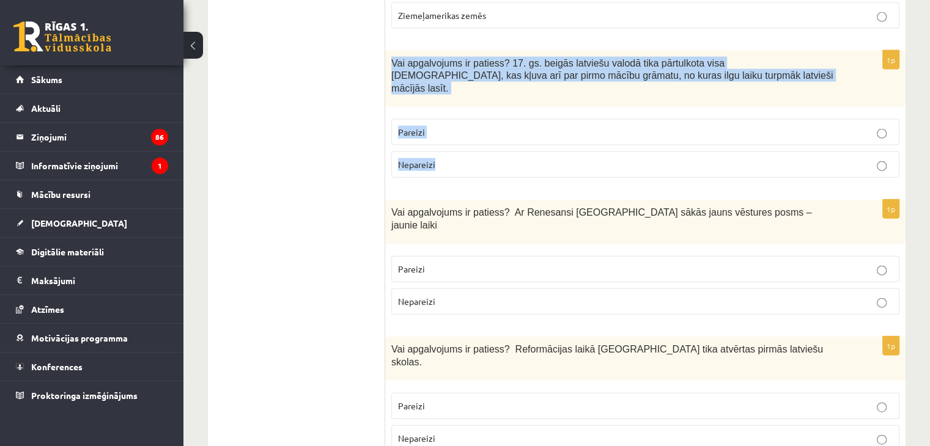
drag, startPoint x: 389, startPoint y: 13, endPoint x: 436, endPoint y: 94, distance: 93.6
click at [436, 94] on div "1p Vai apgalvojums ir patiess? 17. gs. beigās latviešu valodā tika pārtulkota v…" at bounding box center [645, 119] width 520 height 137
click at [452, 126] on p "Pareizi" at bounding box center [645, 132] width 495 height 13
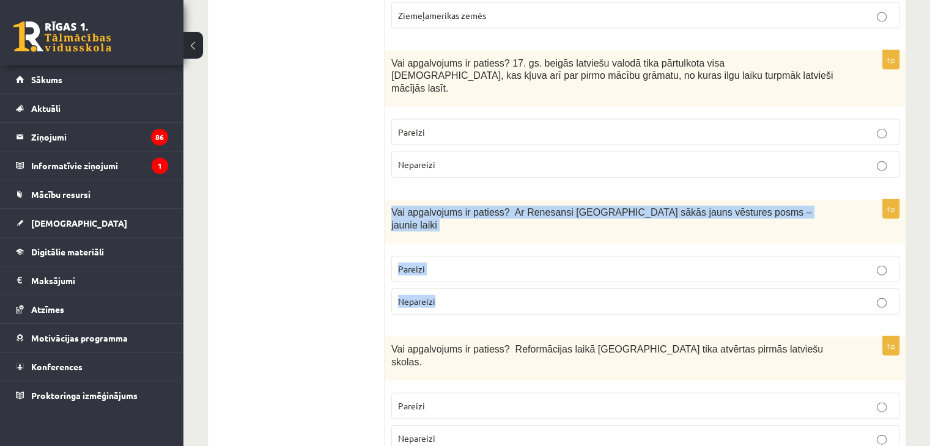
drag, startPoint x: 394, startPoint y: 150, endPoint x: 450, endPoint y: 216, distance: 86.7
click at [450, 216] on div "1p Vai apgalvojums ir patiess? Ar Renesansi [GEOGRAPHIC_DATA] sākās jauns vēstu…" at bounding box center [645, 262] width 520 height 125
click at [489, 256] on label "Pareizi" at bounding box center [645, 269] width 508 height 26
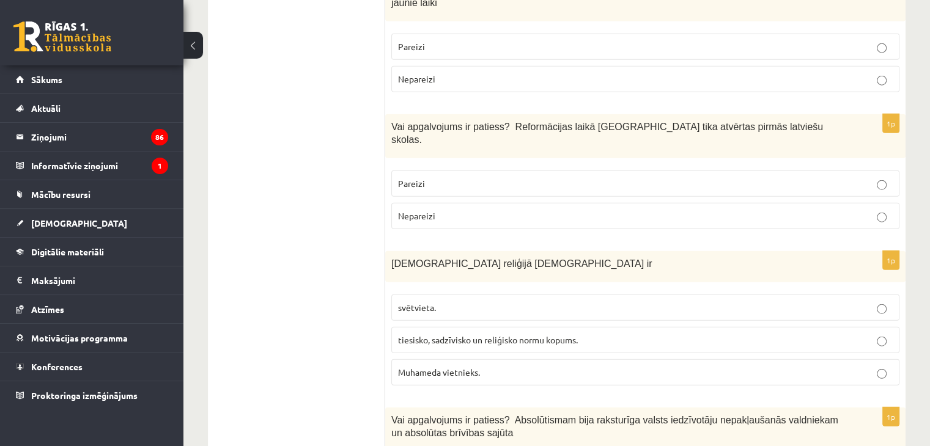
scroll to position [2995, 0]
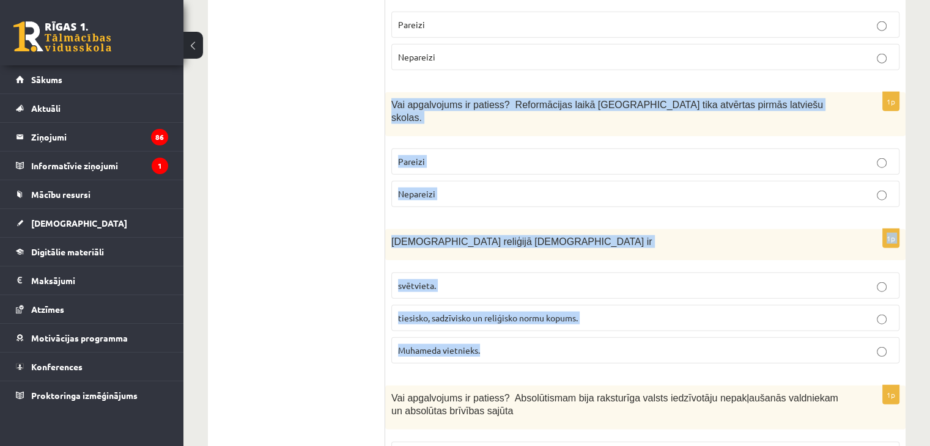
drag, startPoint x: 389, startPoint y: 31, endPoint x: 488, endPoint y: 254, distance: 244.9
click at [523, 155] on p "Pareizi" at bounding box center [645, 161] width 495 height 13
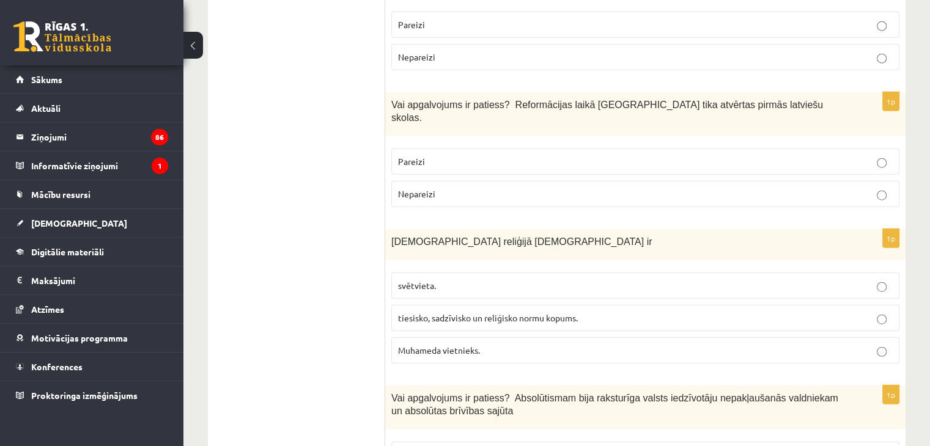
click at [529, 312] on p "tiesisko, sadzīvisko un reliģisko normu kopums." at bounding box center [645, 318] width 495 height 13
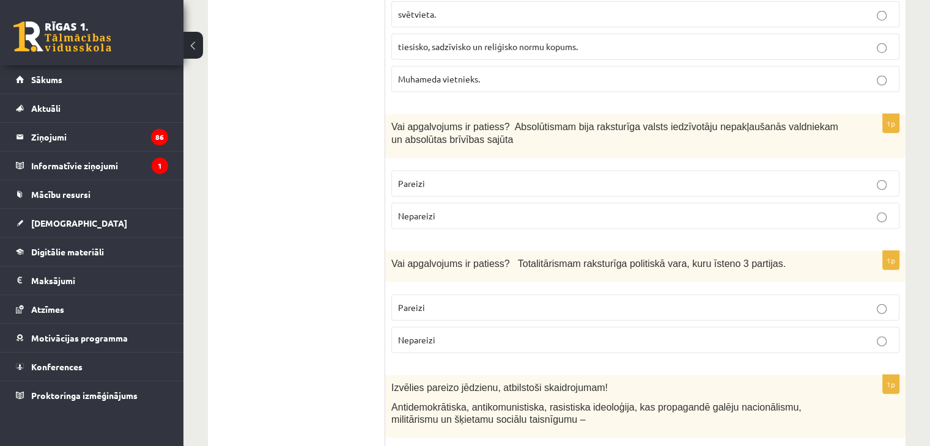
scroll to position [3240, 0]
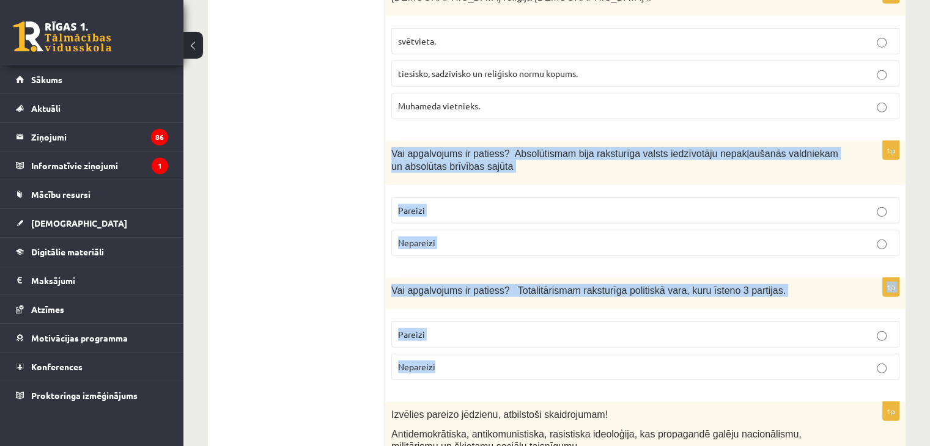
drag, startPoint x: 389, startPoint y: 64, endPoint x: 461, endPoint y: 270, distance: 217.9
click at [446, 237] on p "Nepareizi" at bounding box center [645, 243] width 495 height 13
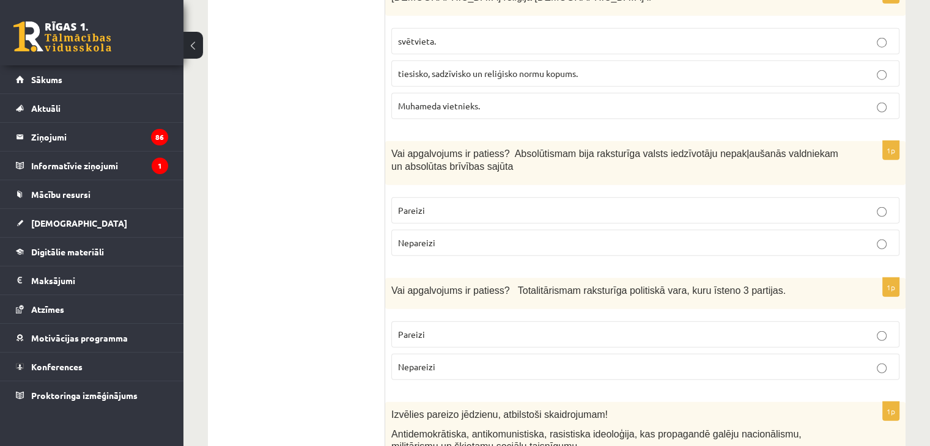
click at [463, 361] on p "Nepareizi" at bounding box center [645, 367] width 495 height 13
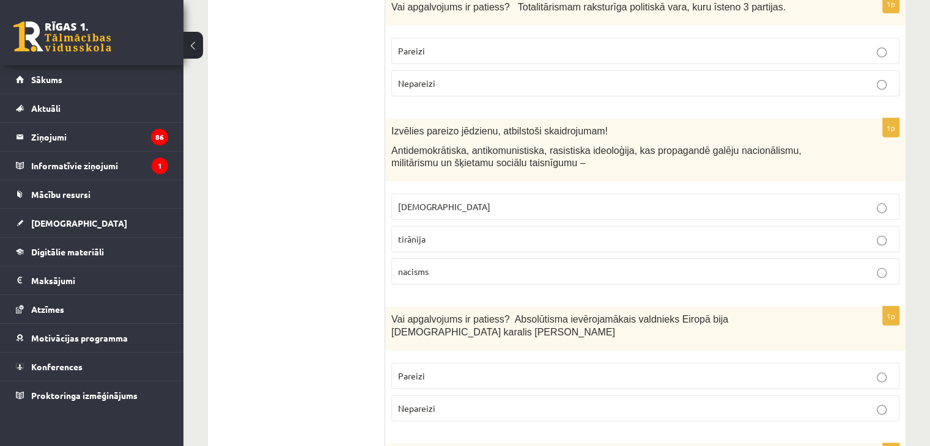
scroll to position [3545, 0]
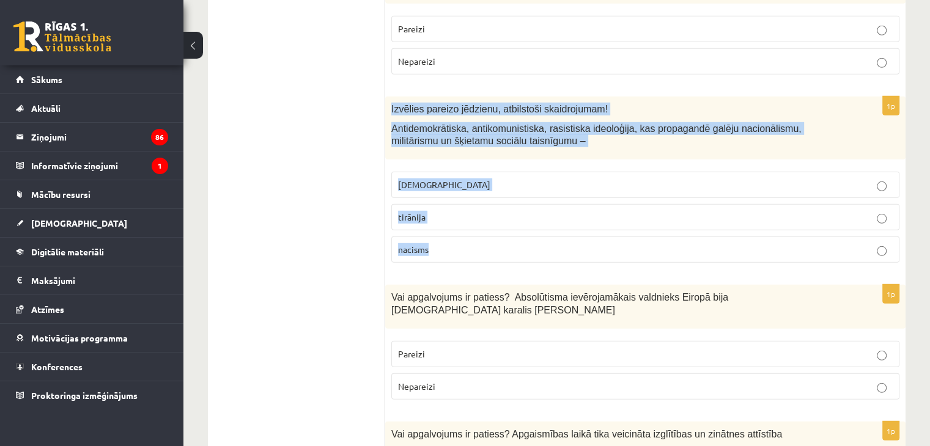
drag, startPoint x: 388, startPoint y: 17, endPoint x: 438, endPoint y: 152, distance: 144.1
click at [438, 152] on div "1p Izvēlies pareizo jēdzienu, atbilstoši skaidrojumam! Antidemokrātiska, antiko…" at bounding box center [645, 185] width 520 height 176
click at [459, 243] on p "nacisms" at bounding box center [645, 249] width 495 height 13
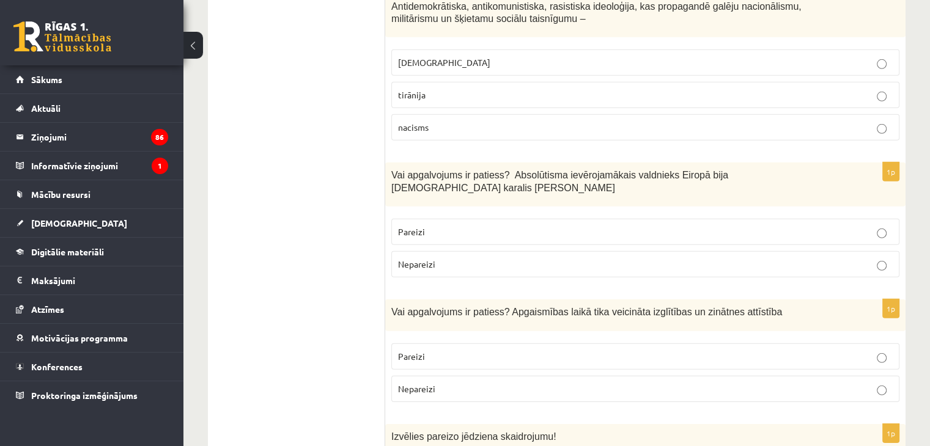
scroll to position [3729, 0]
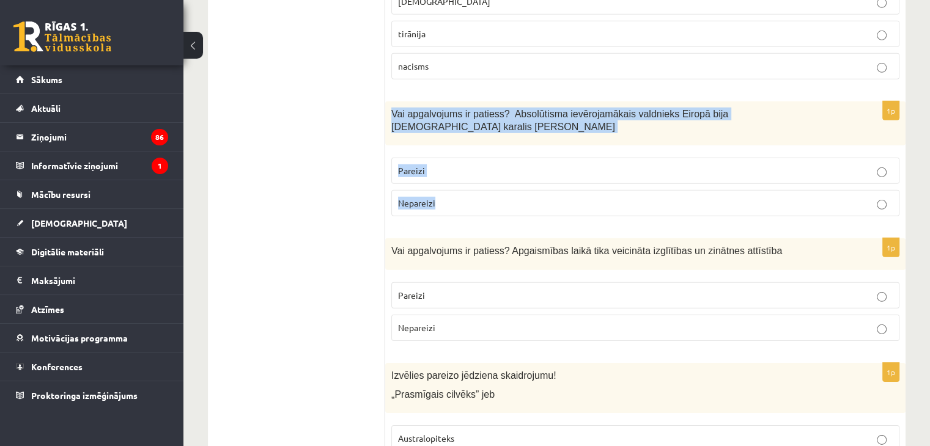
drag, startPoint x: 386, startPoint y: 22, endPoint x: 447, endPoint y: 111, distance: 107.3
click at [447, 111] on div "1p Vai apgalvojums ir patiess? Absolūtisma ievērojamākais valdnieks Eiropā bija…" at bounding box center [645, 163] width 520 height 125
click at [509, 197] on p "Nepareizi" at bounding box center [645, 203] width 495 height 13
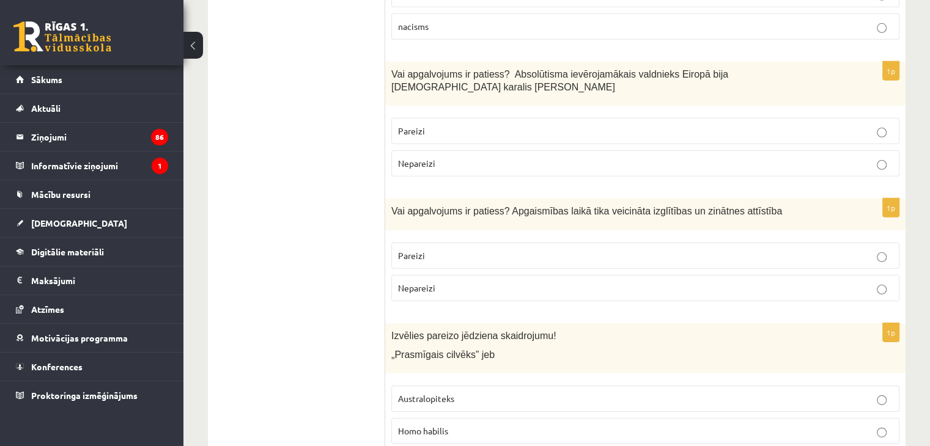
scroll to position [3790, 0]
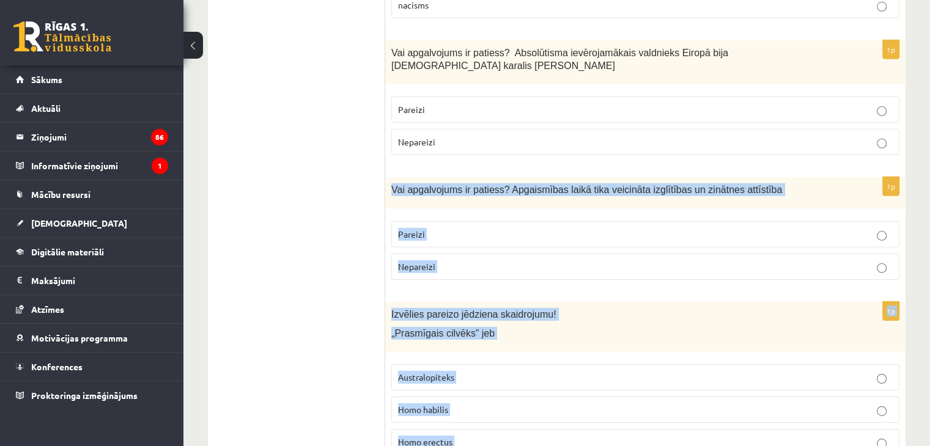
drag, startPoint x: 394, startPoint y: 88, endPoint x: 479, endPoint y: 367, distance: 292.0
click at [485, 403] on p "Homo habilis" at bounding box center [645, 409] width 495 height 13
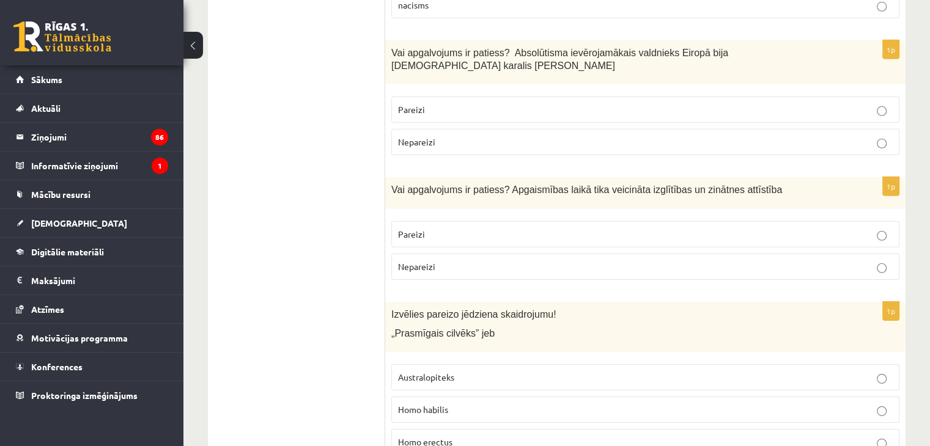
click at [482, 228] on p "Pareizi" at bounding box center [645, 234] width 495 height 13
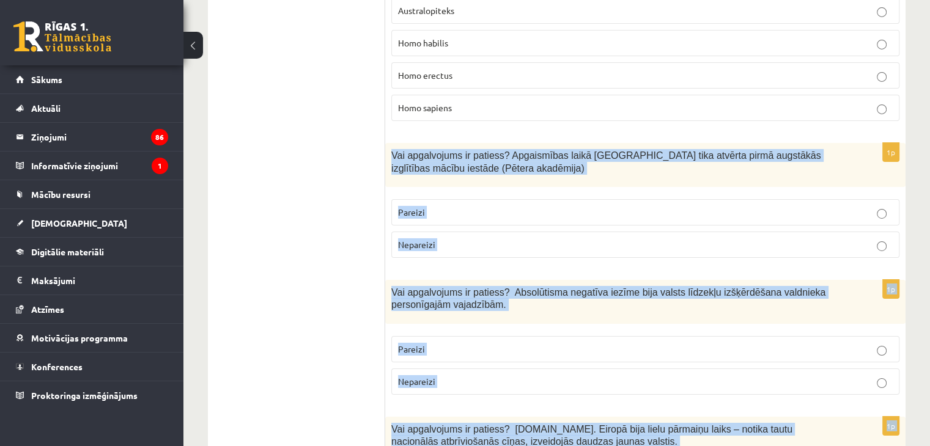
scroll to position [4179, 0]
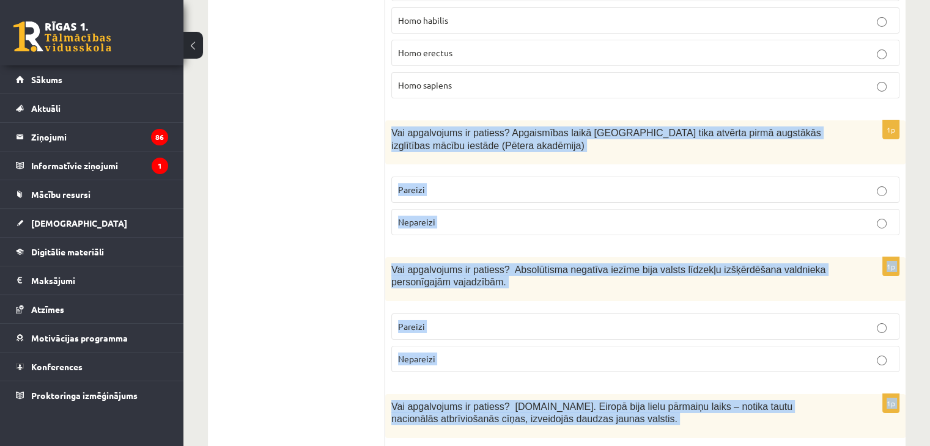
drag, startPoint x: 391, startPoint y: 41, endPoint x: 593, endPoint y: 474, distance: 478.3
click at [497, 183] on p "Pareizi" at bounding box center [645, 189] width 495 height 13
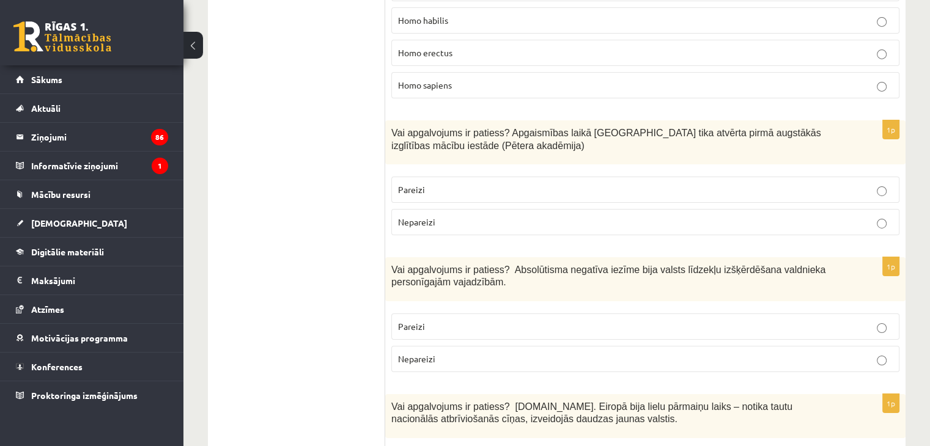
click at [511, 320] on p "Pareizi" at bounding box center [645, 326] width 495 height 13
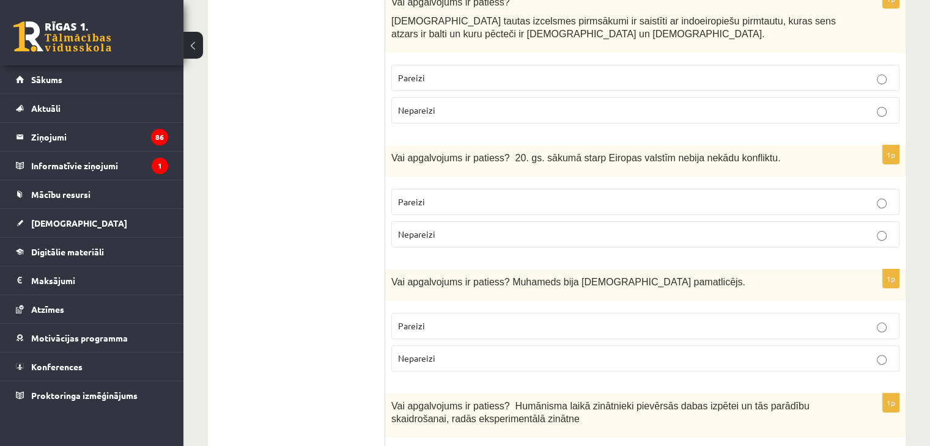
scroll to position [84, 0]
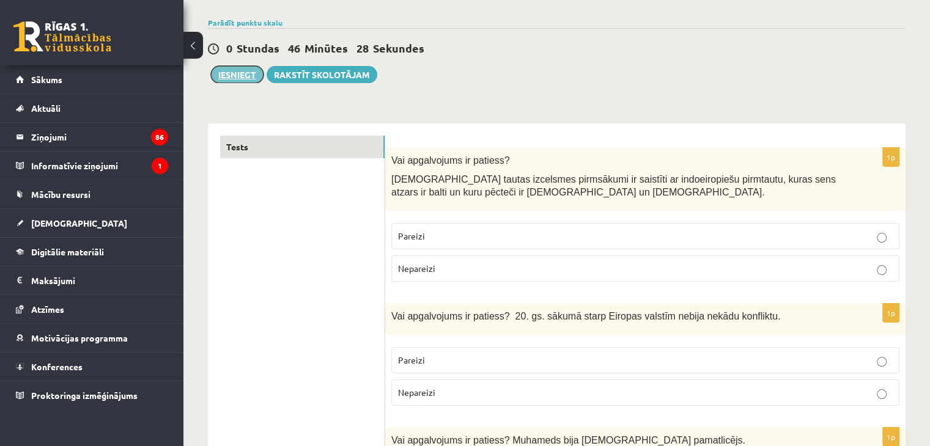
click at [219, 75] on button "Iesniegt" at bounding box center [237, 74] width 53 height 17
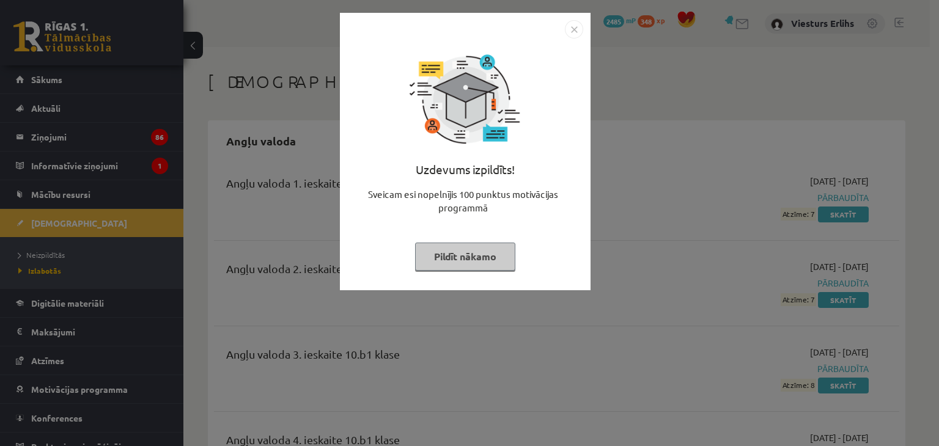
click at [450, 257] on button "Pildīt nākamo" at bounding box center [465, 257] width 100 height 28
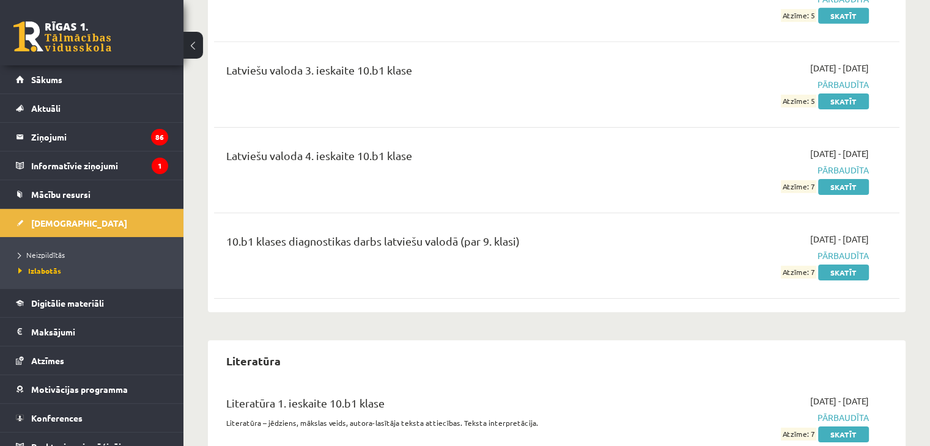
scroll to position [4034, 0]
